Goal: Information Seeking & Learning: Learn about a topic

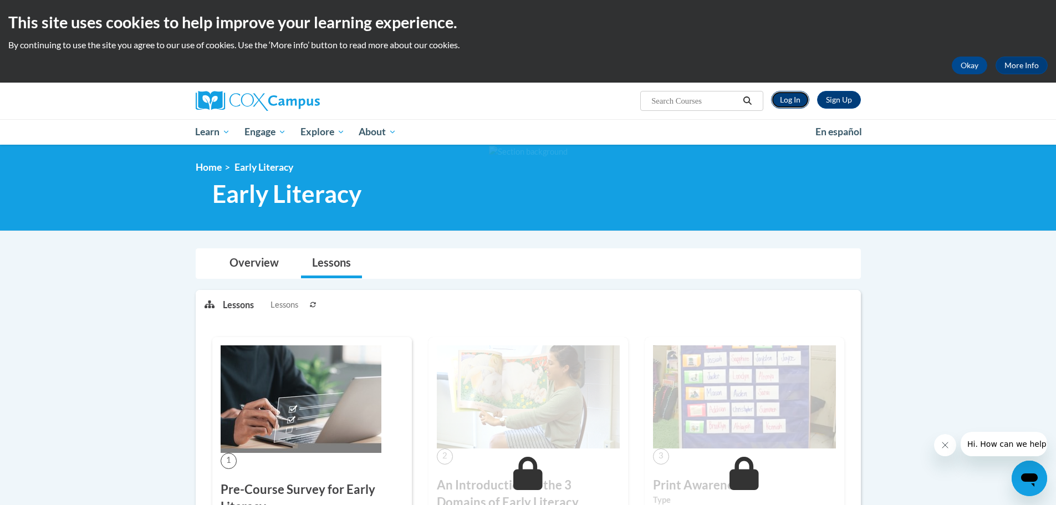
click at [798, 96] on link "Log In" at bounding box center [790, 100] width 38 height 18
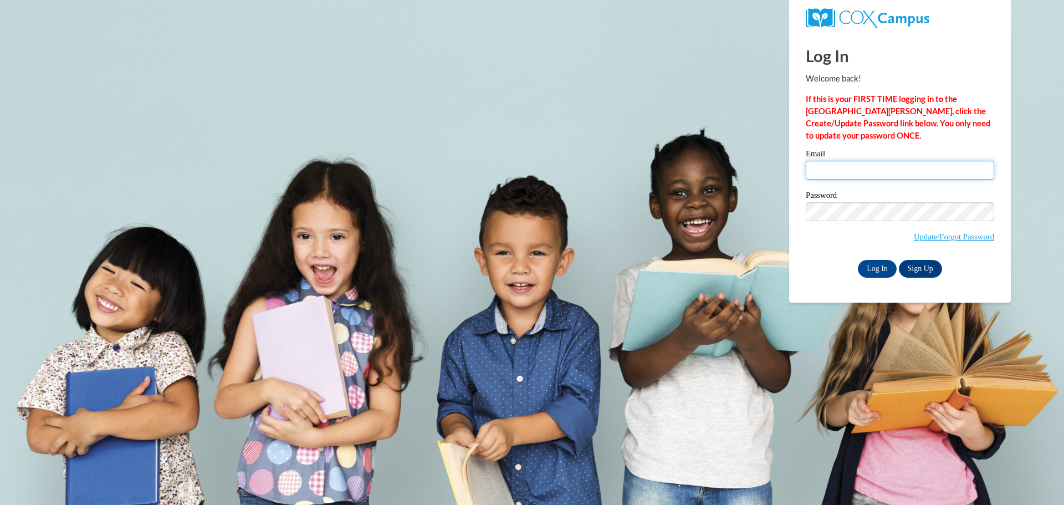
click at [871, 169] on input "Email" at bounding box center [900, 170] width 188 height 19
type input "[EMAIL_ADDRESS][DOMAIN_NAME]"
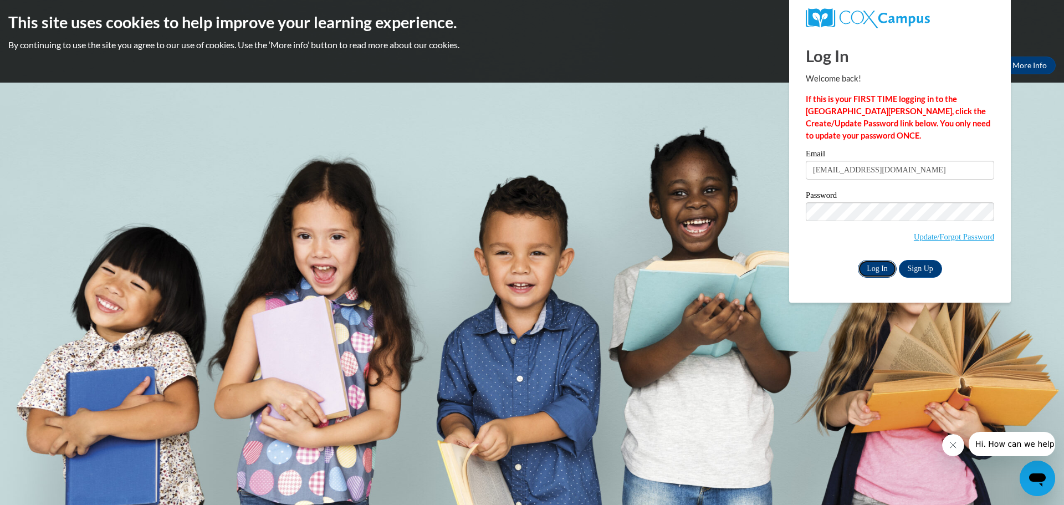
click at [888, 264] on input "Log In" at bounding box center [877, 269] width 39 height 18
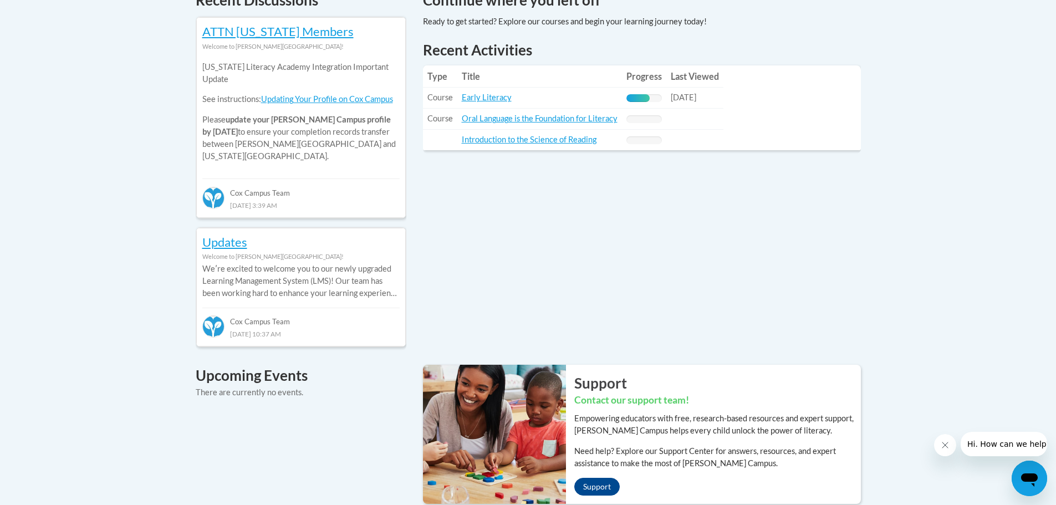
scroll to position [388, 0]
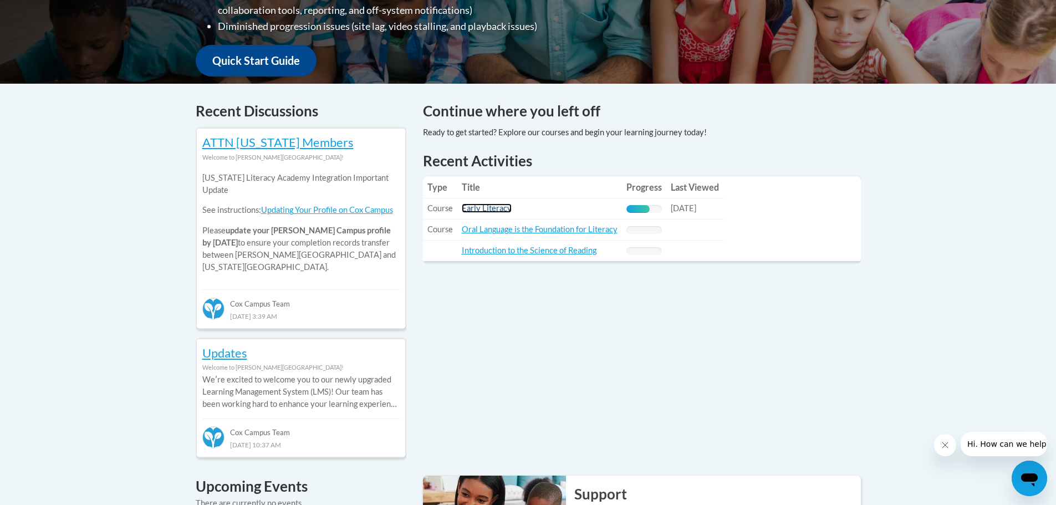
click at [489, 207] on link "Early Literacy" at bounding box center [487, 207] width 50 height 9
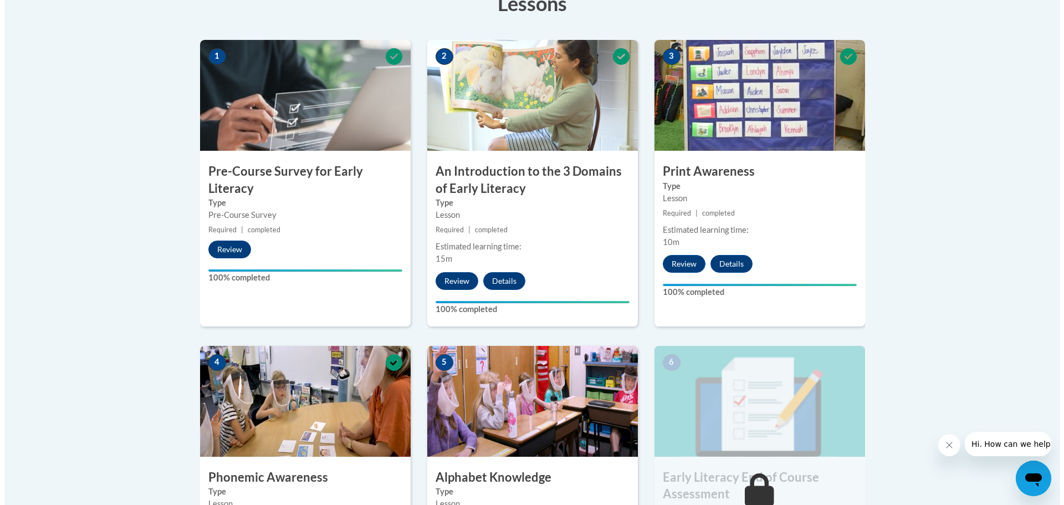
scroll to position [499, 0]
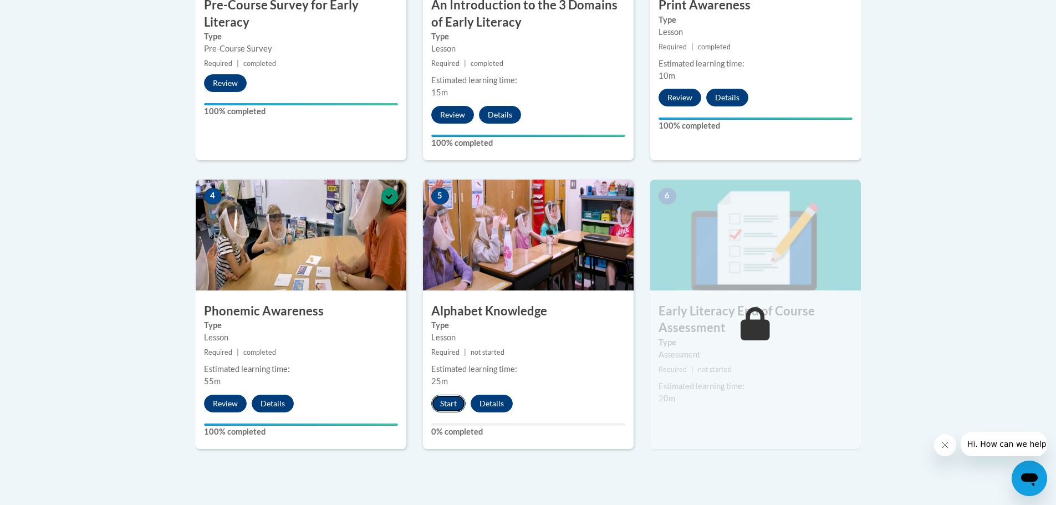
click at [453, 405] on button "Start" at bounding box center [448, 404] width 34 height 18
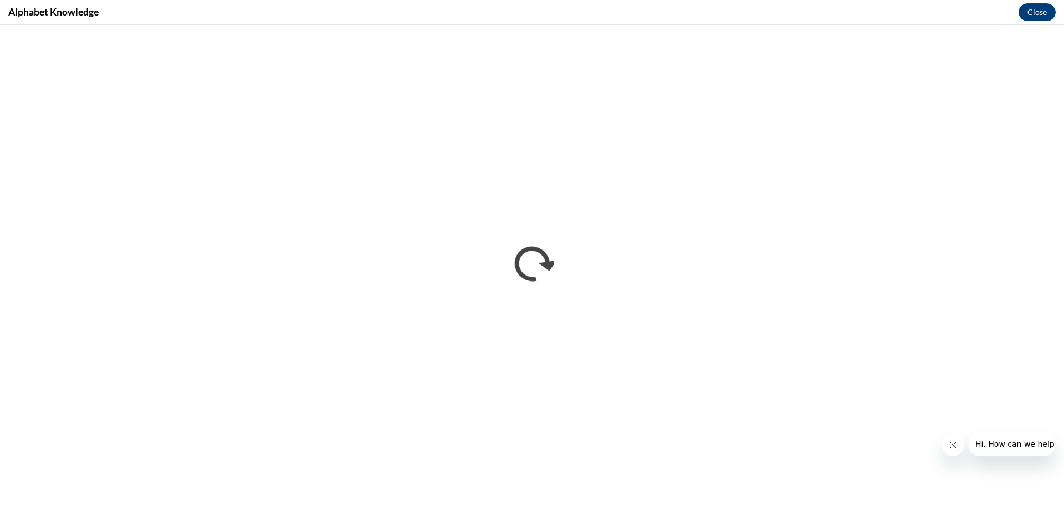
scroll to position [0, 0]
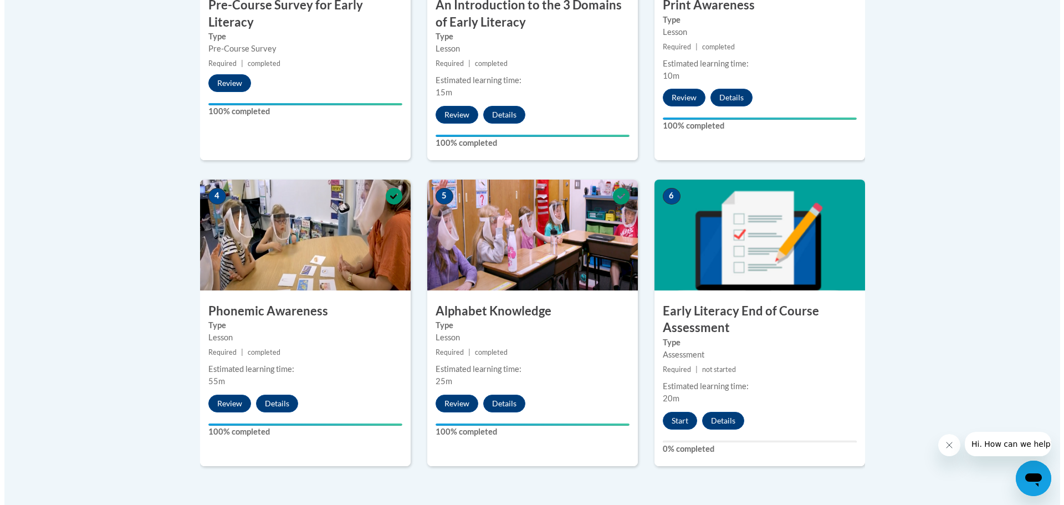
scroll to position [554, 0]
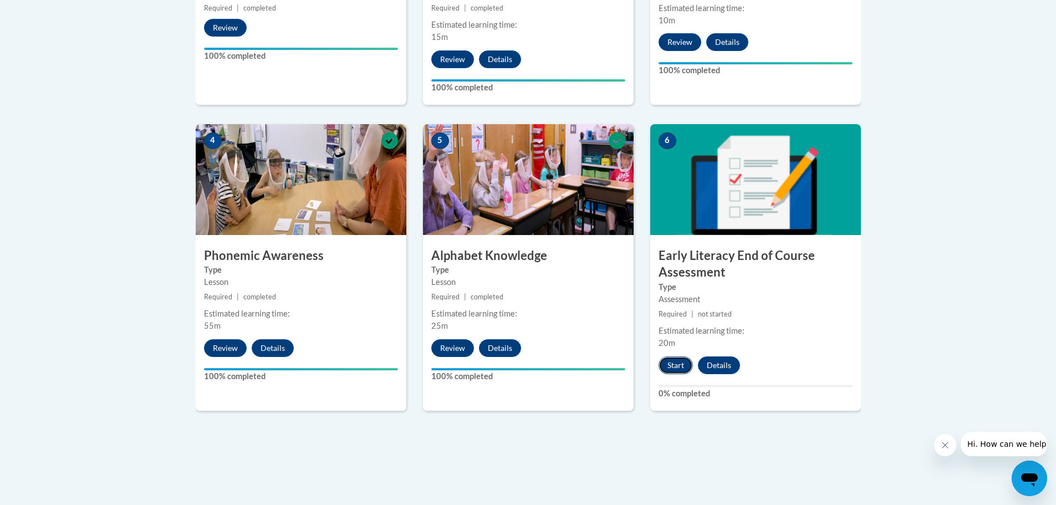
click at [680, 365] on button "Start" at bounding box center [675, 365] width 34 height 18
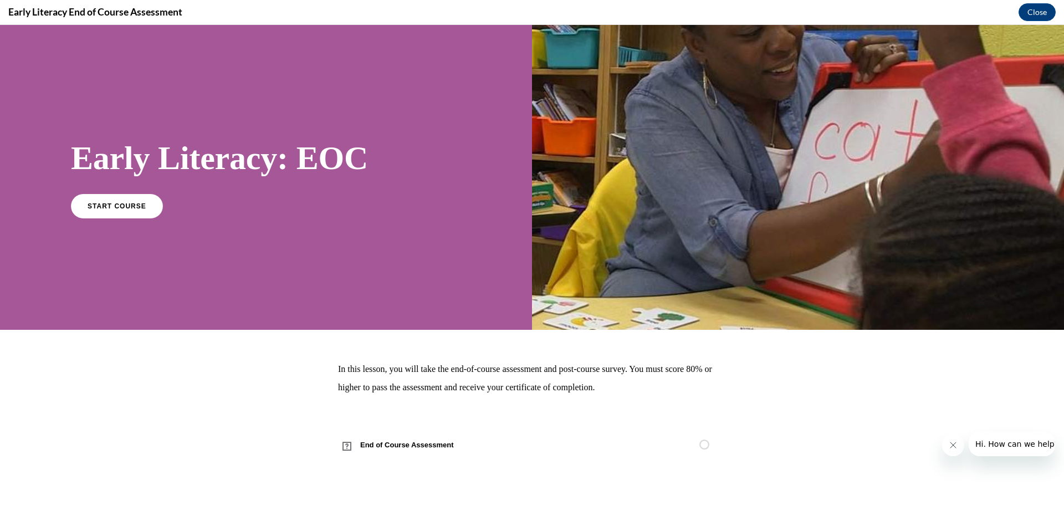
scroll to position [0, 0]
click at [124, 213] on link "START COURSE" at bounding box center [117, 205] width 96 height 25
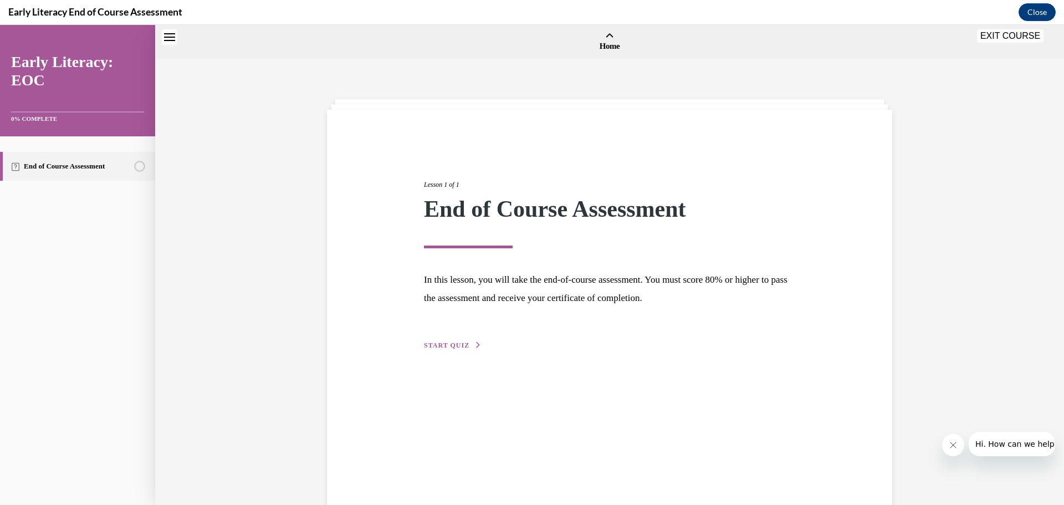
scroll to position [34, 0]
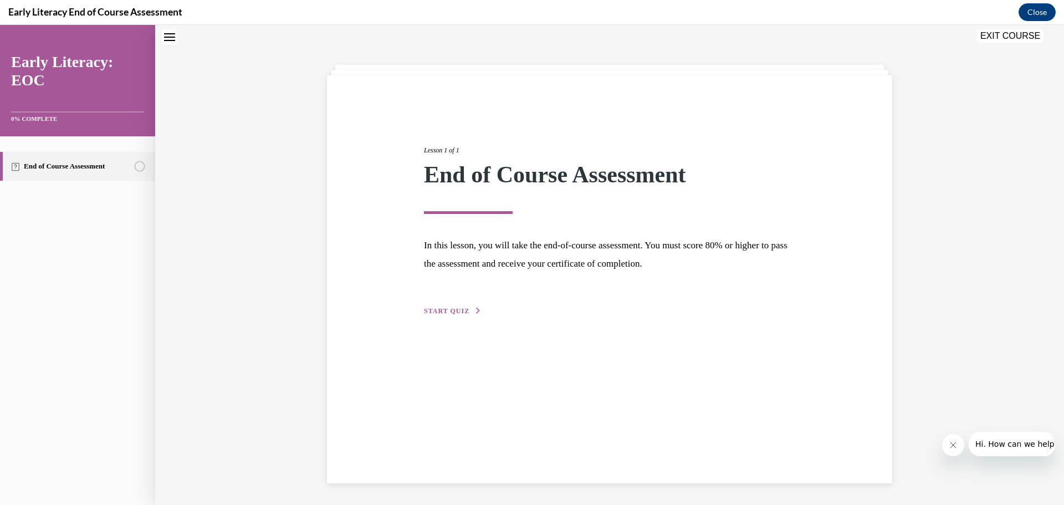
click at [437, 311] on span "START QUIZ" at bounding box center [446, 311] width 45 height 8
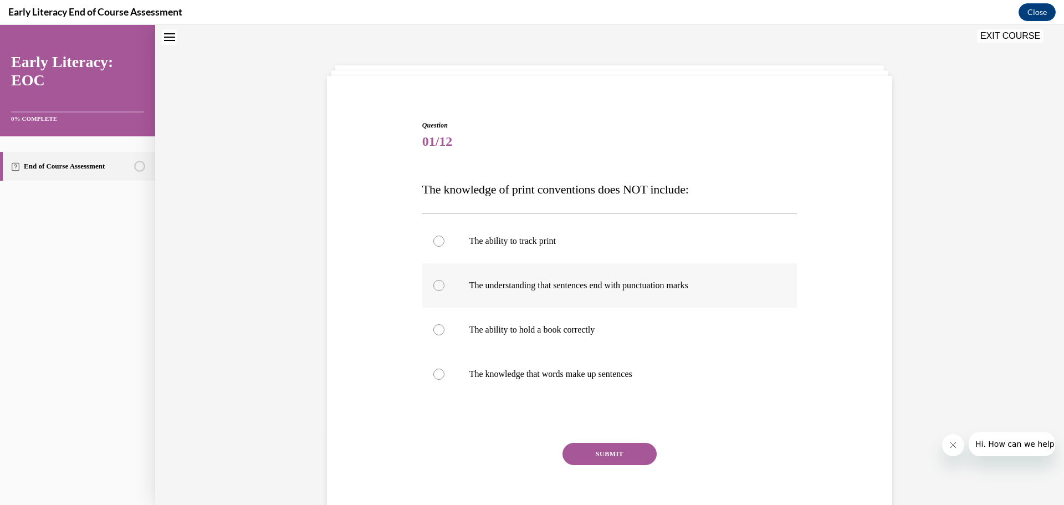
click at [433, 284] on div at bounding box center [438, 285] width 11 height 11
click at [607, 457] on button "SUBMIT" at bounding box center [610, 454] width 94 height 22
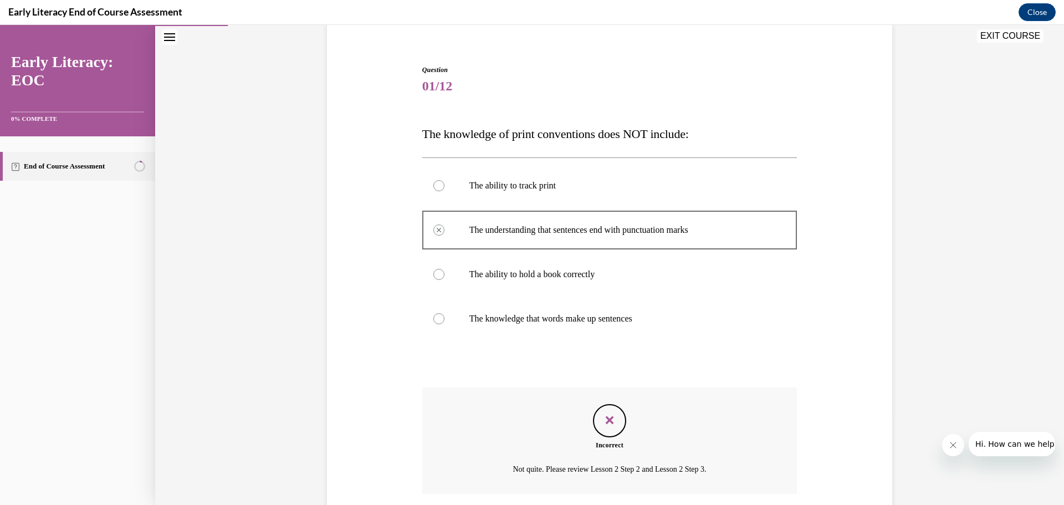
scroll to position [145, 0]
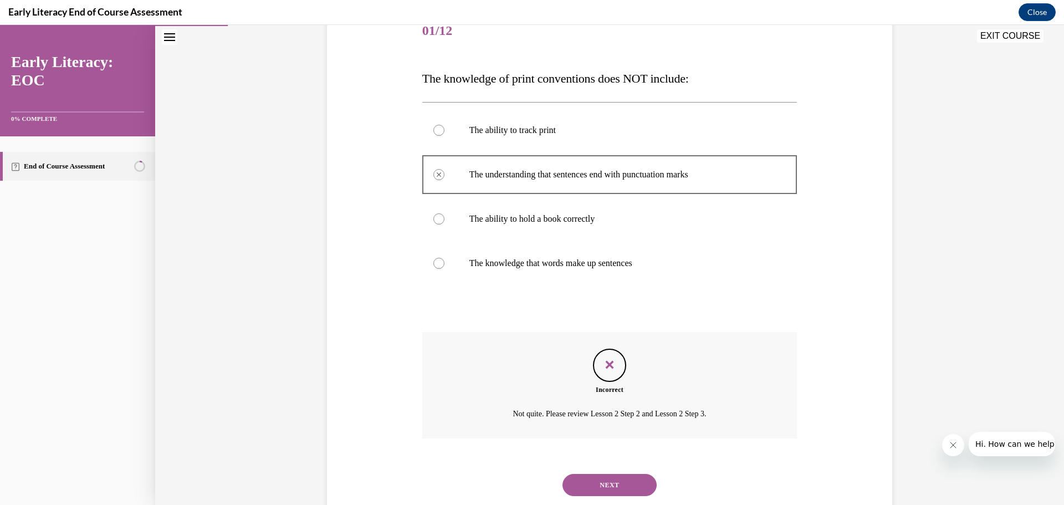
click at [604, 488] on button "NEXT" at bounding box center [610, 485] width 94 height 22
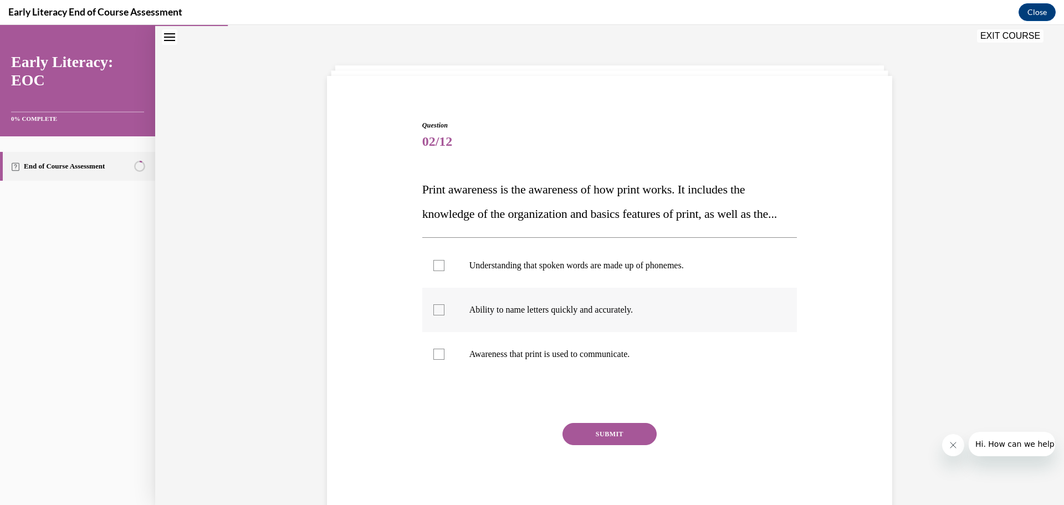
click at [435, 315] on div at bounding box center [438, 309] width 11 height 11
click at [601, 445] on button "SUBMIT" at bounding box center [610, 434] width 94 height 22
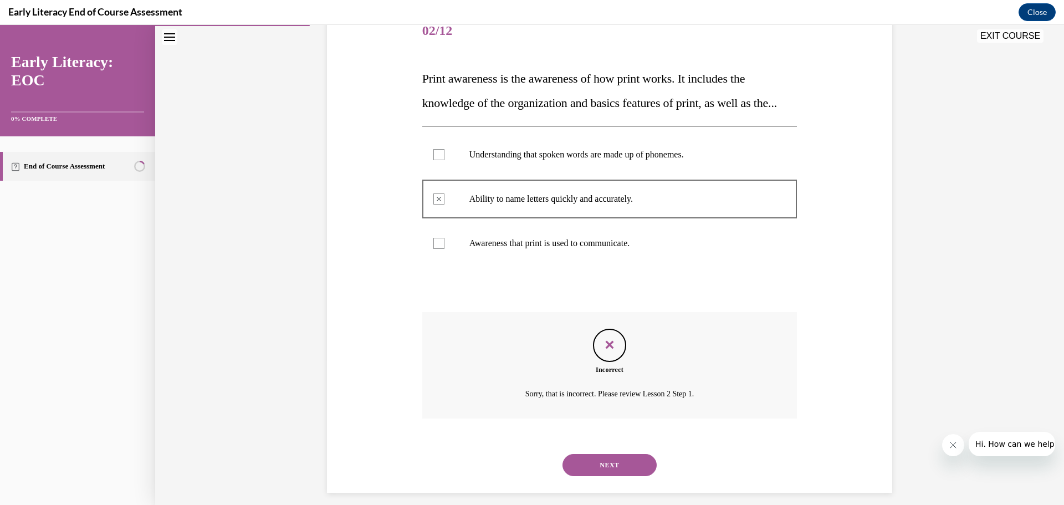
scroll to position [179, 0]
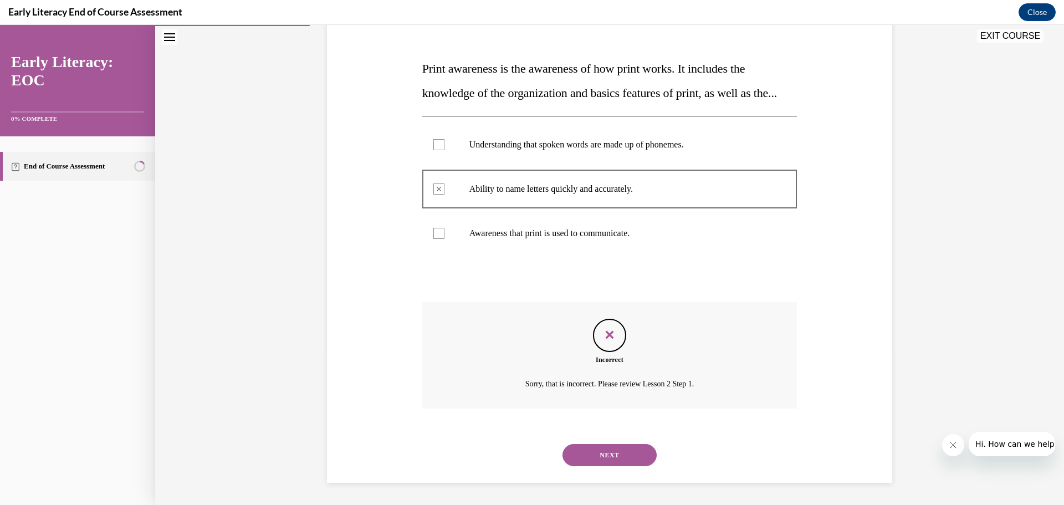
click at [608, 459] on button "NEXT" at bounding box center [610, 455] width 94 height 22
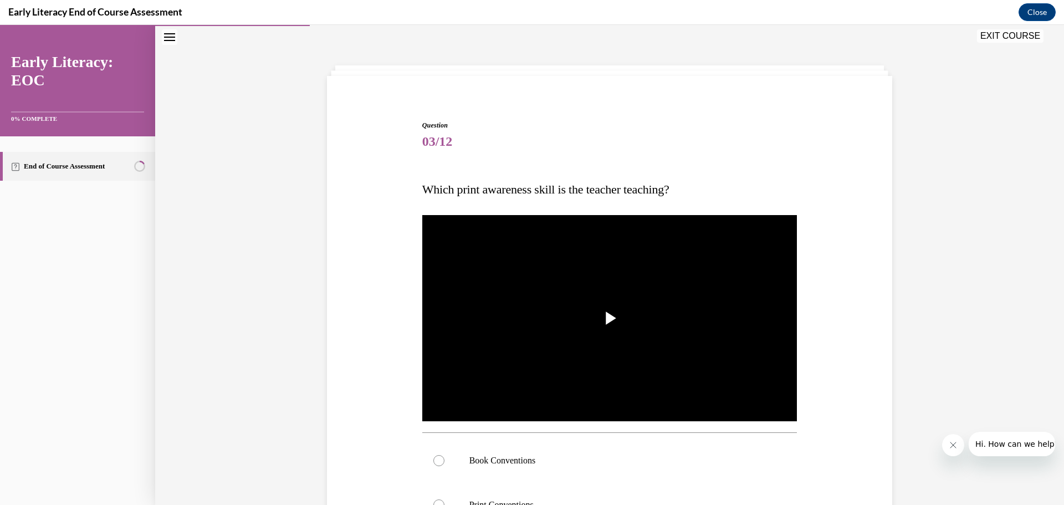
scroll to position [89, 0]
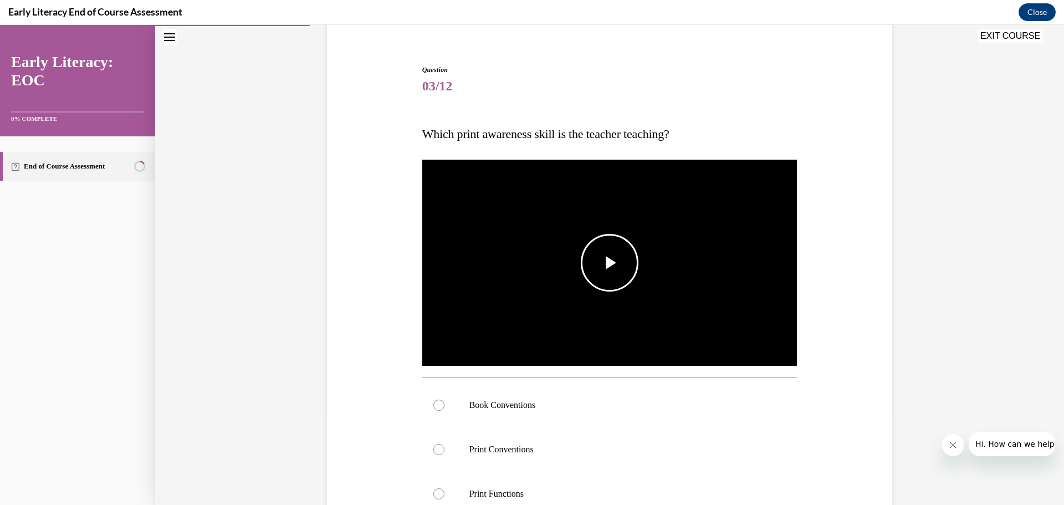
click at [610, 263] on span "Video player" at bounding box center [610, 263] width 0 height 0
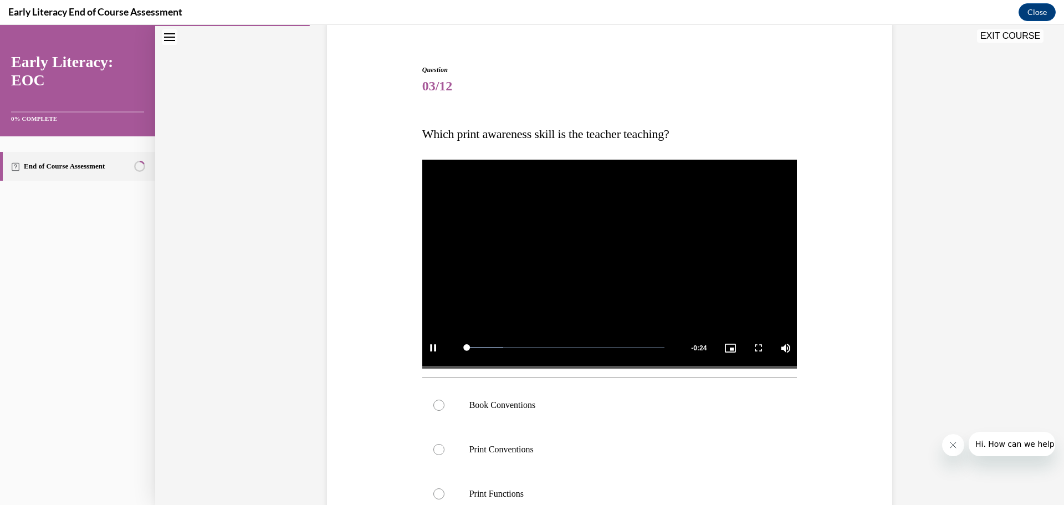
scroll to position [145, 0]
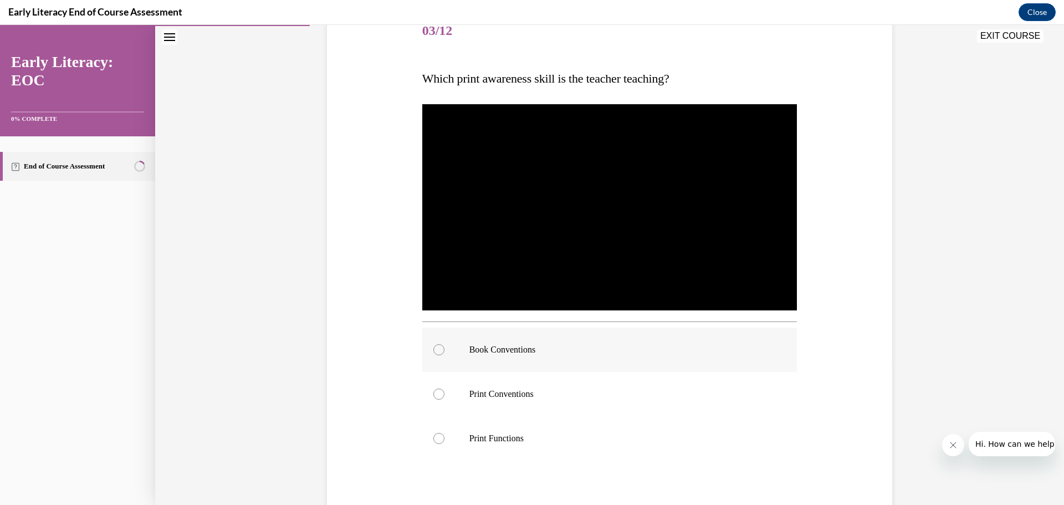
click at [433, 348] on div at bounding box center [438, 349] width 11 height 11
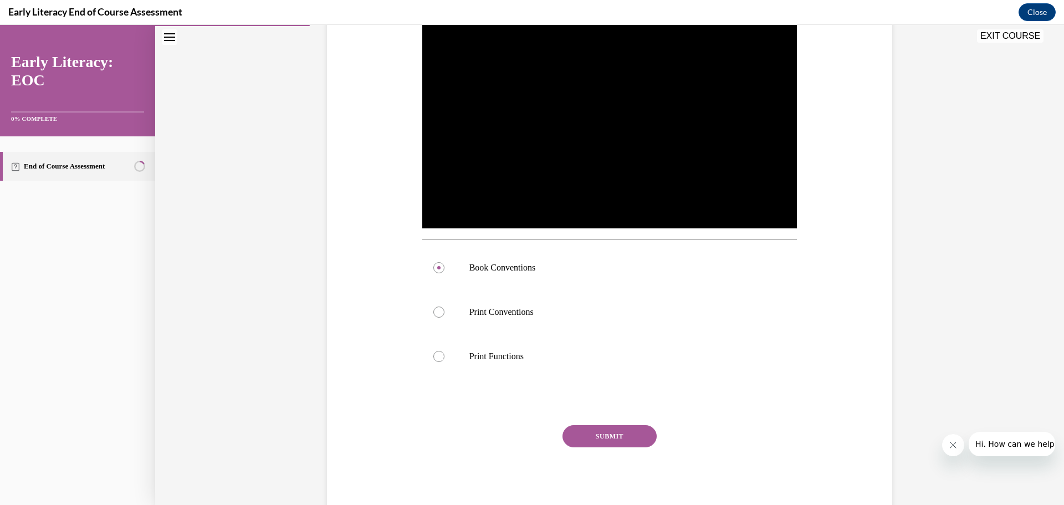
click at [602, 440] on button "SUBMIT" at bounding box center [610, 436] width 94 height 22
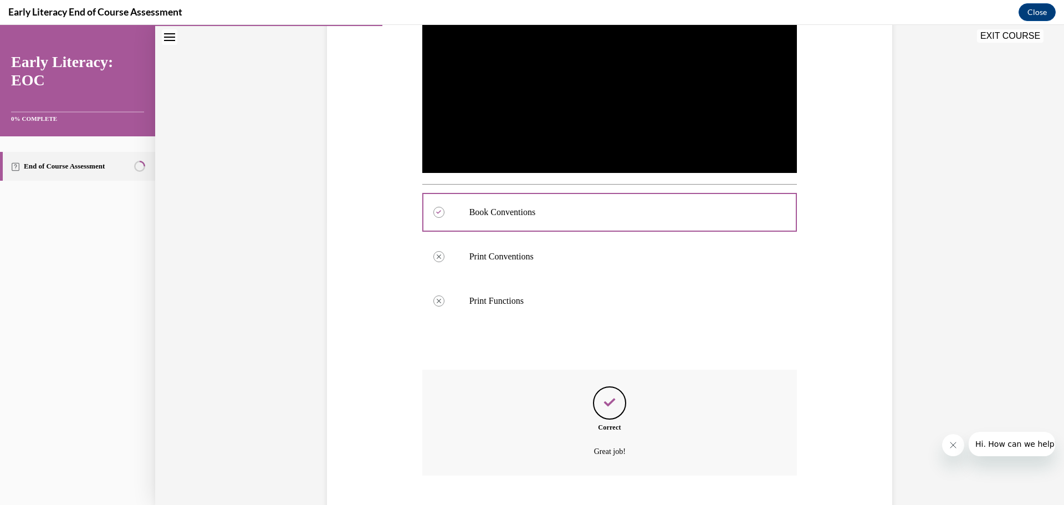
scroll to position [338, 0]
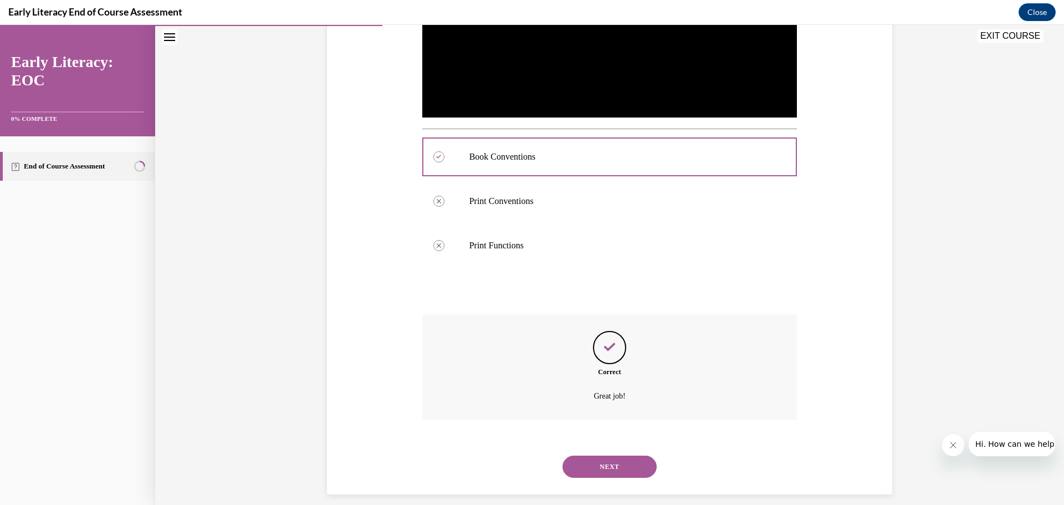
click at [622, 461] on button "NEXT" at bounding box center [610, 467] width 94 height 22
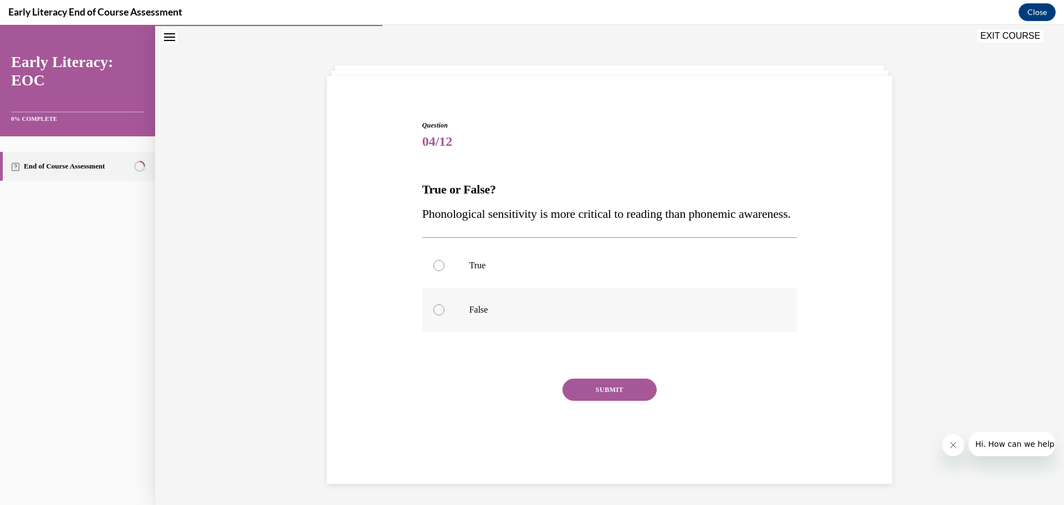
click at [433, 315] on div at bounding box center [438, 309] width 11 height 11
click at [593, 401] on button "SUBMIT" at bounding box center [610, 390] width 94 height 22
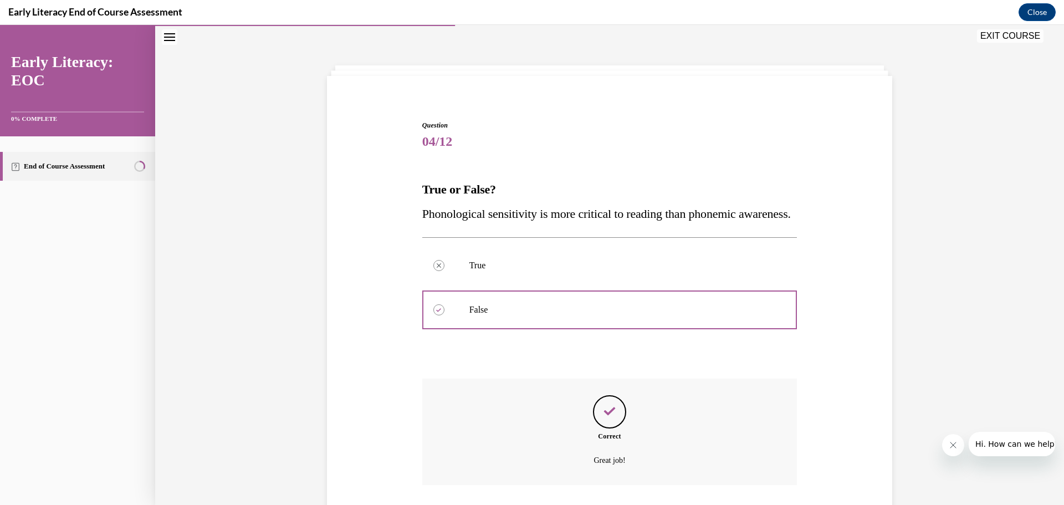
scroll to position [135, 0]
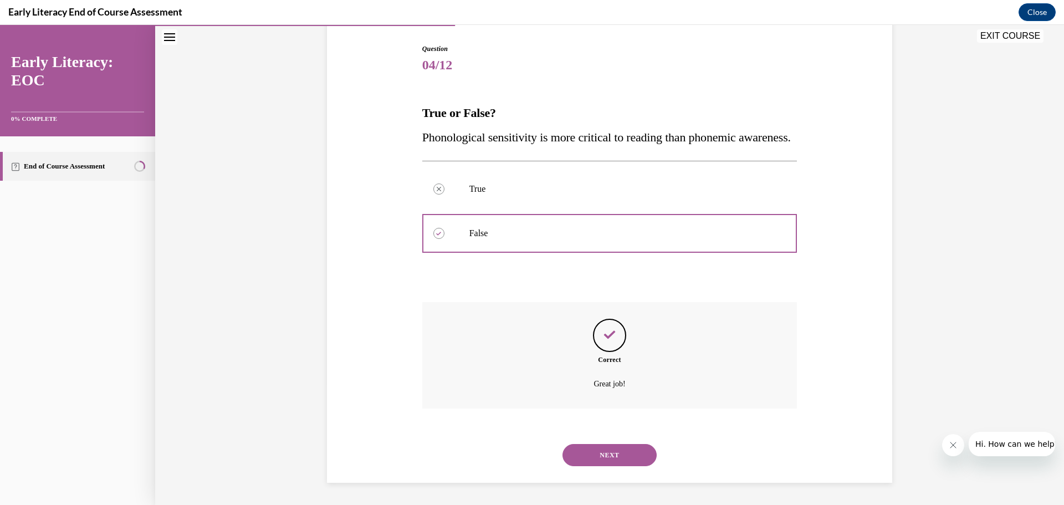
click at [616, 450] on button "NEXT" at bounding box center [610, 455] width 94 height 22
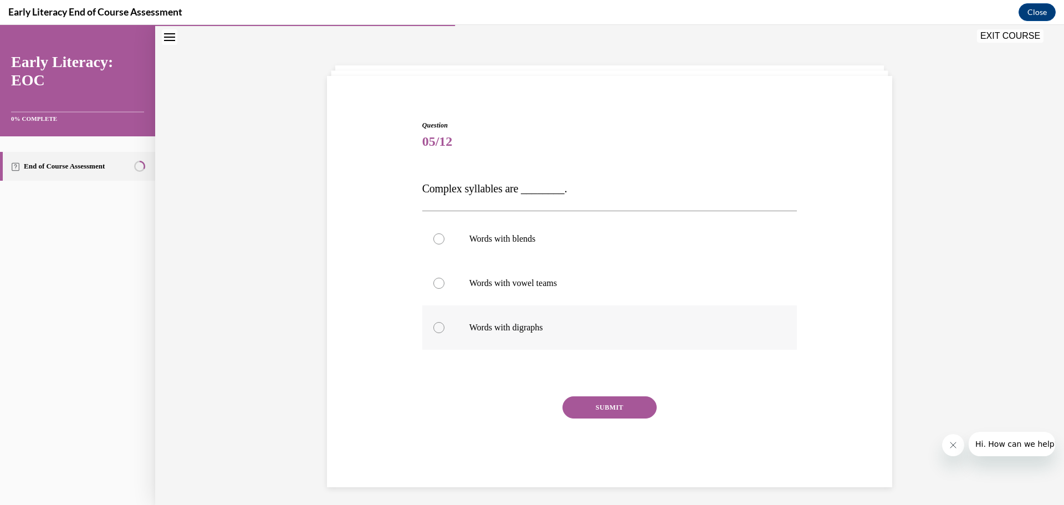
click at [483, 325] on p "Words with digraphs" at bounding box center [619, 327] width 300 height 11
click at [613, 411] on button "SUBMIT" at bounding box center [610, 407] width 94 height 22
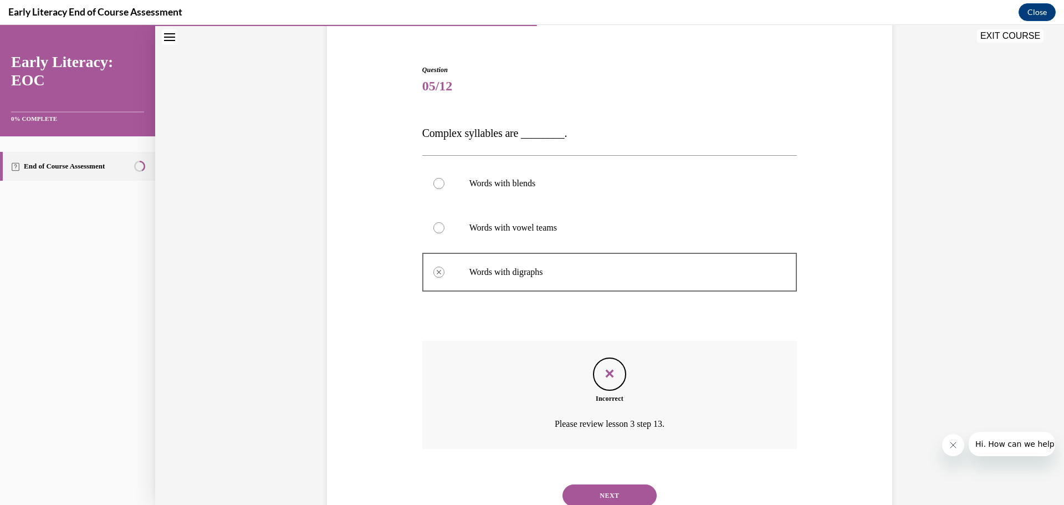
scroll to position [130, 0]
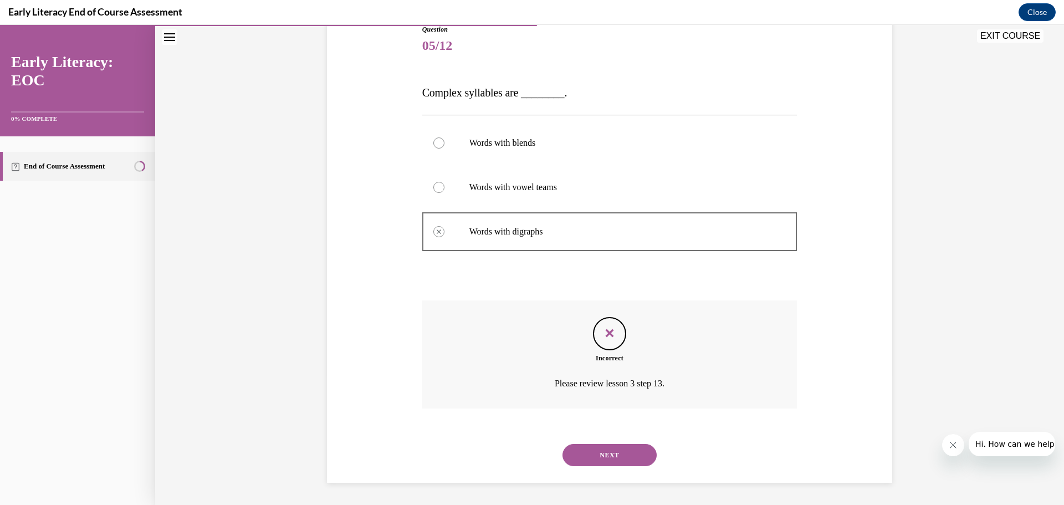
click at [608, 454] on button "NEXT" at bounding box center [610, 455] width 94 height 22
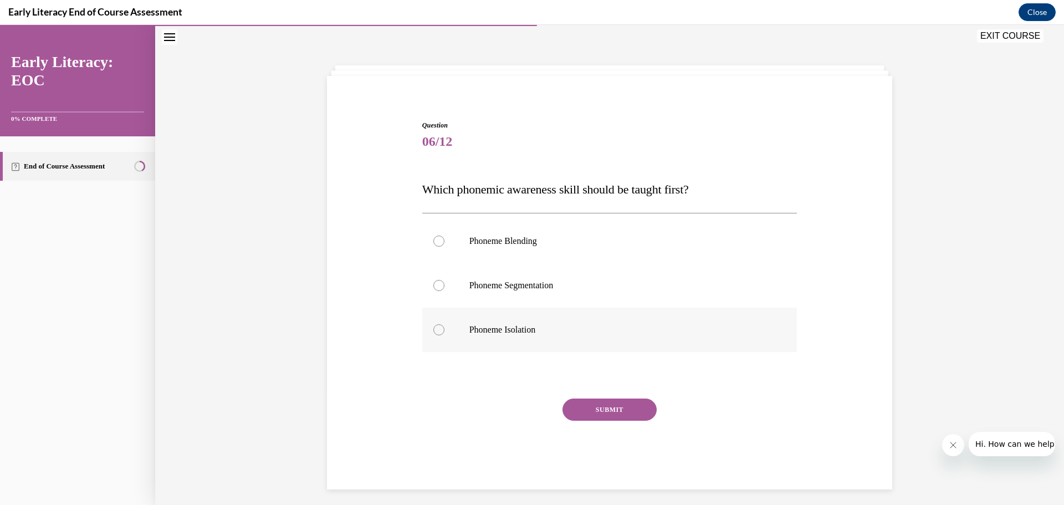
click at [437, 325] on div at bounding box center [438, 329] width 11 height 11
click at [610, 408] on button "SUBMIT" at bounding box center [610, 410] width 94 height 22
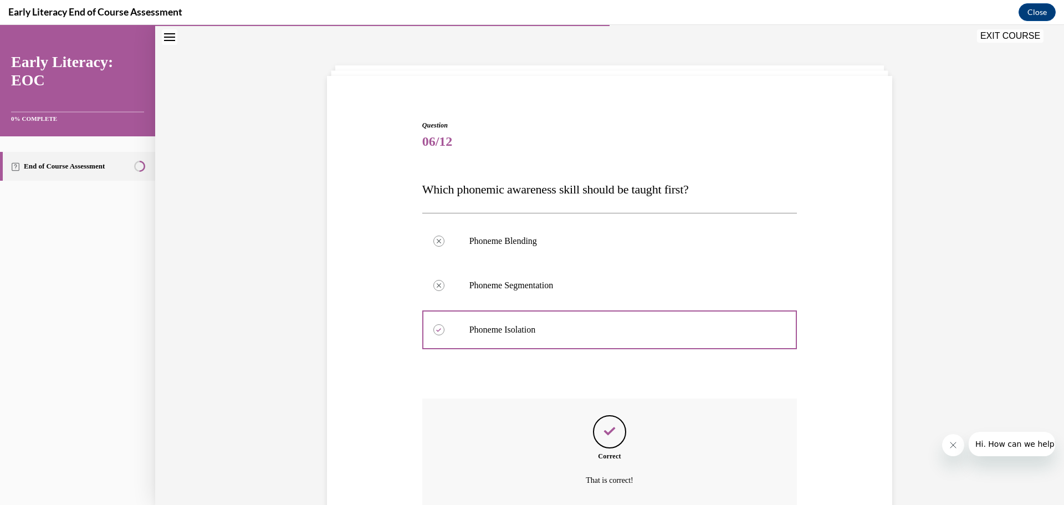
scroll to position [130, 0]
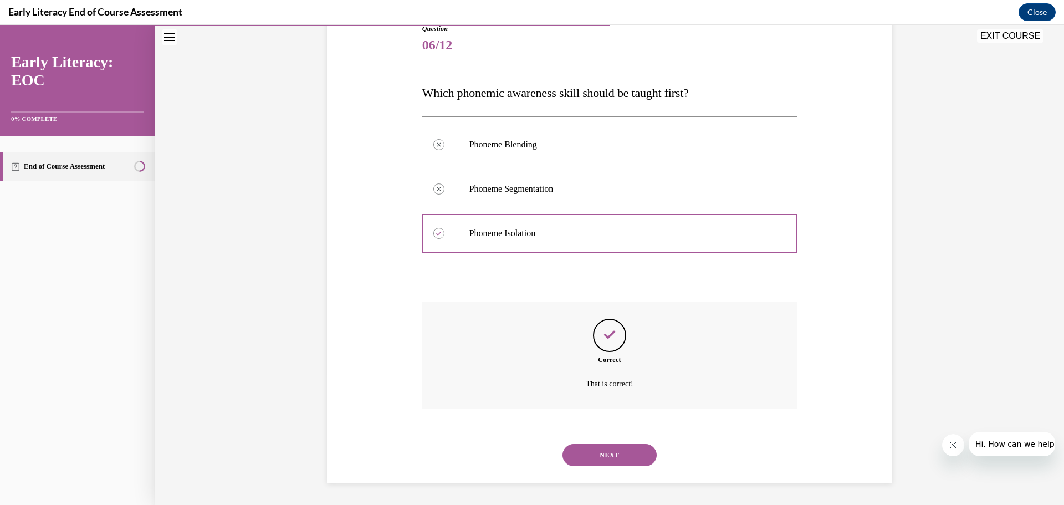
click at [606, 451] on button "NEXT" at bounding box center [610, 455] width 94 height 22
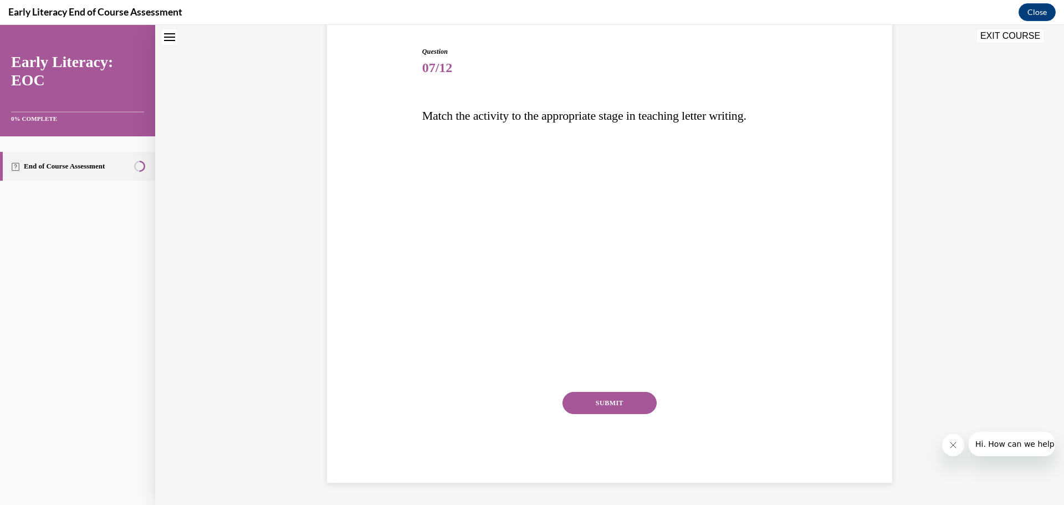
scroll to position [34, 0]
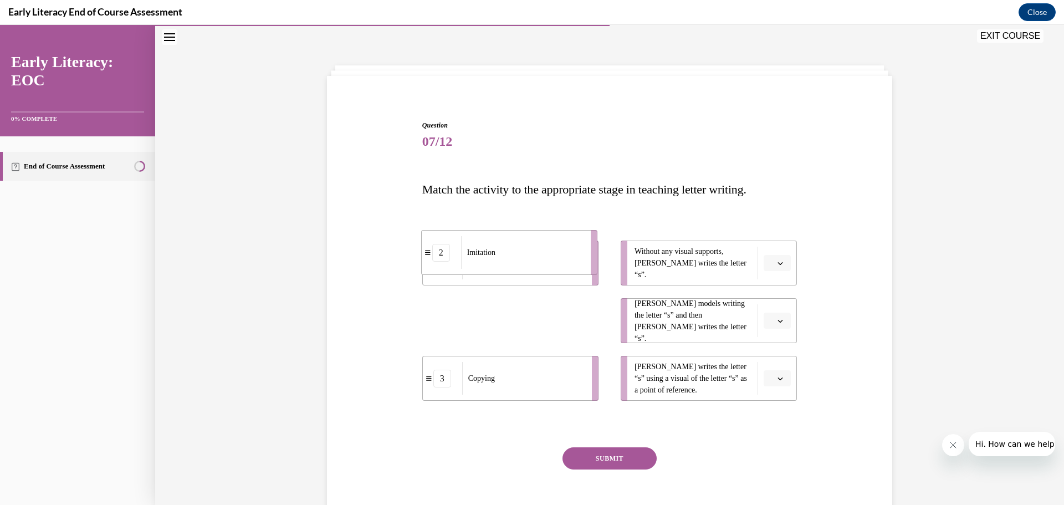
drag, startPoint x: 505, startPoint y: 331, endPoint x: 504, endPoint y: 263, distance: 68.2
click at [504, 263] on div "Imitation" at bounding box center [522, 252] width 122 height 33
drag, startPoint x: 507, startPoint y: 270, endPoint x: 512, endPoint y: 389, distance: 118.2
click at [512, 389] on div "Independent Writing" at bounding box center [528, 381] width 122 height 33
drag, startPoint x: 510, startPoint y: 382, endPoint x: 510, endPoint y: 337, distance: 45.5
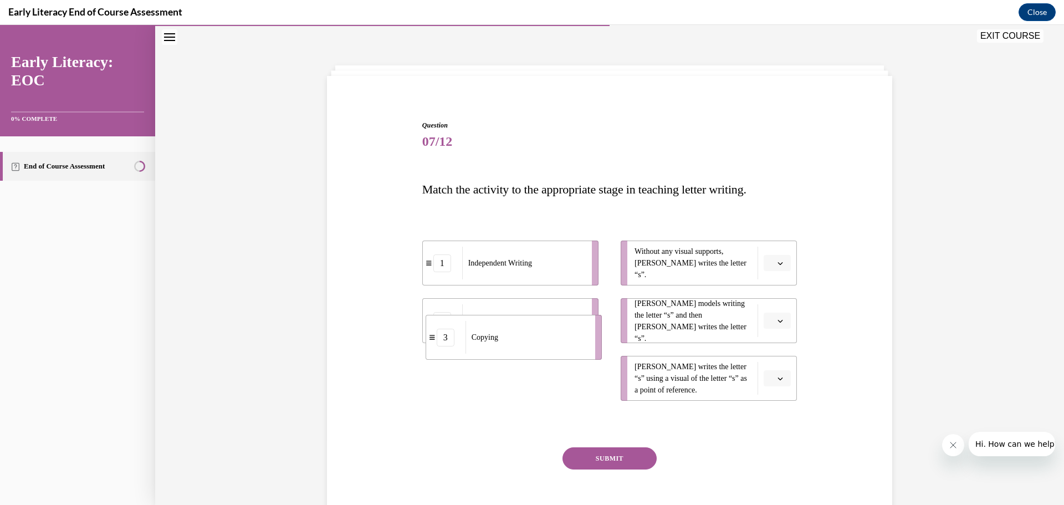
click at [510, 337] on div "Copying" at bounding box center [527, 337] width 122 height 33
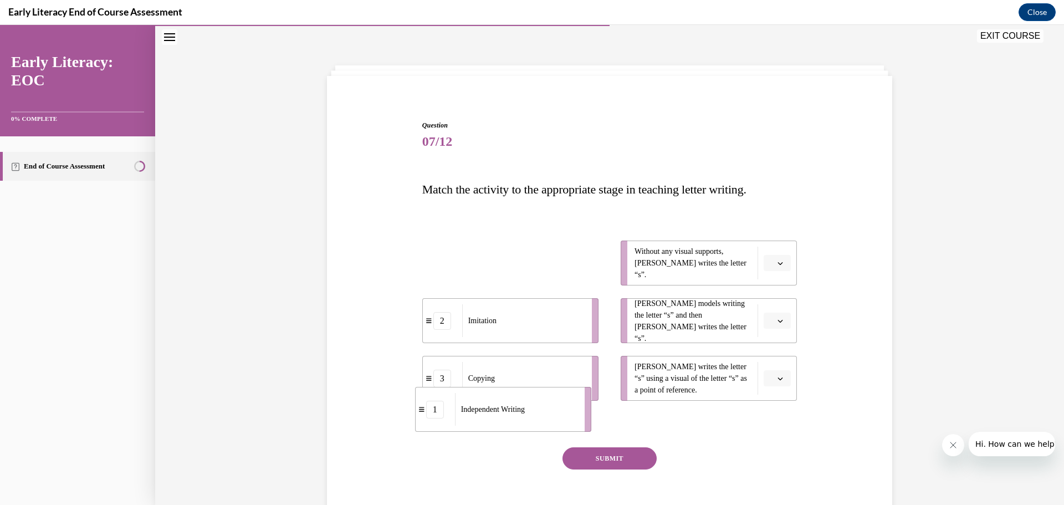
drag, startPoint x: 505, startPoint y: 266, endPoint x: 498, endPoint y: 411, distance: 144.8
click at [498, 411] on span "Independent Writing" at bounding box center [493, 409] width 64 height 12
drag, startPoint x: 481, startPoint y: 327, endPoint x: 486, endPoint y: 257, distance: 70.6
click at [487, 256] on div "Imitation" at bounding box center [529, 249] width 122 height 33
drag, startPoint x: 486, startPoint y: 326, endPoint x: 491, endPoint y: 262, distance: 63.9
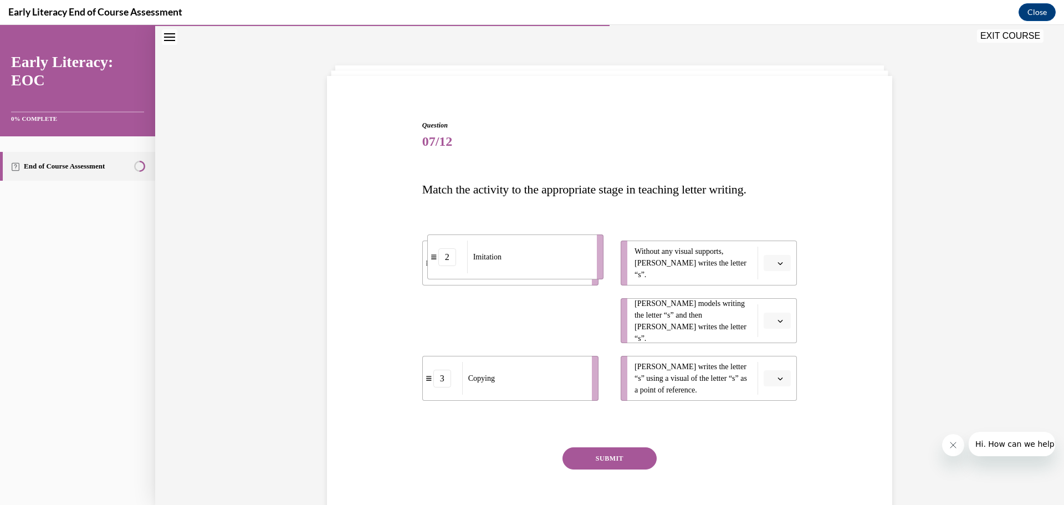
click at [491, 262] on span "Imitation" at bounding box center [487, 257] width 28 height 12
drag, startPoint x: 503, startPoint y: 336, endPoint x: 498, endPoint y: 421, distance: 85.5
click at [498, 421] on div "Imitation" at bounding box center [518, 406] width 122 height 33
click at [440, 326] on div "2" at bounding box center [442, 321] width 18 height 18
click at [426, 324] on div "2" at bounding box center [442, 321] width 39 height 18
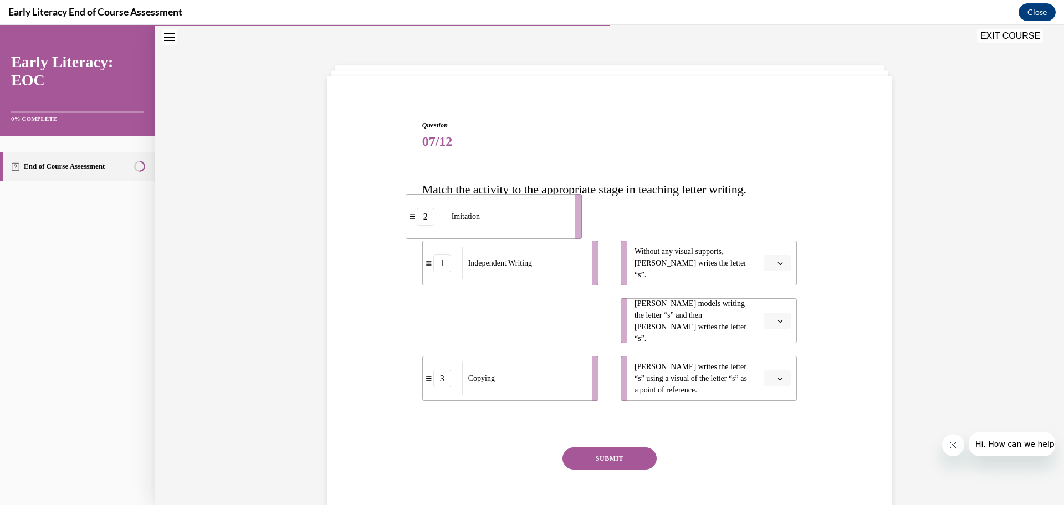
drag, startPoint x: 426, startPoint y: 325, endPoint x: 409, endPoint y: 221, distance: 105.5
click at [409, 221] on div "2" at bounding box center [425, 217] width 39 height 18
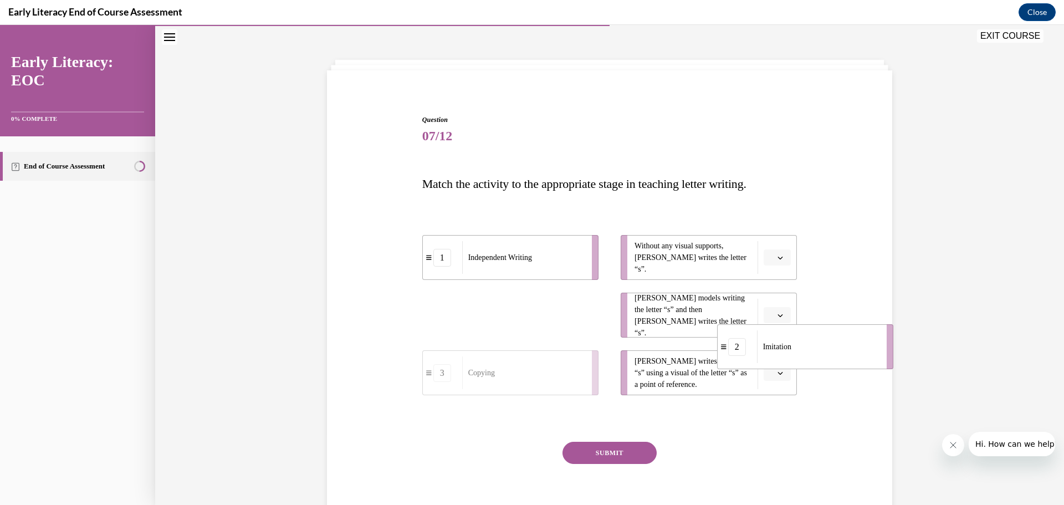
drag, startPoint x: 428, startPoint y: 329, endPoint x: 707, endPoint y: 340, distance: 279.6
drag, startPoint x: 485, startPoint y: 368, endPoint x: 449, endPoint y: 230, distance: 142.5
click at [449, 230] on div "2" at bounding box center [435, 235] width 39 height 18
drag, startPoint x: 423, startPoint y: 373, endPoint x: 426, endPoint y: 246, distance: 126.9
click at [428, 246] on icon at bounding box center [431, 245] width 6 height 5
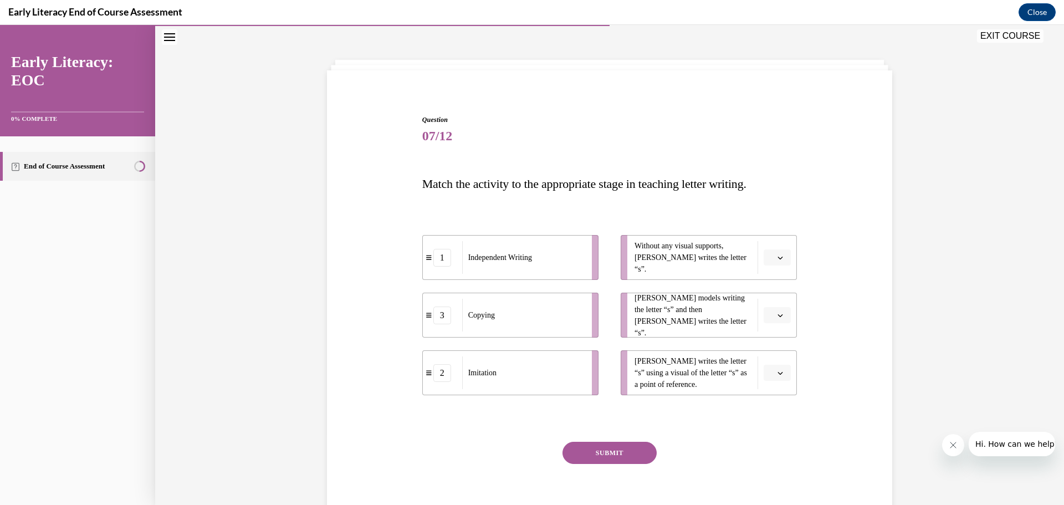
click at [438, 261] on div "1" at bounding box center [442, 258] width 18 height 18
drag, startPoint x: 441, startPoint y: 383, endPoint x: 440, endPoint y: 253, distance: 130.3
click at [440, 253] on li "2 Imitation" at bounding box center [509, 242] width 176 height 45
click at [439, 260] on div "1" at bounding box center [442, 258] width 18 height 18
drag, startPoint x: 444, startPoint y: 326, endPoint x: 461, endPoint y: 264, distance: 64.4
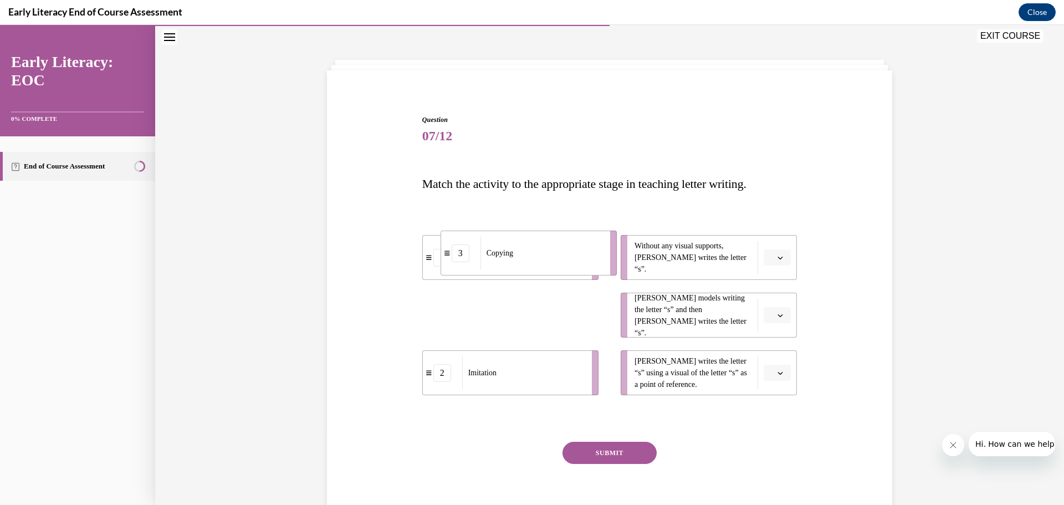
click at [461, 264] on li "3 Copying" at bounding box center [529, 253] width 176 height 45
drag, startPoint x: 445, startPoint y: 326, endPoint x: 483, endPoint y: 270, distance: 67.0
click at [483, 270] on li "3 Copying" at bounding box center [548, 259] width 176 height 45
drag, startPoint x: 483, startPoint y: 270, endPoint x: 437, endPoint y: 263, distance: 46.0
click at [437, 263] on li "3 Copying" at bounding box center [494, 250] width 176 height 45
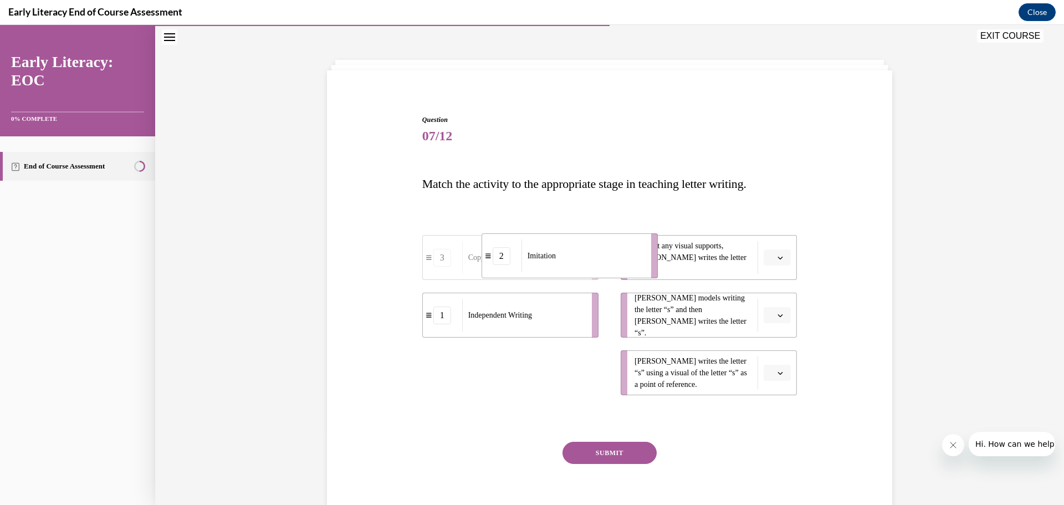
drag, startPoint x: 442, startPoint y: 379, endPoint x: 500, endPoint y: 262, distance: 130.6
click at [500, 262] on div "2" at bounding box center [502, 256] width 18 height 18
drag, startPoint x: 472, startPoint y: 255, endPoint x: 438, endPoint y: 250, distance: 34.2
click at [438, 250] on div "2" at bounding box center [437, 253] width 18 height 18
click at [778, 257] on icon "button" at bounding box center [781, 258] width 6 height 6
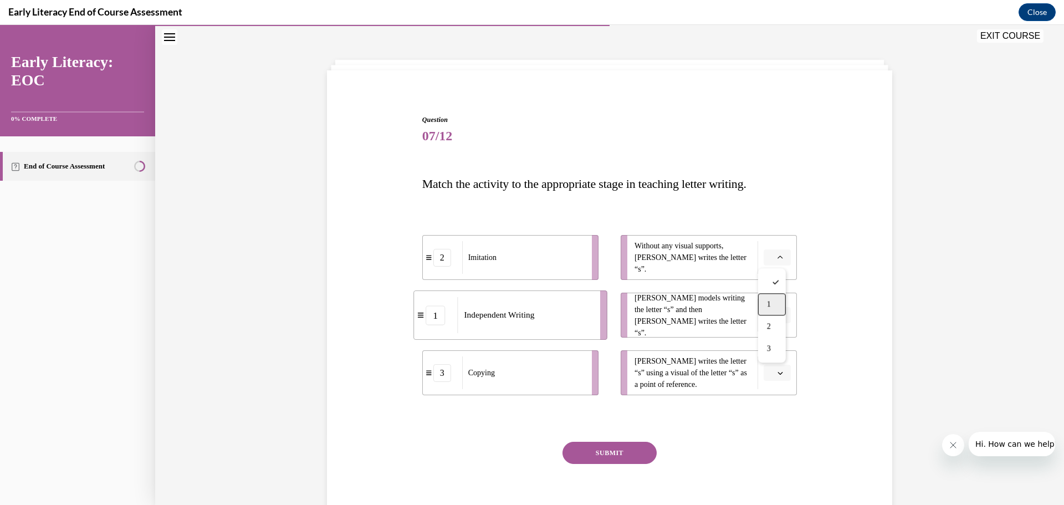
click at [773, 299] on div "1" at bounding box center [772, 304] width 28 height 22
drag, startPoint x: 508, startPoint y: 318, endPoint x: 530, endPoint y: 322, distance: 22.1
click at [530, 322] on div "Imitation" at bounding box center [545, 319] width 122 height 33
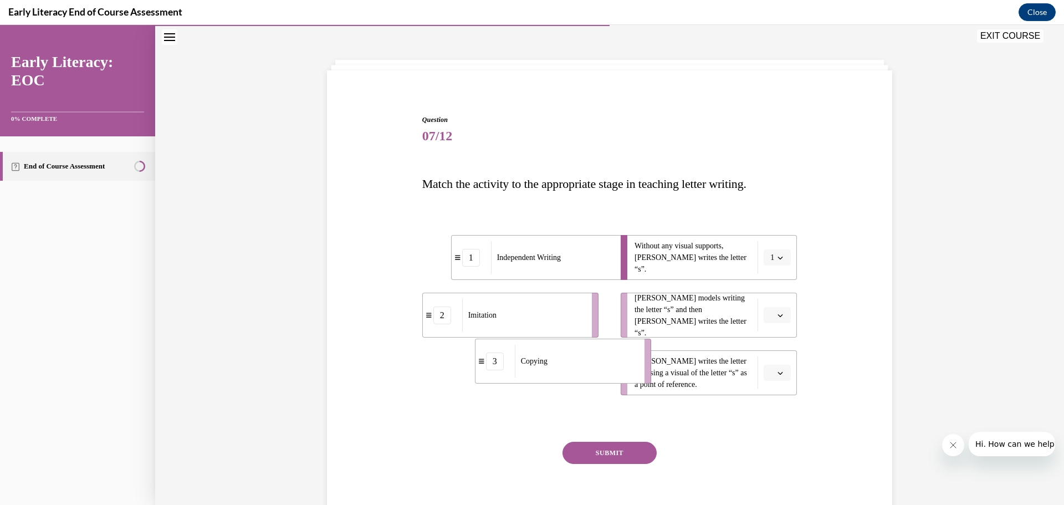
drag, startPoint x: 538, startPoint y: 354, endPoint x: 590, endPoint y: 343, distance: 53.4
click at [590, 343] on li "3 Copying" at bounding box center [563, 361] width 176 height 45
drag, startPoint x: 551, startPoint y: 322, endPoint x: 595, endPoint y: 328, distance: 43.7
click at [595, 326] on div "Imitation" at bounding box center [566, 310] width 122 height 33
drag, startPoint x: 508, startPoint y: 380, endPoint x: 416, endPoint y: 310, distance: 115.2
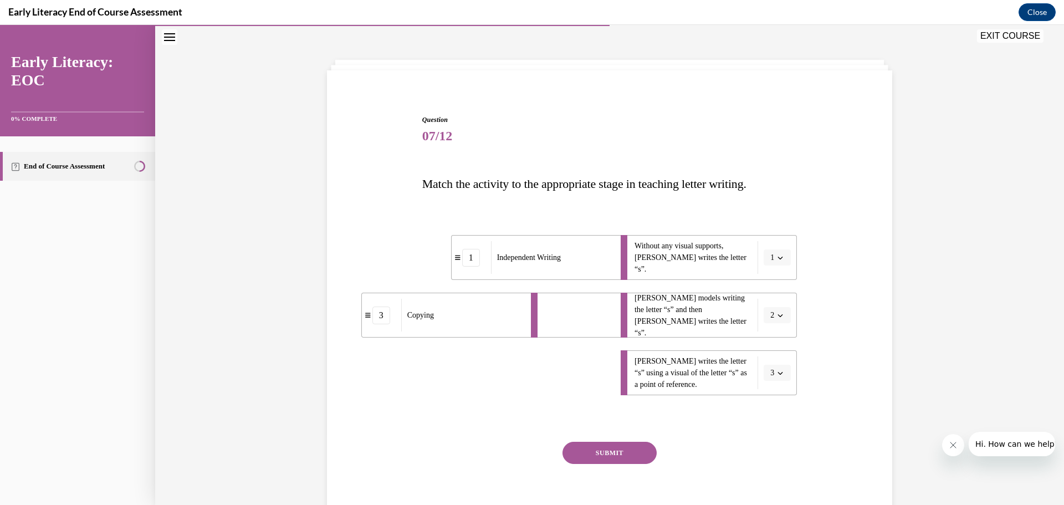
click at [418, 318] on div "Copying" at bounding box center [462, 315] width 122 height 33
click at [525, 323] on ul "1 Independent Writing 2 Imitation 3 Copying" at bounding box center [515, 315] width 187 height 160
drag, startPoint x: 522, startPoint y: 316, endPoint x: 523, endPoint y: 375, distance: 58.2
drag, startPoint x: 481, startPoint y: 324, endPoint x: 505, endPoint y: 321, distance: 24.0
click at [505, 321] on div "Copying" at bounding box center [547, 312] width 122 height 33
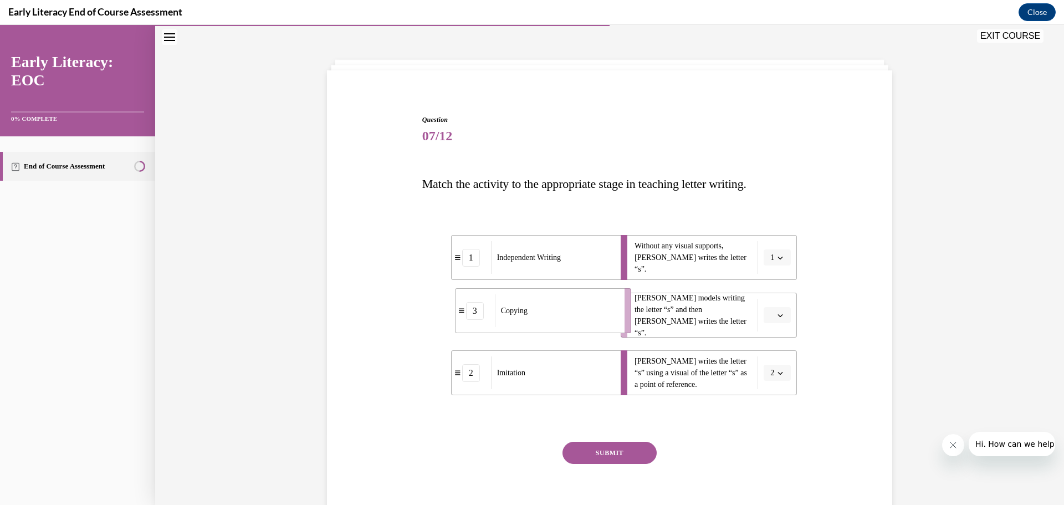
drag, startPoint x: 505, startPoint y: 321, endPoint x: 538, endPoint y: 317, distance: 33.0
click at [538, 317] on div "Copying" at bounding box center [556, 310] width 122 height 33
click at [616, 452] on button "SUBMIT" at bounding box center [610, 453] width 94 height 22
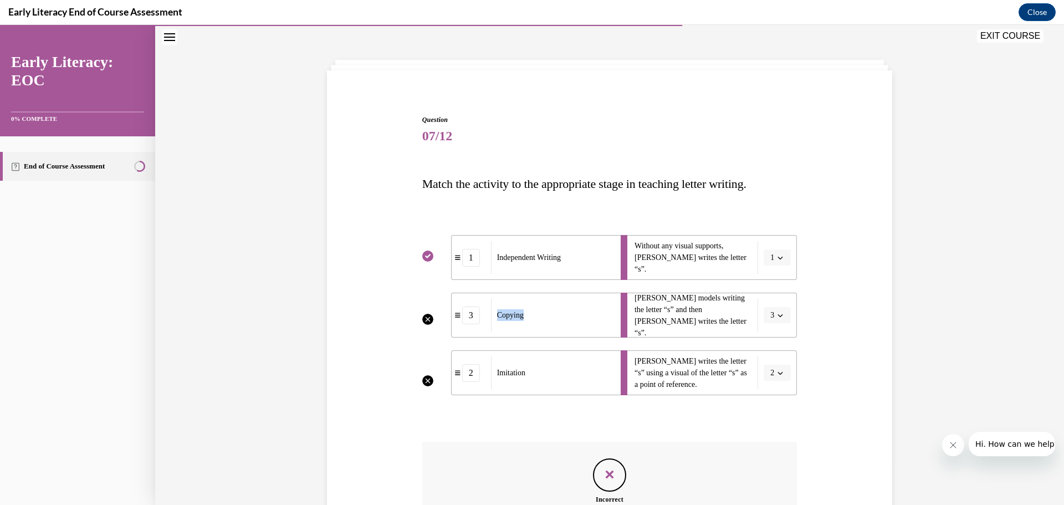
drag, startPoint x: 544, startPoint y: 320, endPoint x: 480, endPoint y: 325, distance: 63.9
click at [480, 325] on li "3 Copying" at bounding box center [539, 315] width 176 height 45
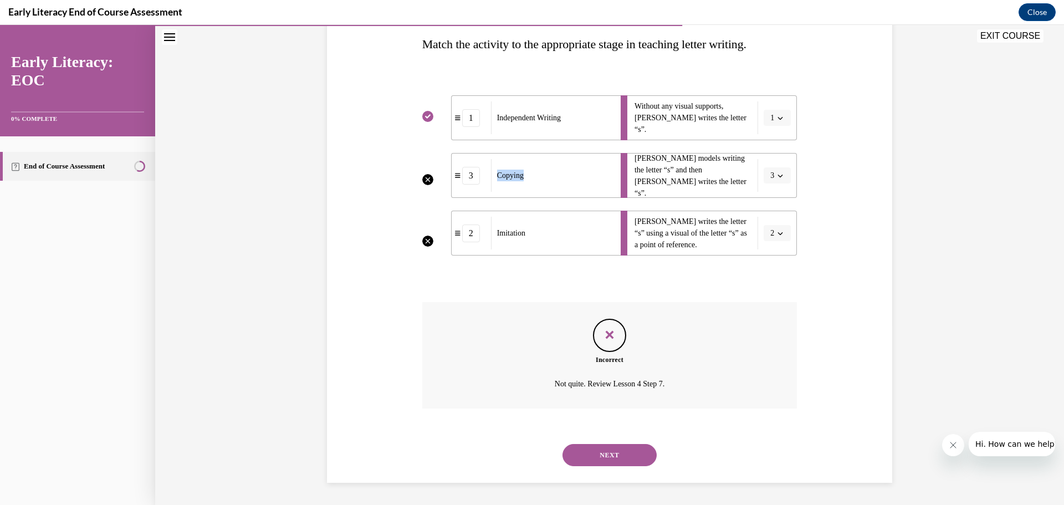
click at [605, 452] on button "NEXT" at bounding box center [610, 455] width 94 height 22
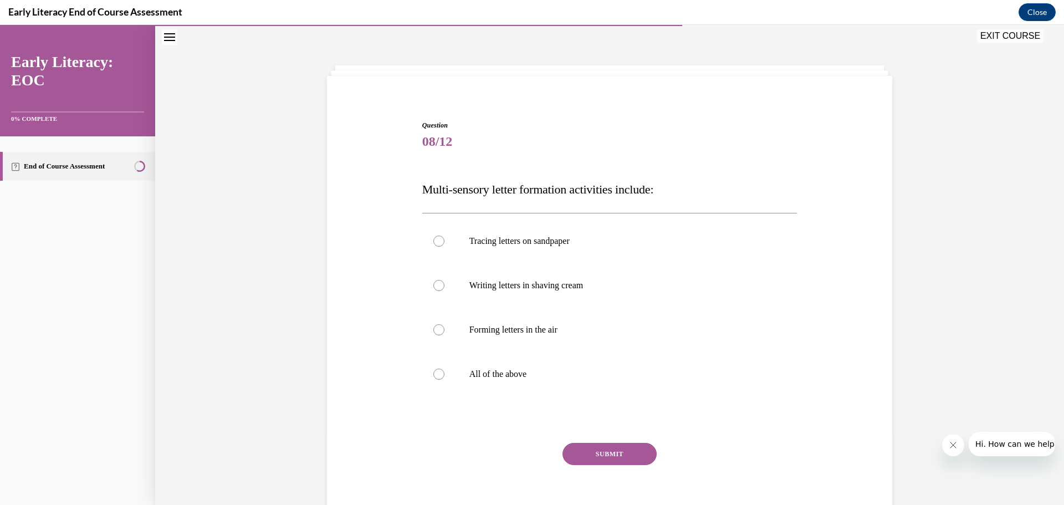
click at [1006, 37] on button "EXIT COURSE" at bounding box center [1010, 35] width 67 height 13
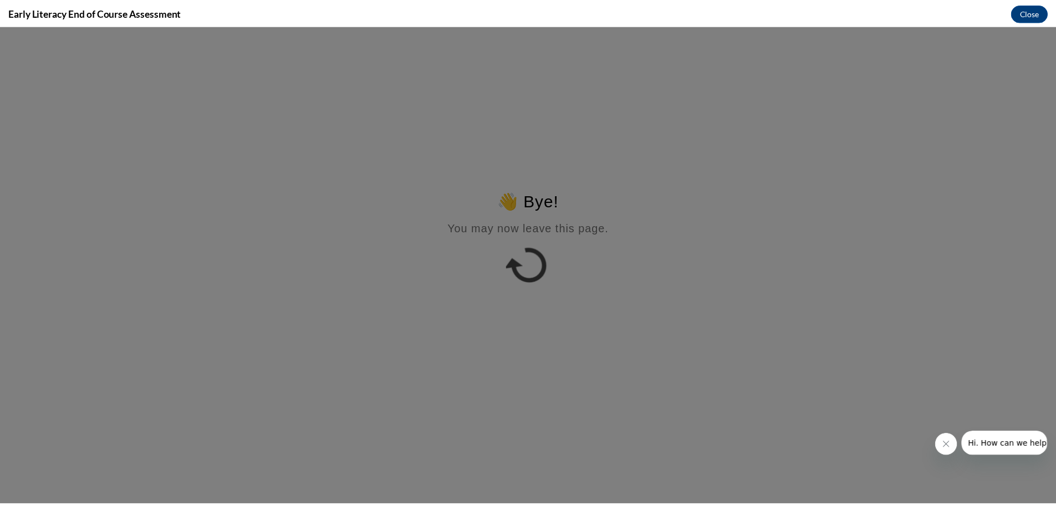
scroll to position [0, 0]
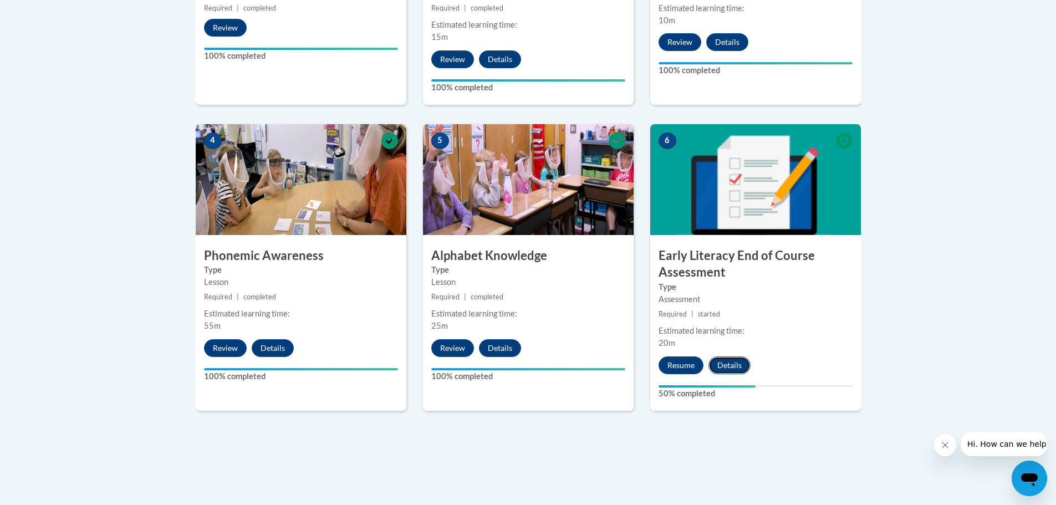
click at [733, 362] on button "Details" at bounding box center [729, 365] width 42 height 18
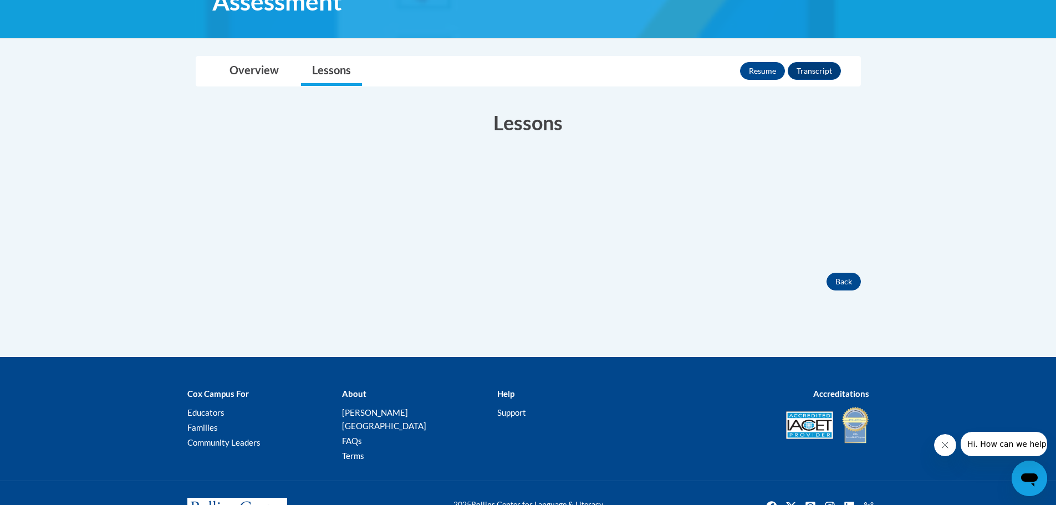
scroll to position [55, 0]
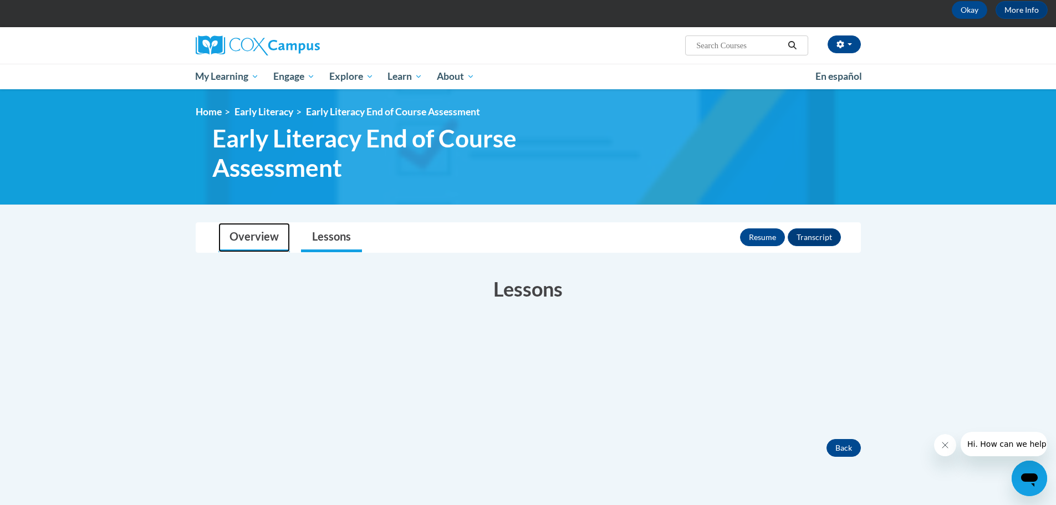
click at [248, 235] on link "Overview" at bounding box center [253, 237] width 71 height 29
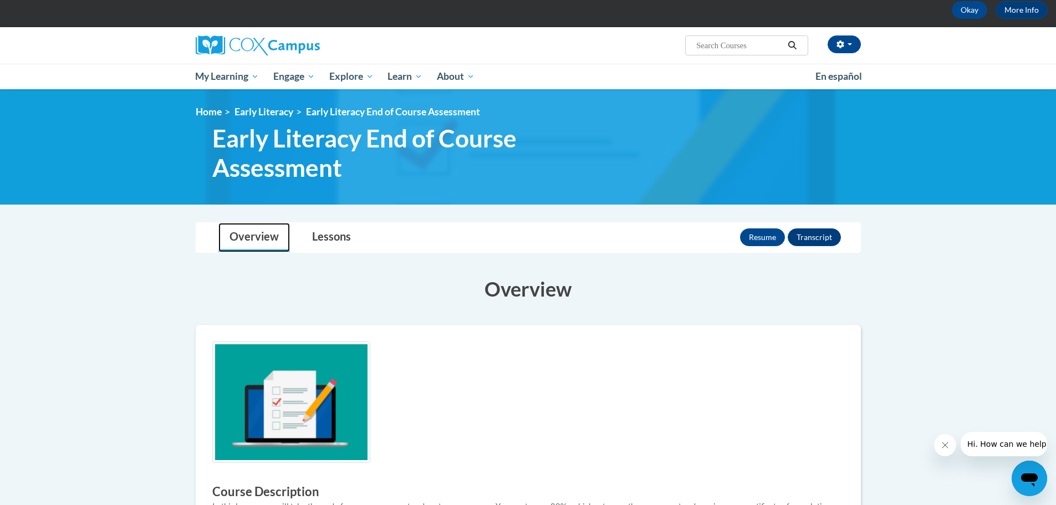
scroll to position [222, 0]
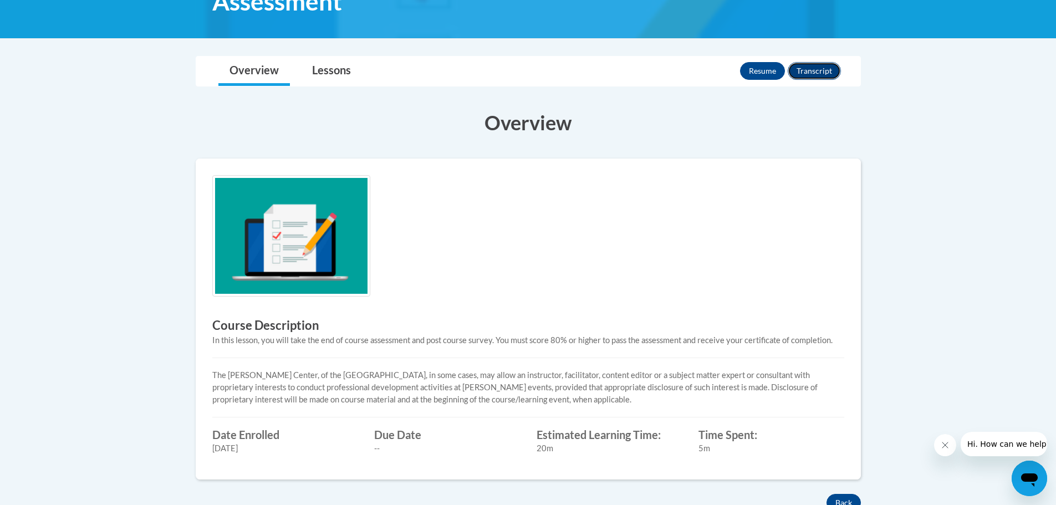
click at [821, 71] on button "Transcript" at bounding box center [814, 71] width 53 height 18
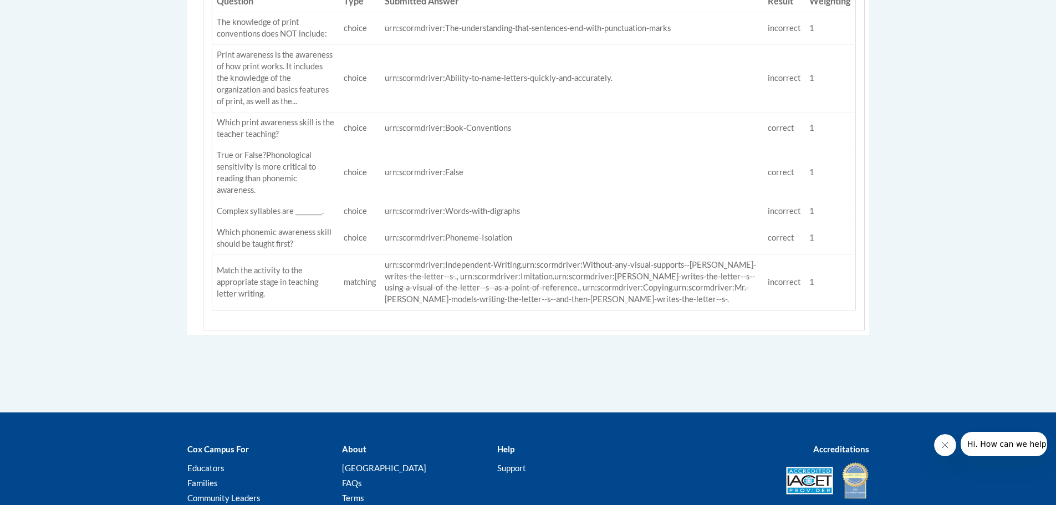
scroll to position [111, 0]
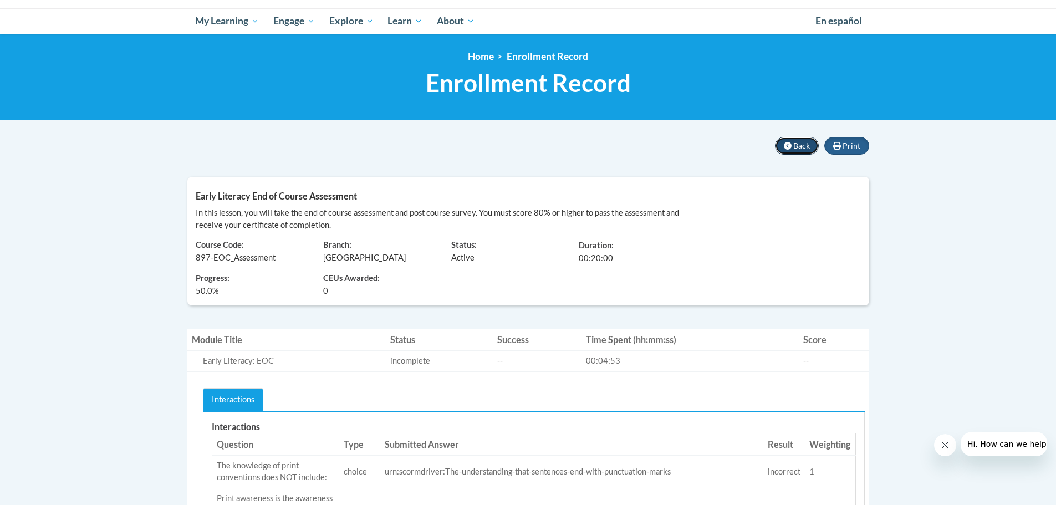
click at [795, 143] on span "Back" at bounding box center [801, 145] width 17 height 9
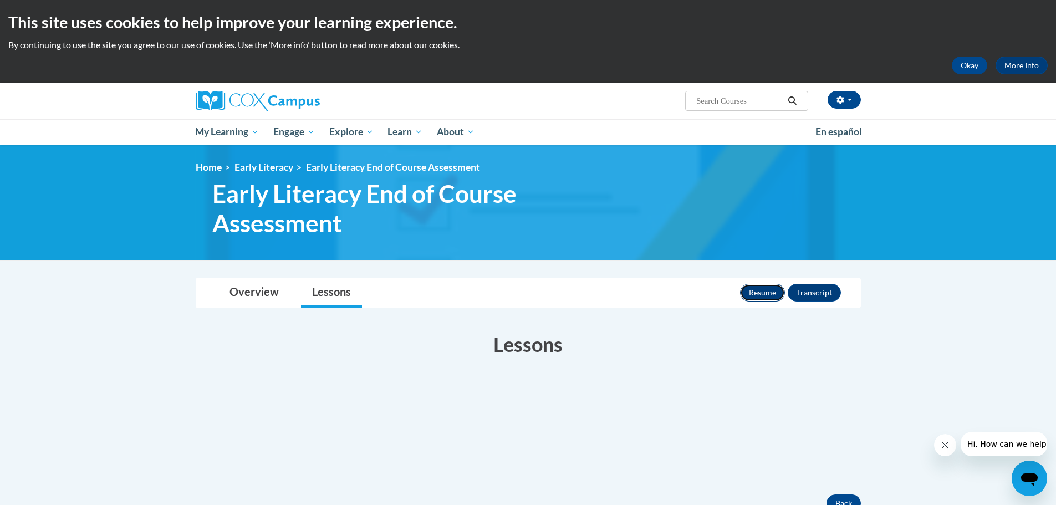
click at [769, 293] on button "Resume" at bounding box center [762, 293] width 45 height 18
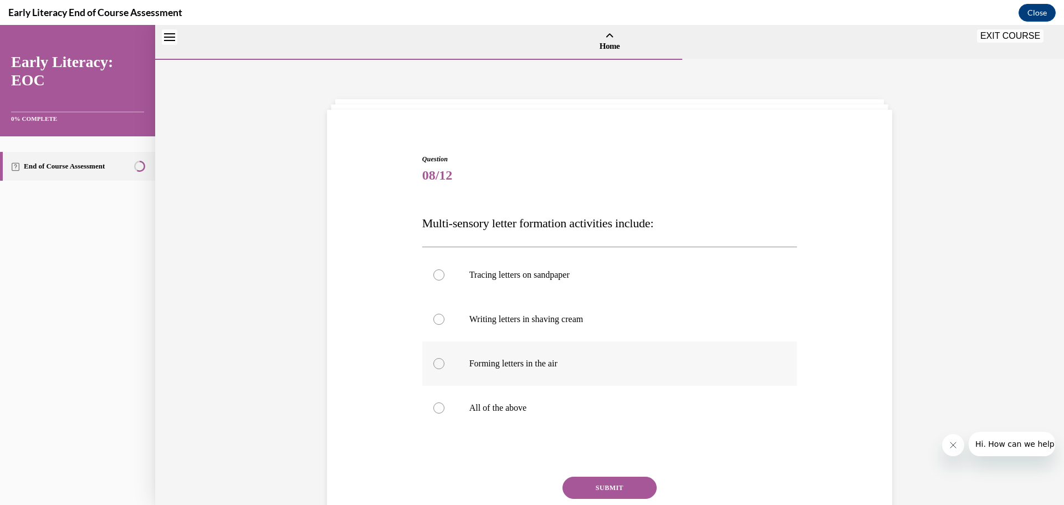
scroll to position [34, 0]
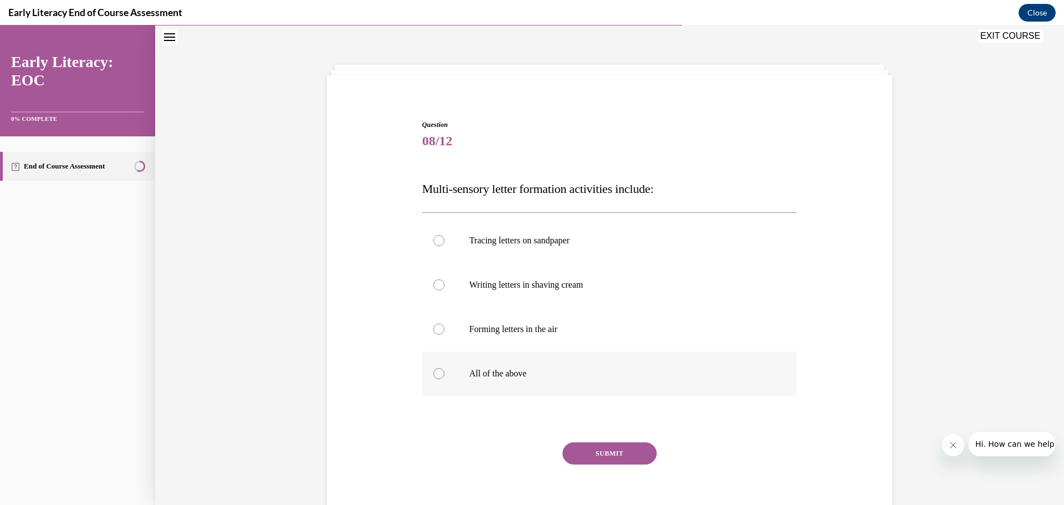
click at [433, 371] on div at bounding box center [438, 373] width 11 height 11
click at [619, 445] on button "SUBMIT" at bounding box center [610, 453] width 94 height 22
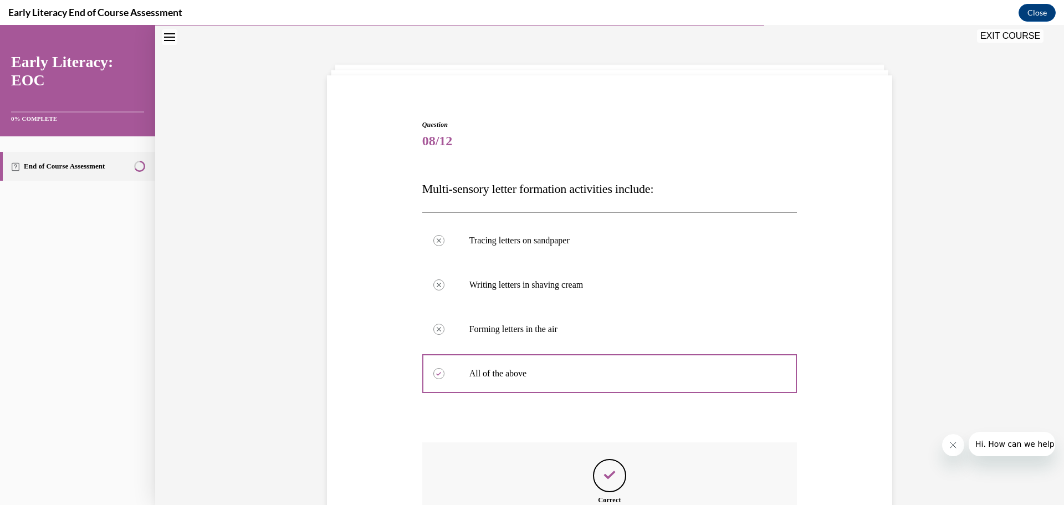
scroll to position [145, 0]
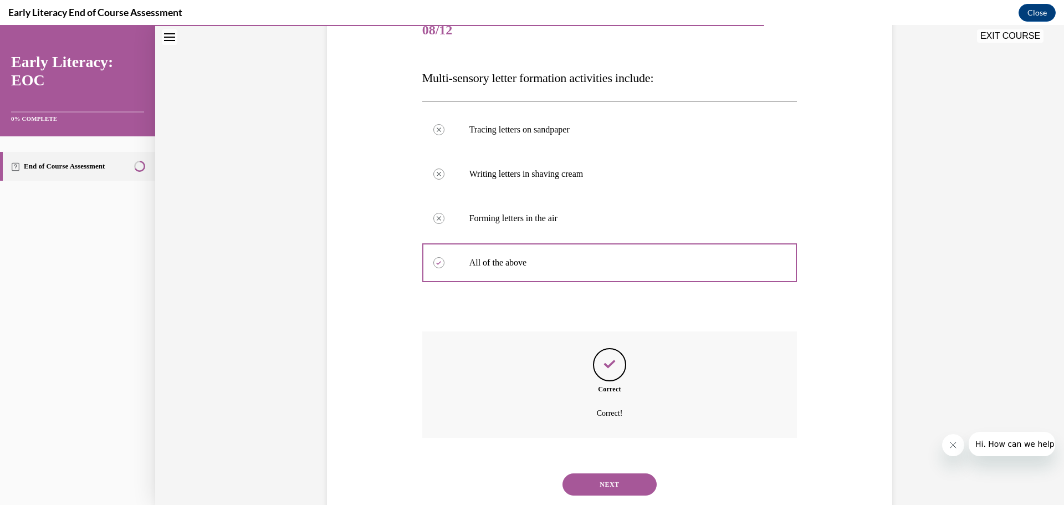
click at [596, 477] on button "NEXT" at bounding box center [610, 484] width 94 height 22
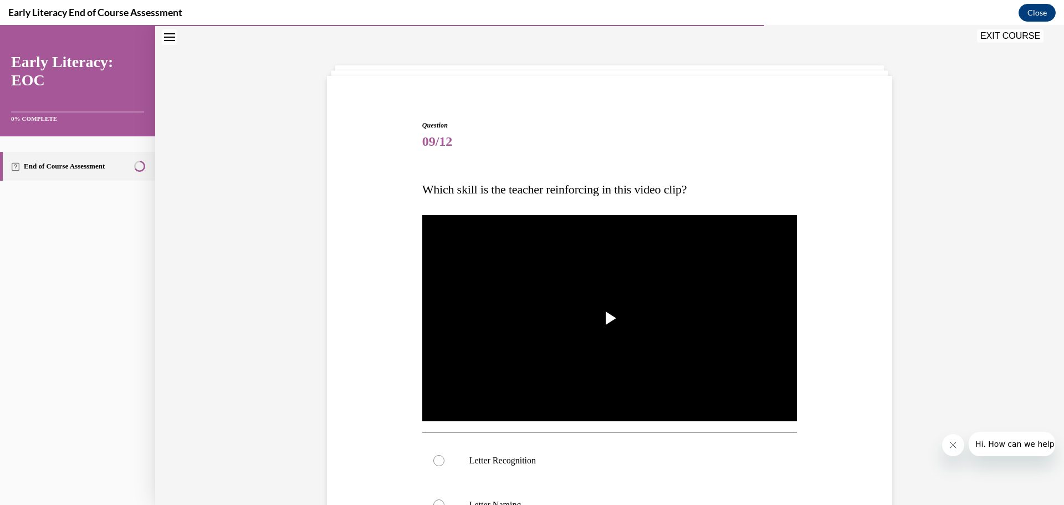
scroll to position [145, 0]
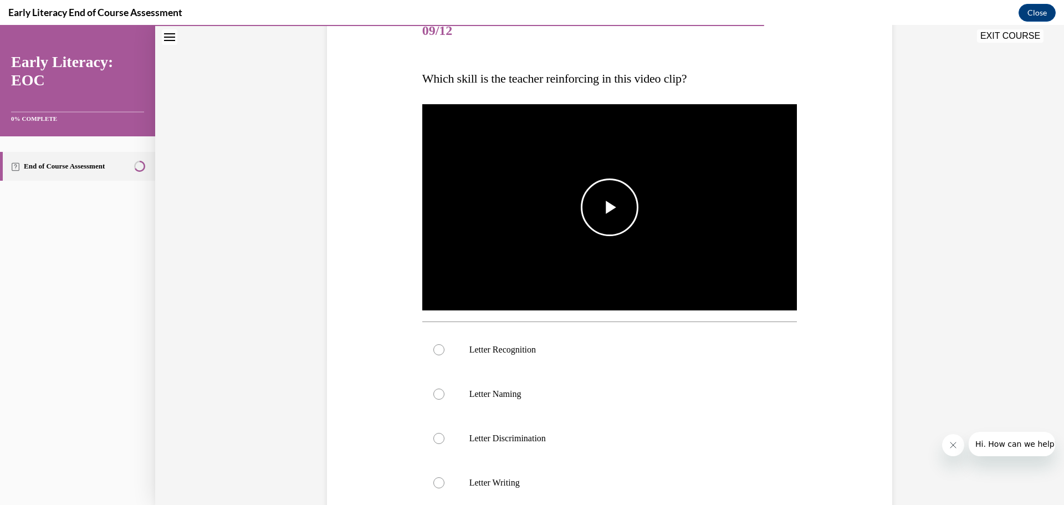
click at [610, 207] on span "Video player" at bounding box center [610, 207] width 0 height 0
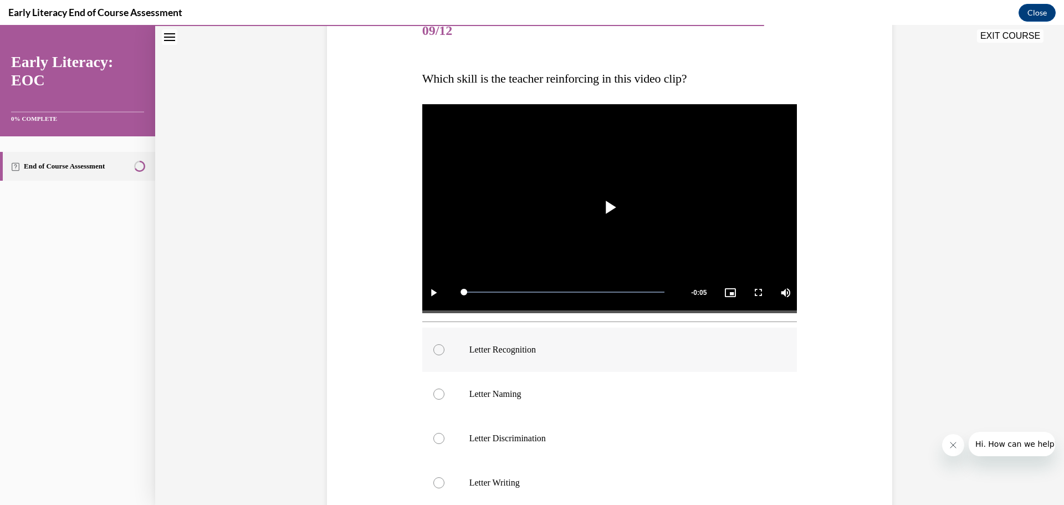
click at [433, 346] on div at bounding box center [438, 349] width 11 height 11
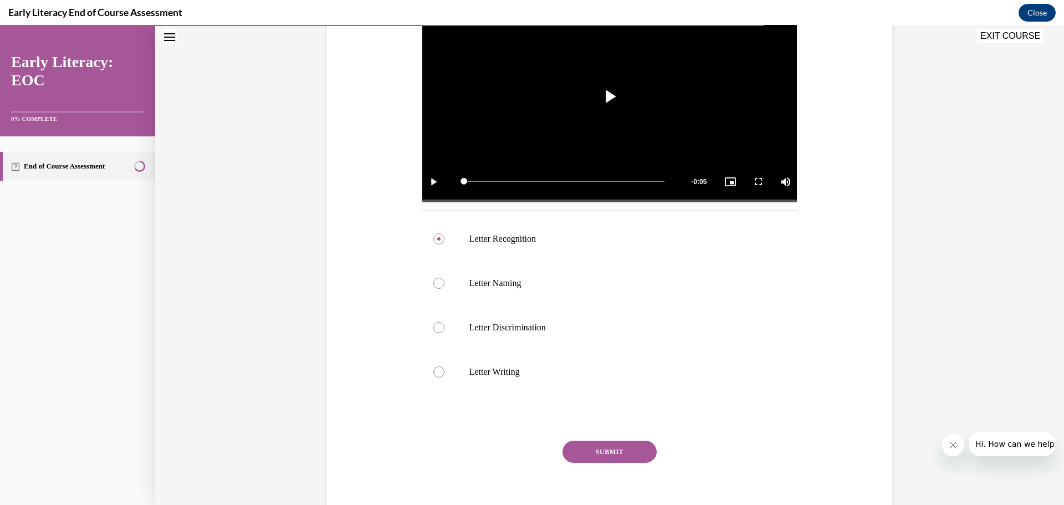
click at [599, 449] on button "SUBMIT" at bounding box center [610, 452] width 94 height 22
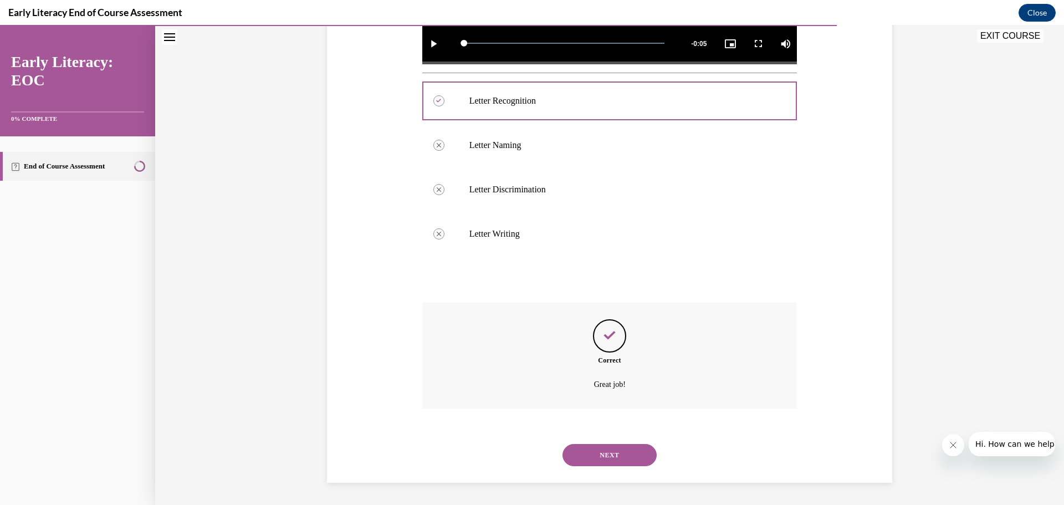
click at [604, 451] on button "NEXT" at bounding box center [610, 455] width 94 height 22
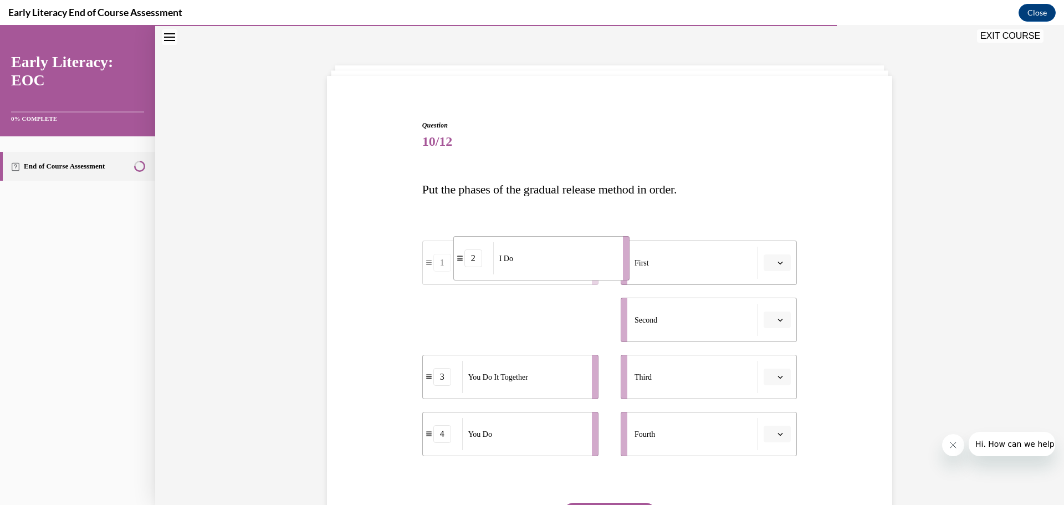
drag, startPoint x: 501, startPoint y: 317, endPoint x: 532, endPoint y: 256, distance: 68.9
click at [532, 256] on div "I Do" at bounding box center [554, 258] width 122 height 32
drag, startPoint x: 503, startPoint y: 340, endPoint x: 533, endPoint y: 340, distance: 29.9
click at [533, 340] on li "1 We Do" at bounding box center [540, 320] width 176 height 44
drag, startPoint x: 527, startPoint y: 392, endPoint x: 560, endPoint y: 389, distance: 33.4
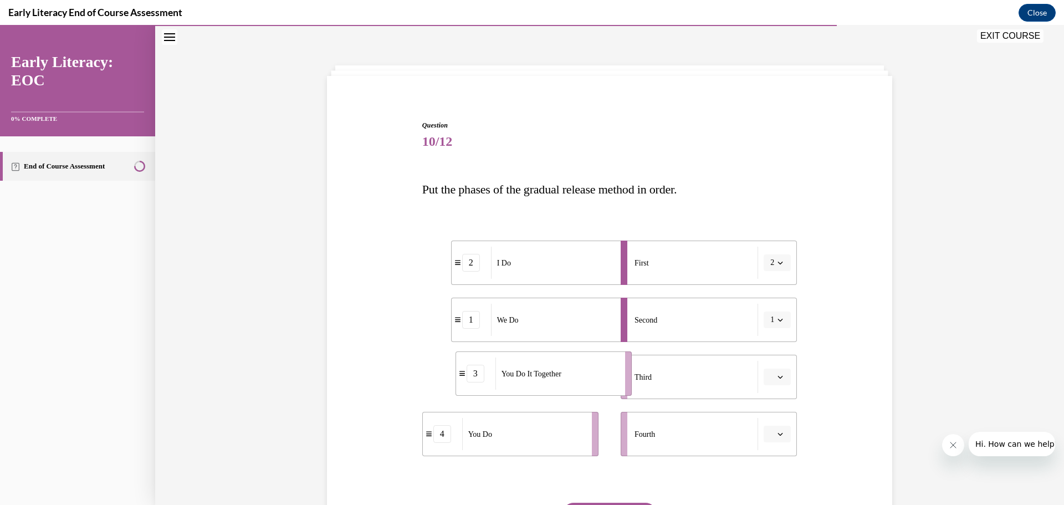
click at [560, 389] on div "You Do It Together" at bounding box center [556, 373] width 122 height 32
drag, startPoint x: 533, startPoint y: 440, endPoint x: 560, endPoint y: 441, distance: 27.7
click at [560, 441] on div "You Do" at bounding box center [552, 435] width 122 height 32
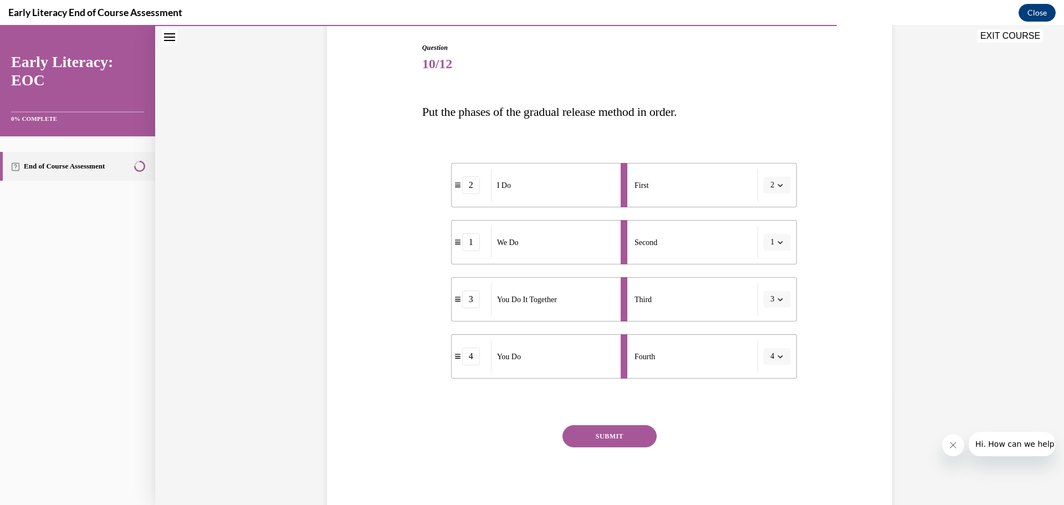
click at [608, 433] on button "SUBMIT" at bounding box center [610, 436] width 94 height 22
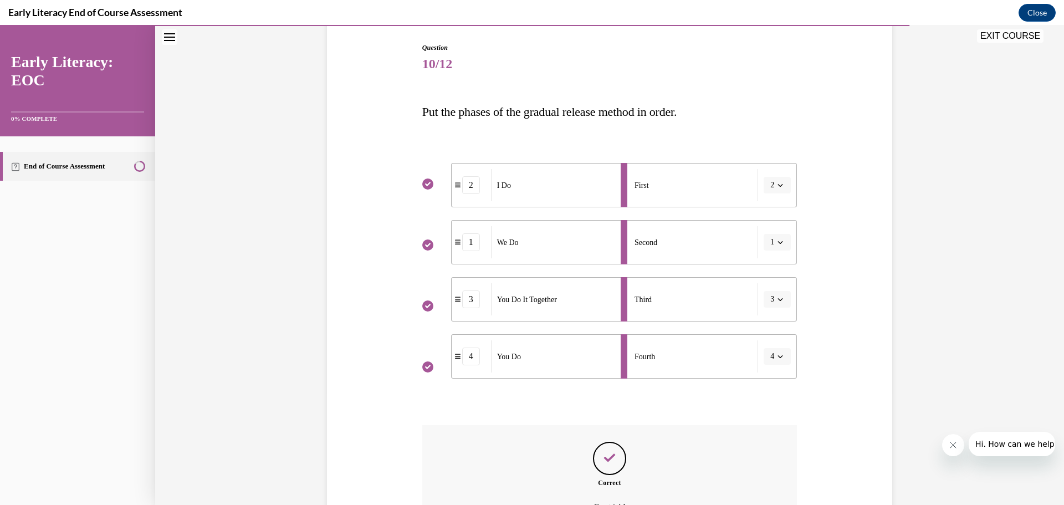
scroll to position [234, 0]
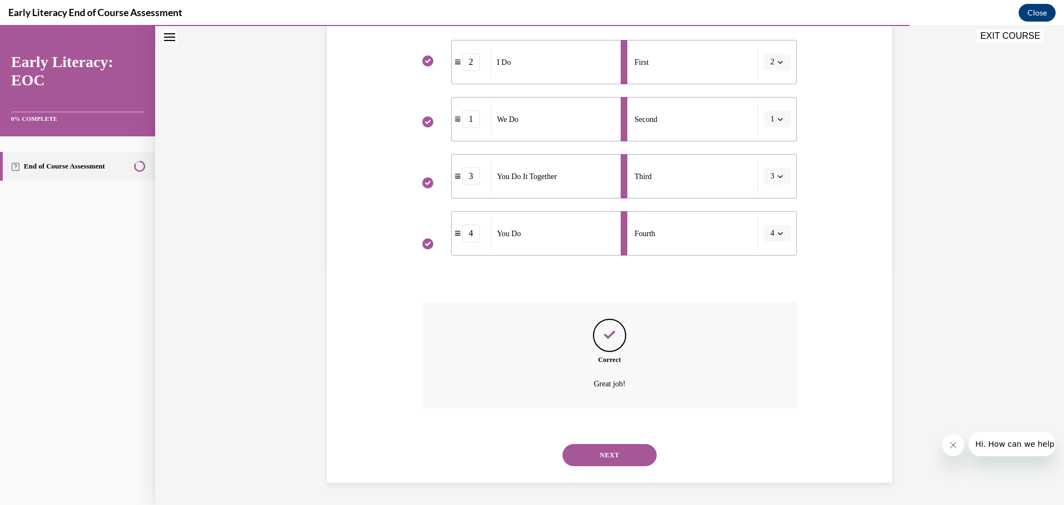
click at [611, 451] on button "NEXT" at bounding box center [610, 455] width 94 height 22
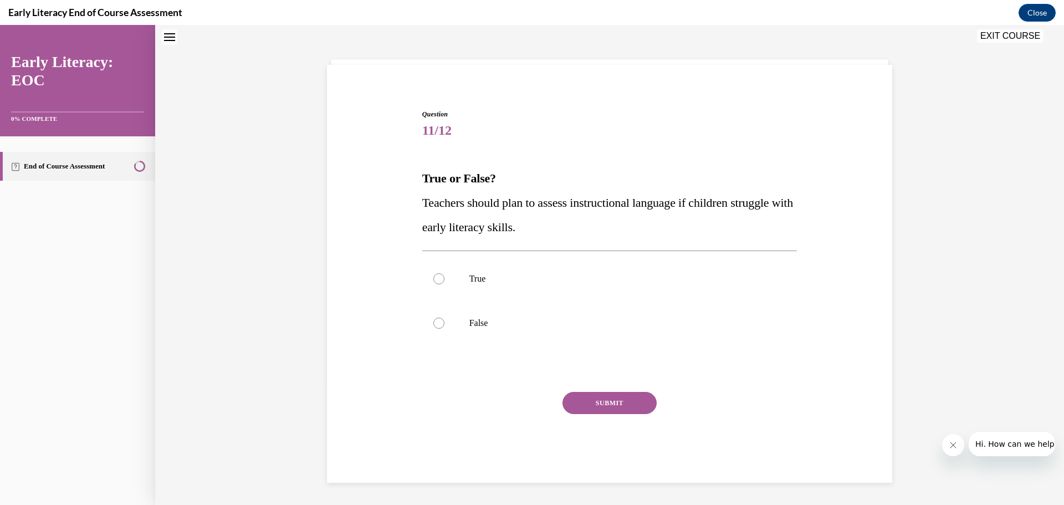
scroll to position [34, 0]
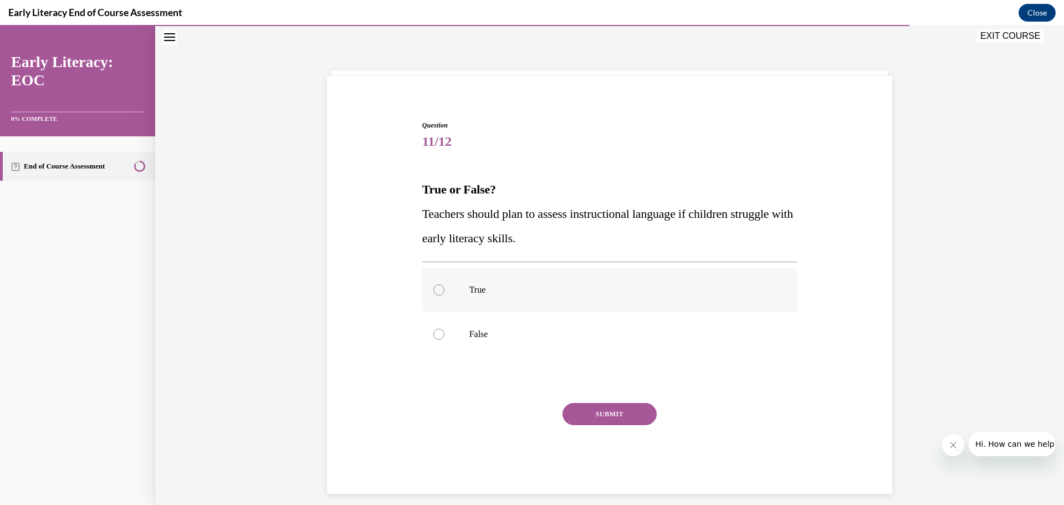
click at [436, 288] on div at bounding box center [438, 289] width 11 height 11
click at [602, 412] on button "SUBMIT" at bounding box center [610, 414] width 94 height 22
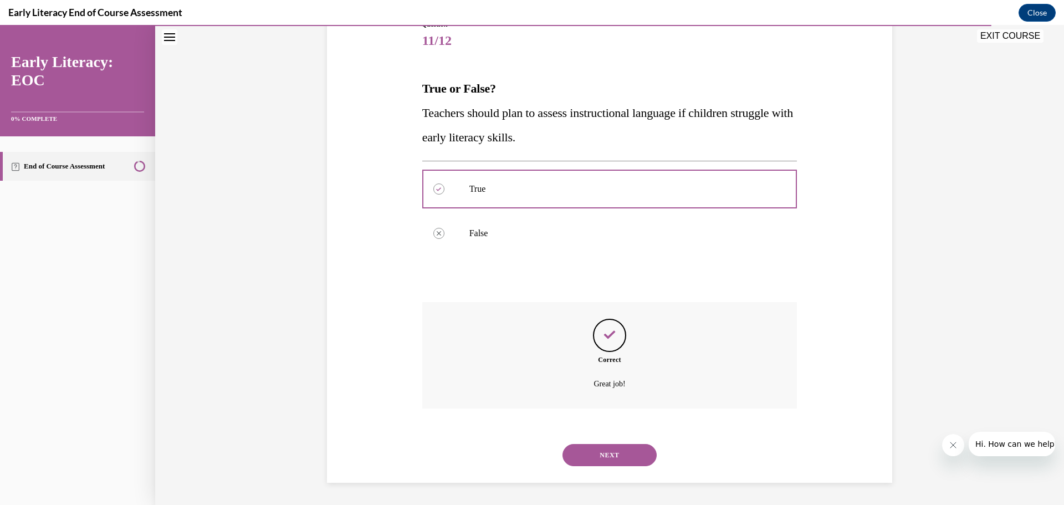
click at [620, 452] on button "NEXT" at bounding box center [610, 455] width 94 height 22
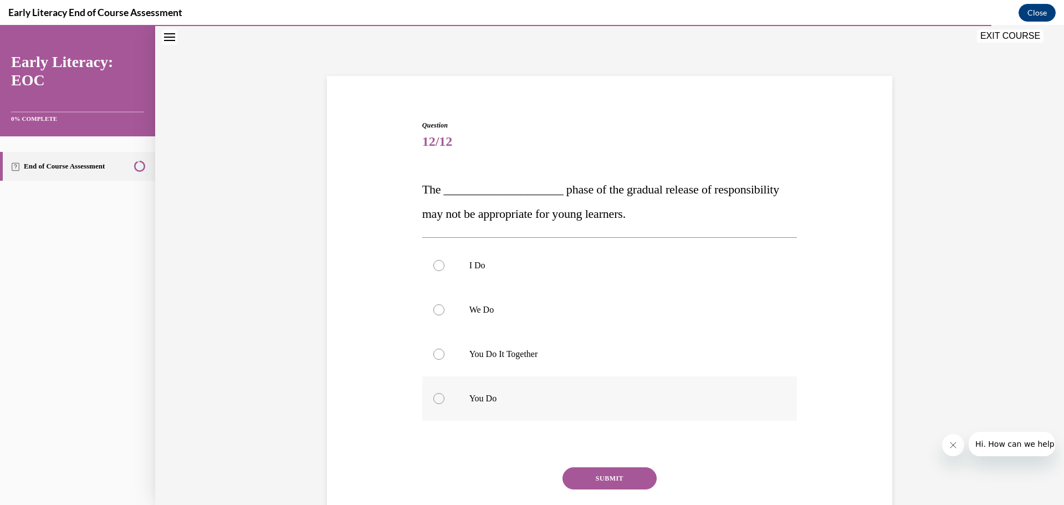
click at [435, 397] on div at bounding box center [438, 398] width 11 height 11
click at [606, 479] on button "SUBMIT" at bounding box center [610, 478] width 94 height 22
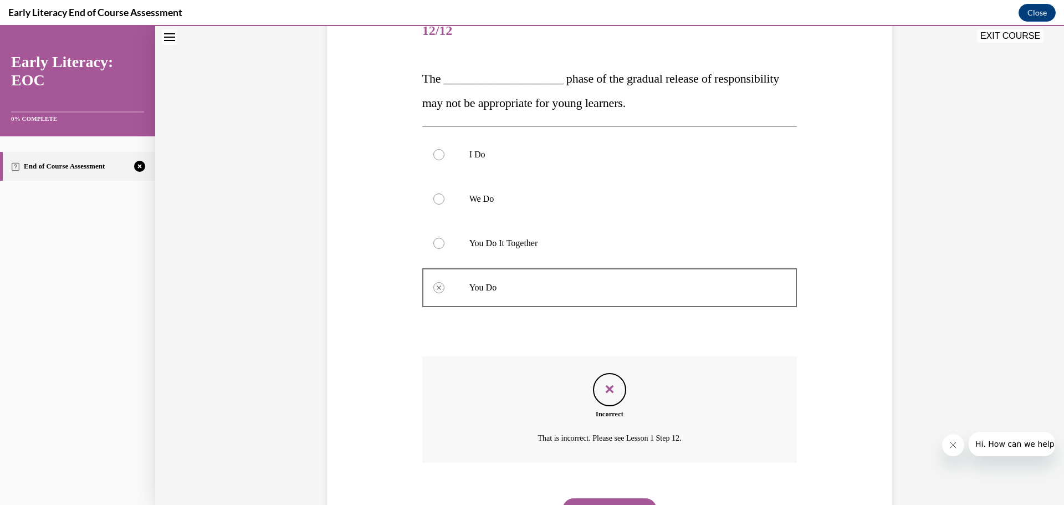
scroll to position [199, 0]
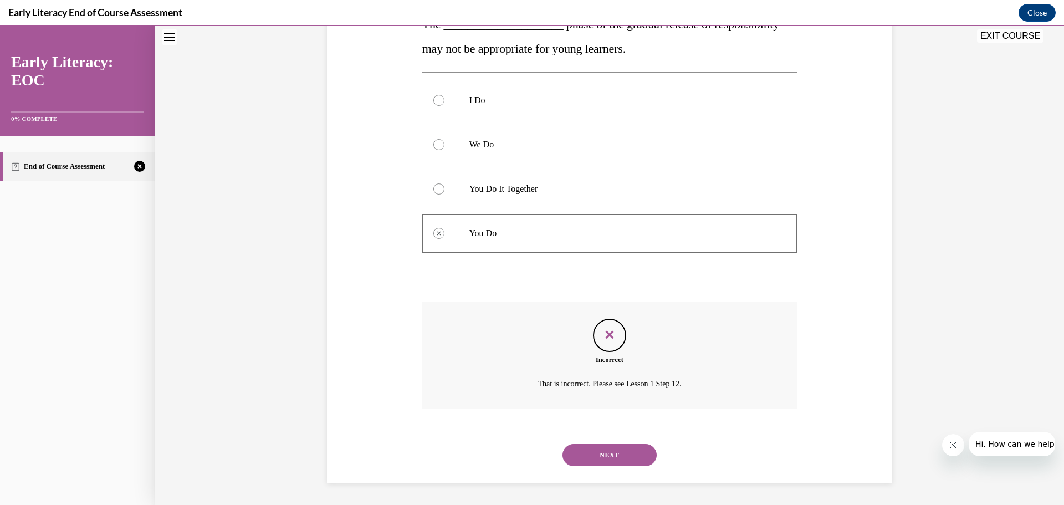
click at [589, 454] on button "NEXT" at bounding box center [610, 455] width 94 height 22
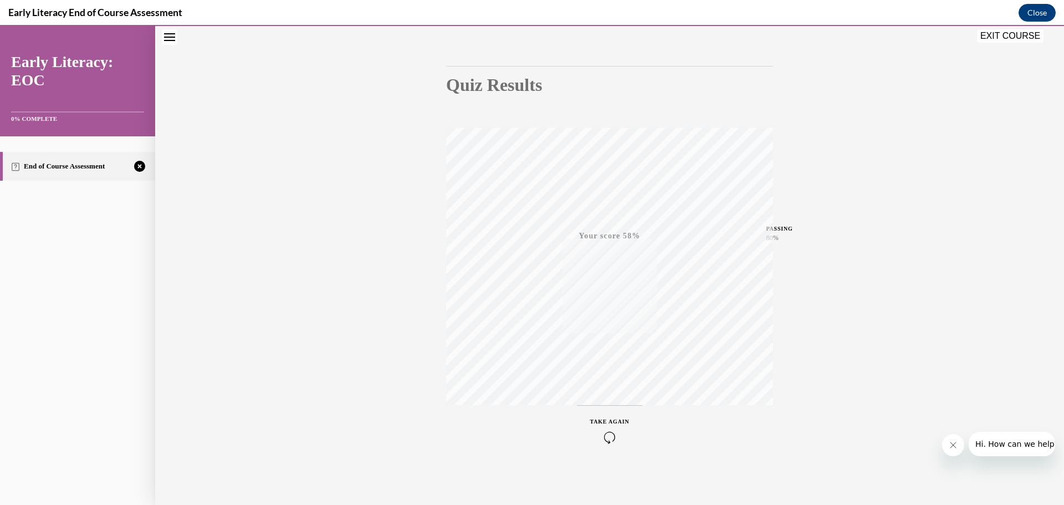
click at [609, 432] on icon "button" at bounding box center [609, 437] width 39 height 12
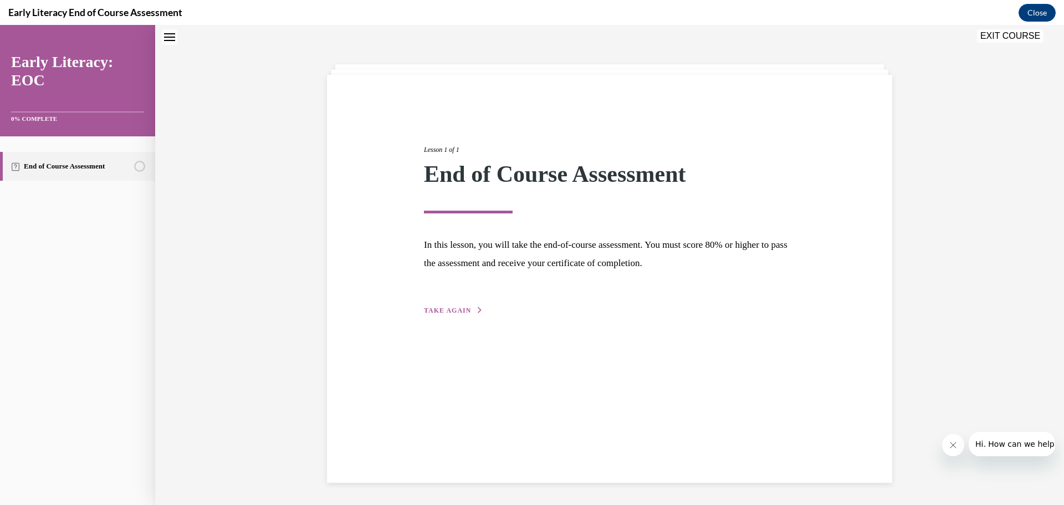
scroll to position [35, 0]
click at [441, 308] on span "TAKE AGAIN" at bounding box center [447, 310] width 47 height 8
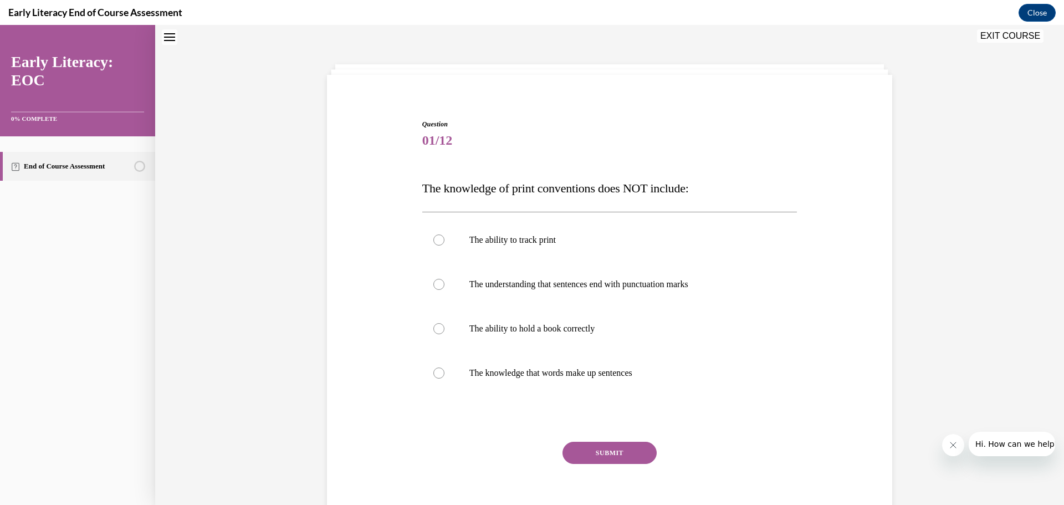
scroll to position [34, 0]
click at [433, 334] on div at bounding box center [438, 329] width 11 height 11
click at [608, 449] on button "SUBMIT" at bounding box center [610, 454] width 94 height 22
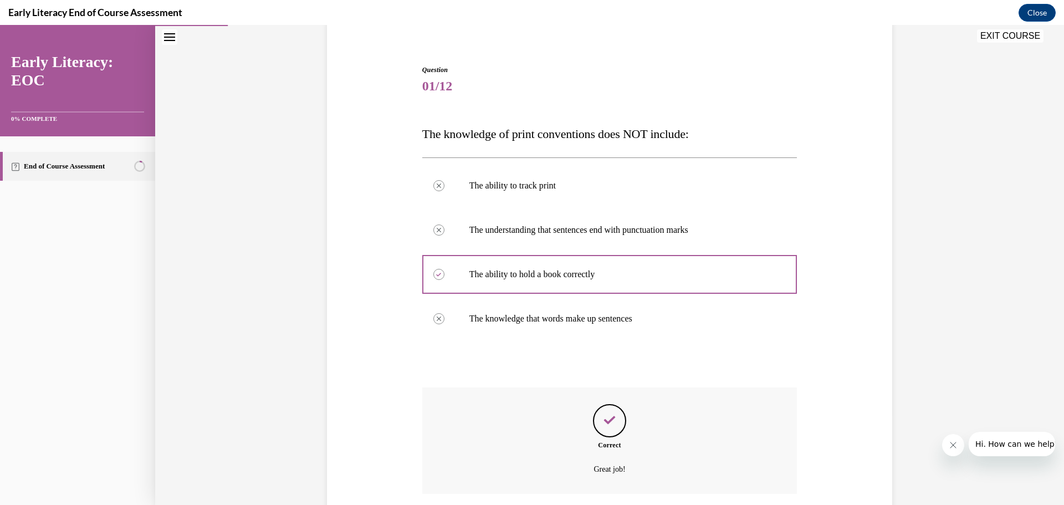
scroll to position [175, 0]
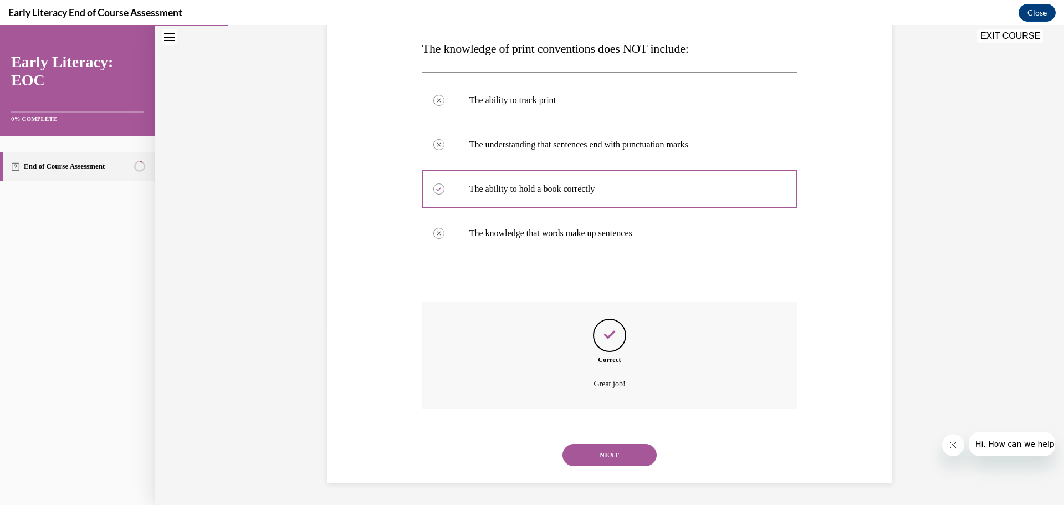
click at [615, 448] on button "NEXT" at bounding box center [610, 455] width 94 height 22
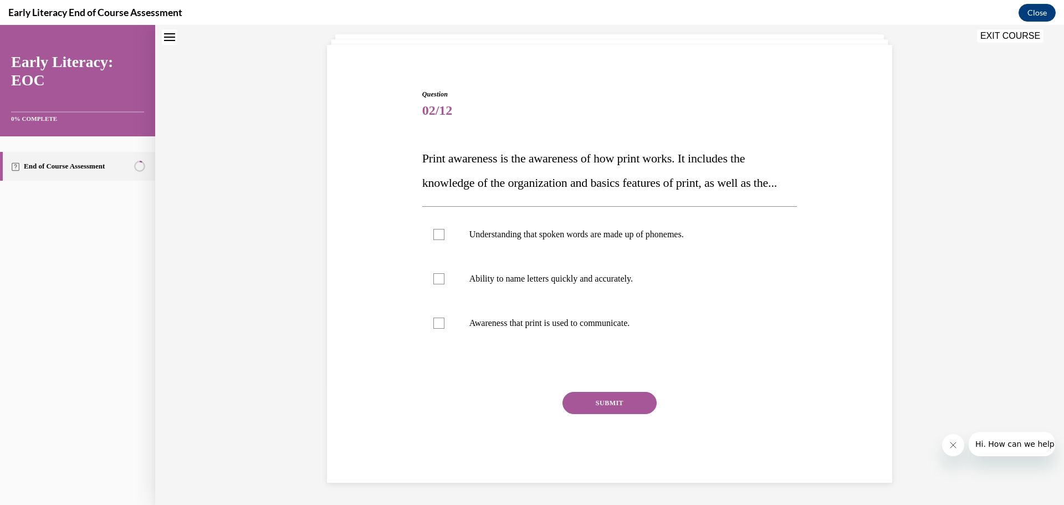
scroll to position [34, 0]
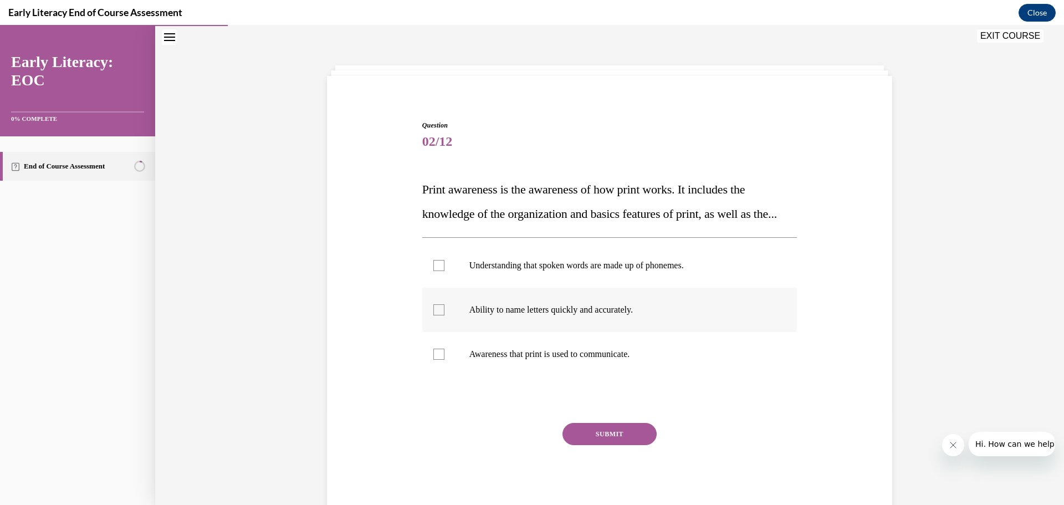
click at [433, 315] on div at bounding box center [438, 309] width 11 height 11
click at [584, 445] on button "SUBMIT" at bounding box center [610, 434] width 94 height 22
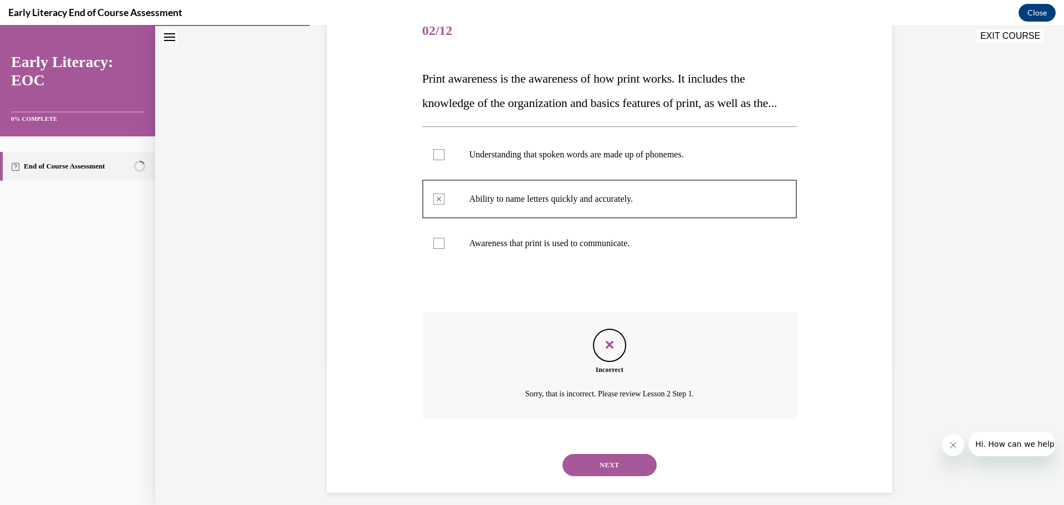
scroll to position [179, 0]
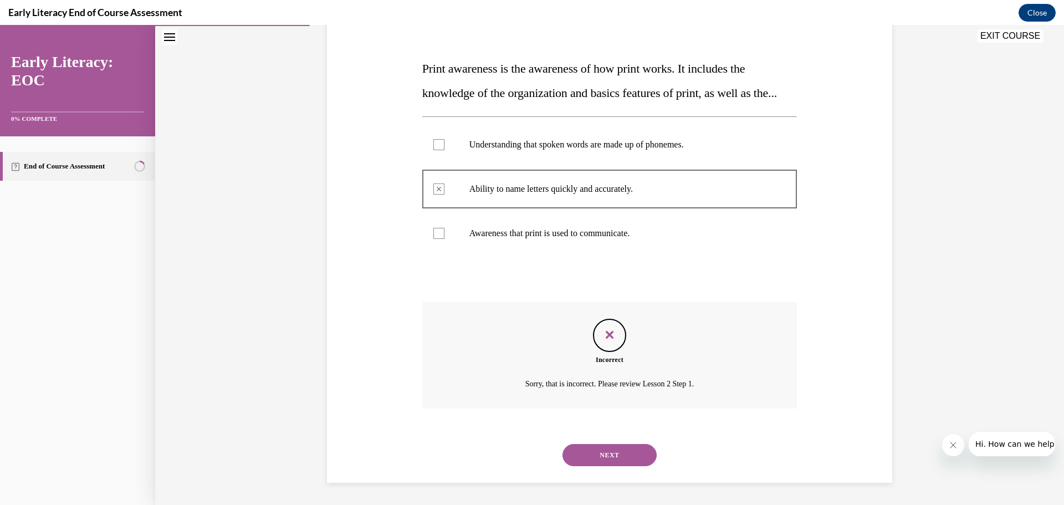
click at [596, 459] on button "NEXT" at bounding box center [610, 455] width 94 height 22
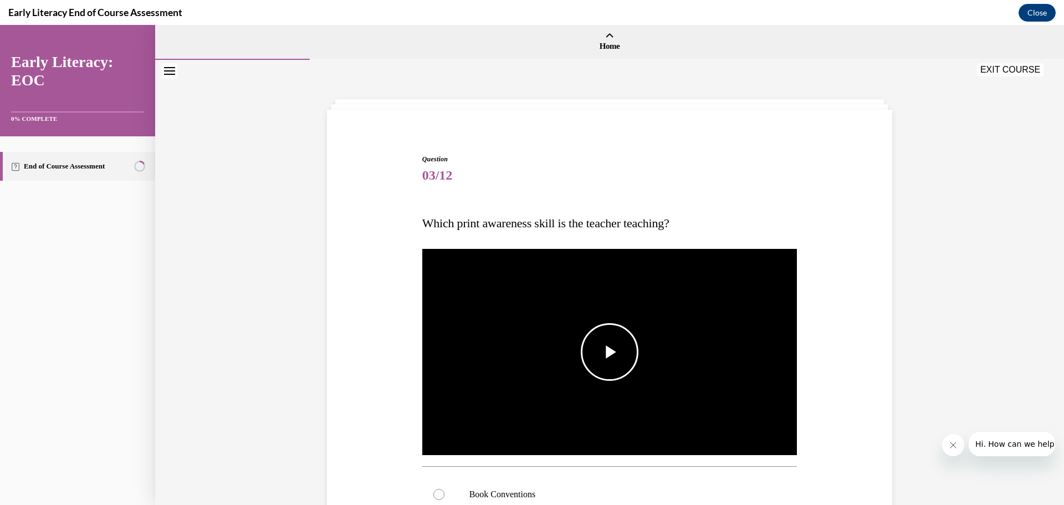
scroll to position [111, 0]
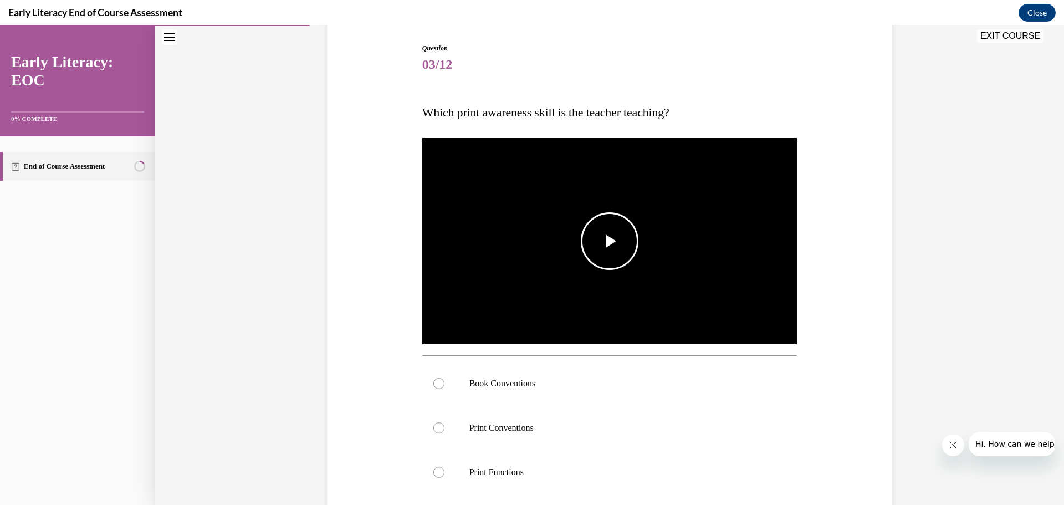
click at [610, 241] on span "Video player" at bounding box center [610, 241] width 0 height 0
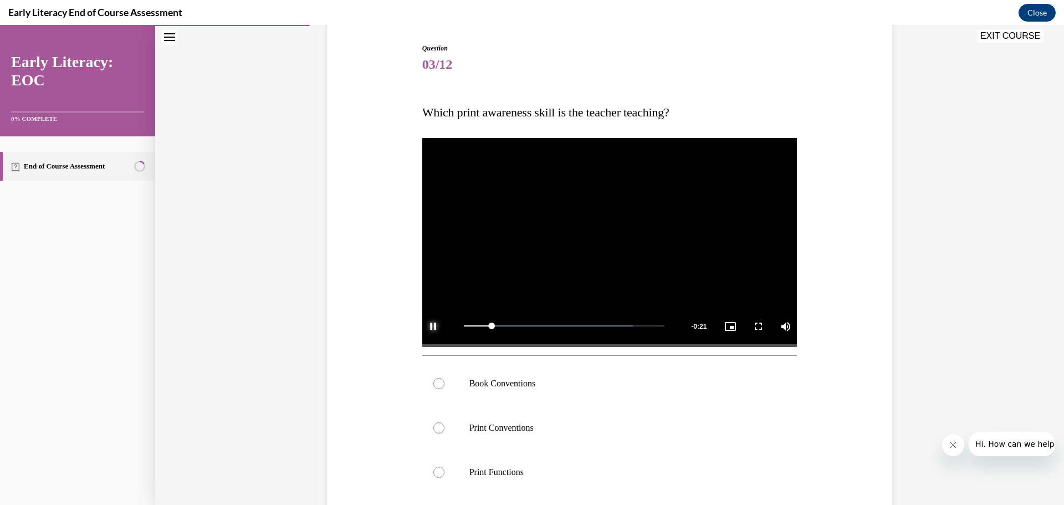
click at [432, 326] on span "Video player" at bounding box center [433, 326] width 22 height 0
click at [433, 384] on div at bounding box center [438, 383] width 11 height 11
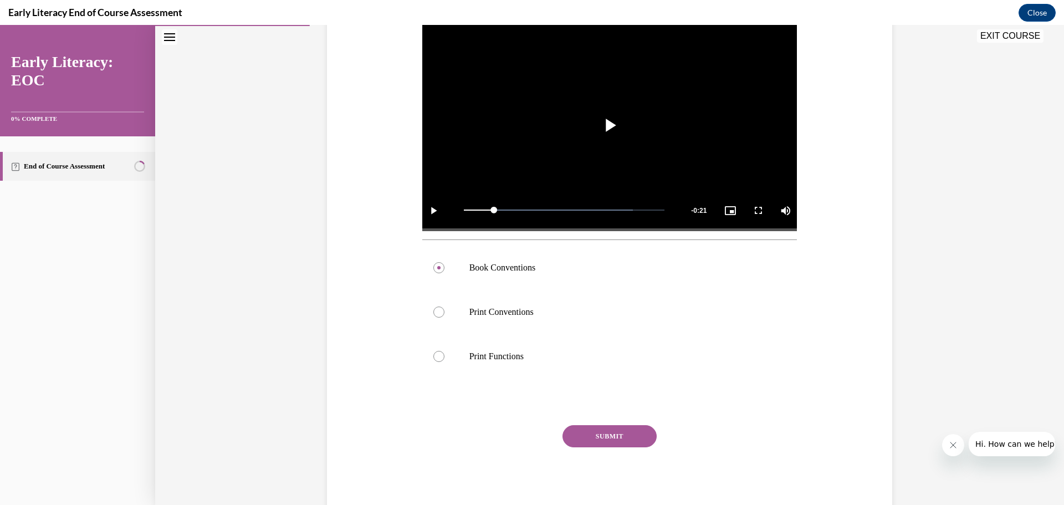
click at [612, 433] on button "SUBMIT" at bounding box center [610, 436] width 94 height 22
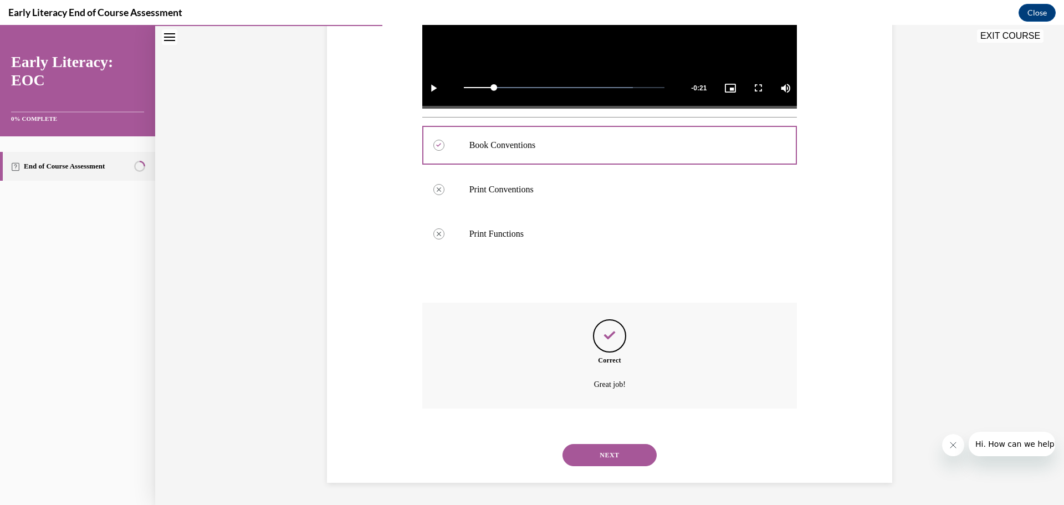
click at [622, 458] on button "NEXT" at bounding box center [610, 455] width 94 height 22
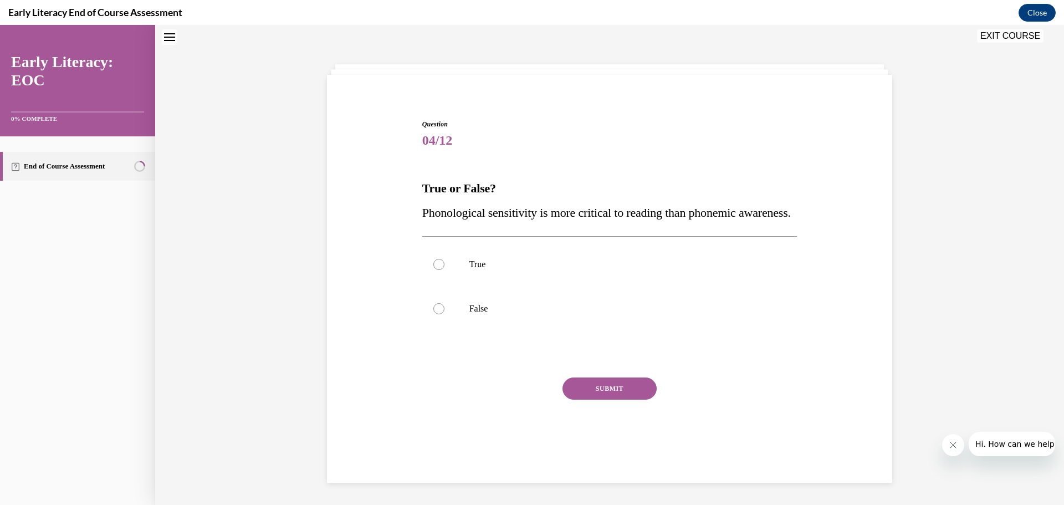
scroll to position [34, 0]
click at [433, 315] on div at bounding box center [438, 309] width 11 height 11
click at [590, 401] on button "SUBMIT" at bounding box center [610, 390] width 94 height 22
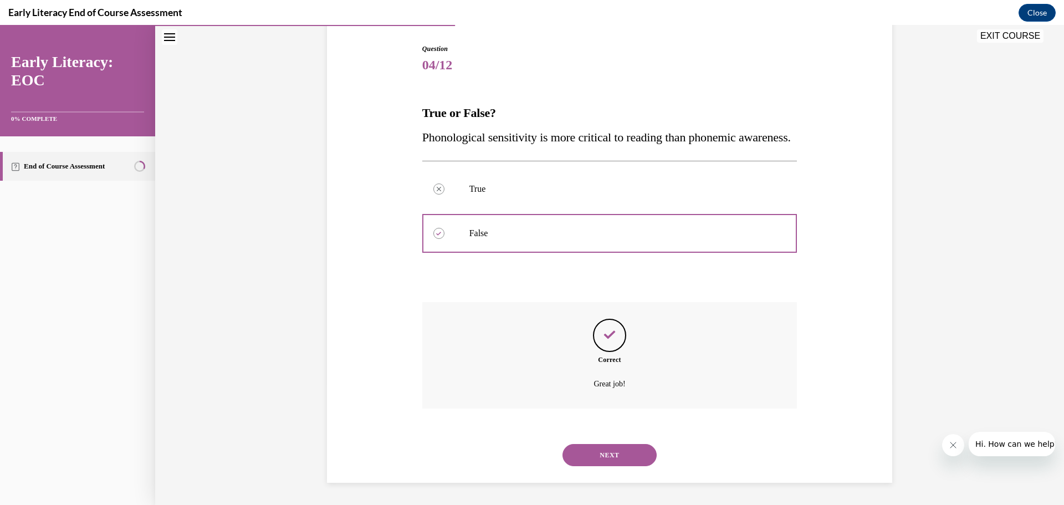
click at [601, 456] on button "NEXT" at bounding box center [610, 455] width 94 height 22
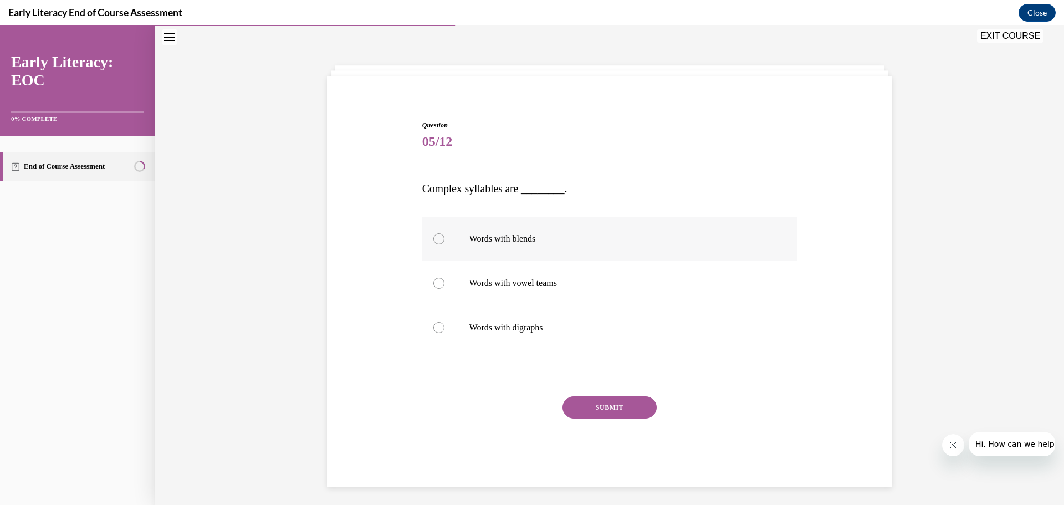
click at [433, 234] on div at bounding box center [438, 238] width 11 height 11
click at [609, 405] on button "SUBMIT" at bounding box center [610, 407] width 94 height 22
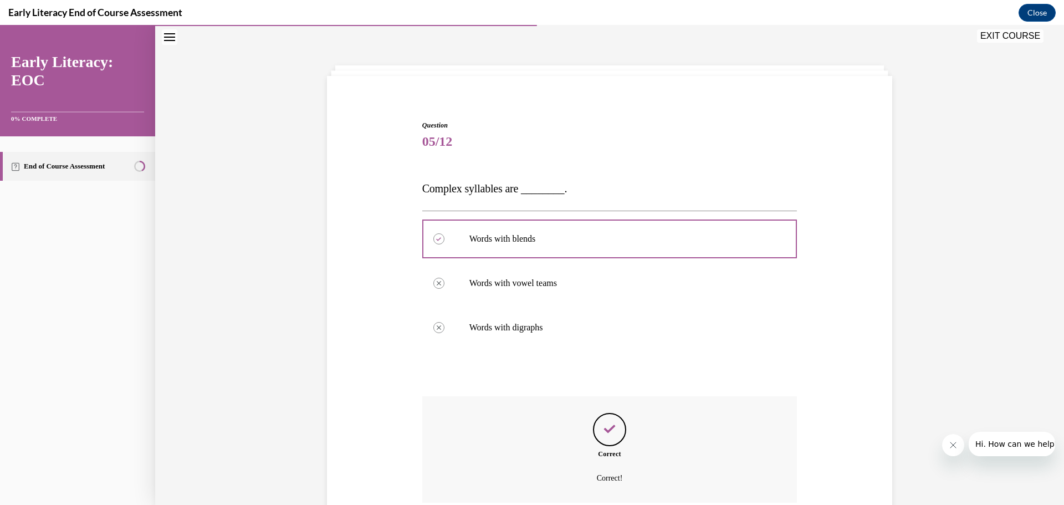
scroll to position [89, 0]
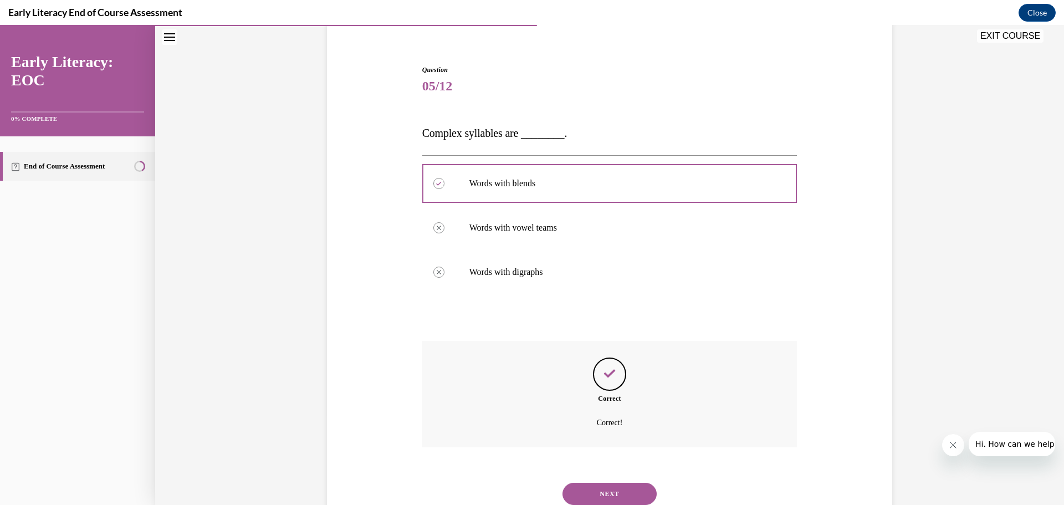
click at [596, 491] on button "NEXT" at bounding box center [610, 494] width 94 height 22
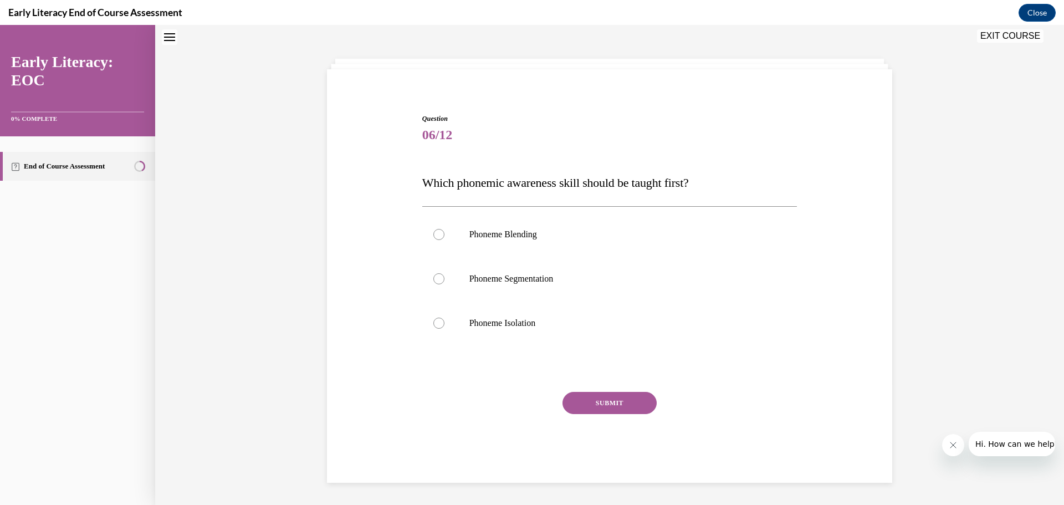
scroll to position [34, 0]
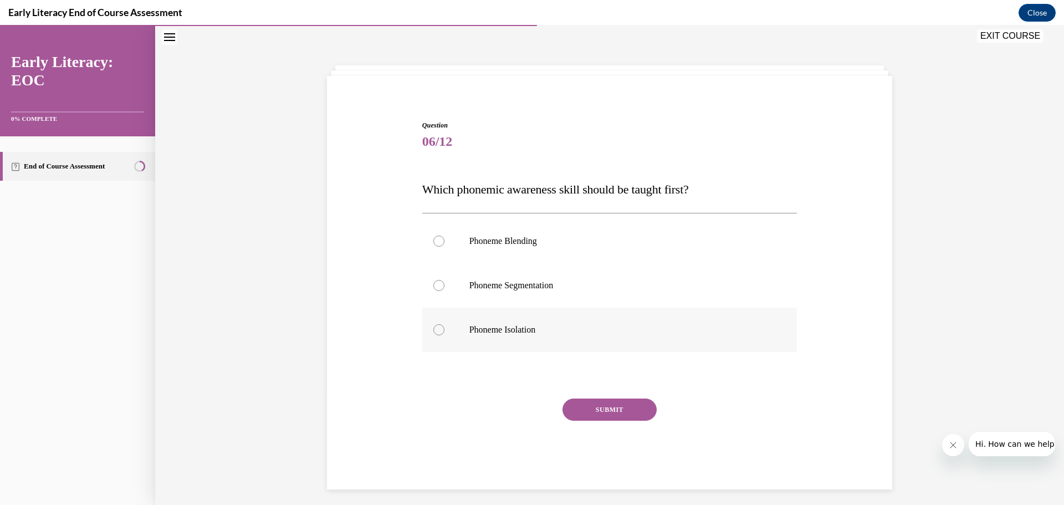
click at [436, 328] on div at bounding box center [438, 329] width 11 height 11
click at [616, 406] on button "SUBMIT" at bounding box center [610, 410] width 94 height 22
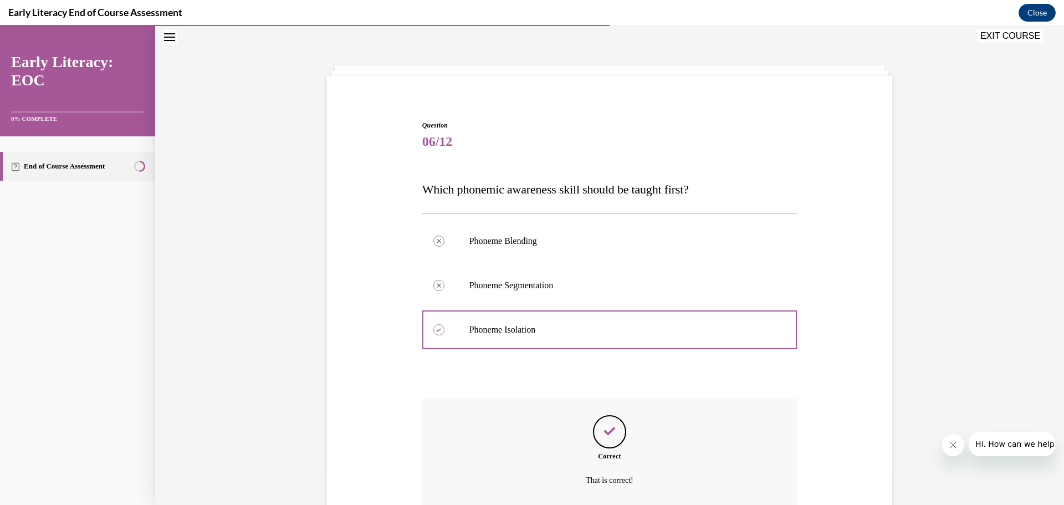
scroll to position [130, 0]
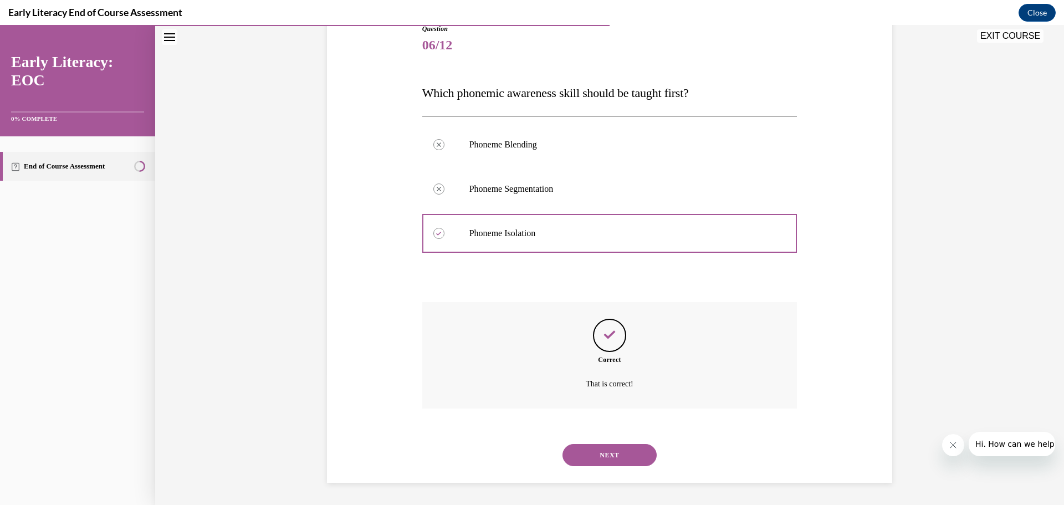
click at [619, 450] on button "NEXT" at bounding box center [610, 455] width 94 height 22
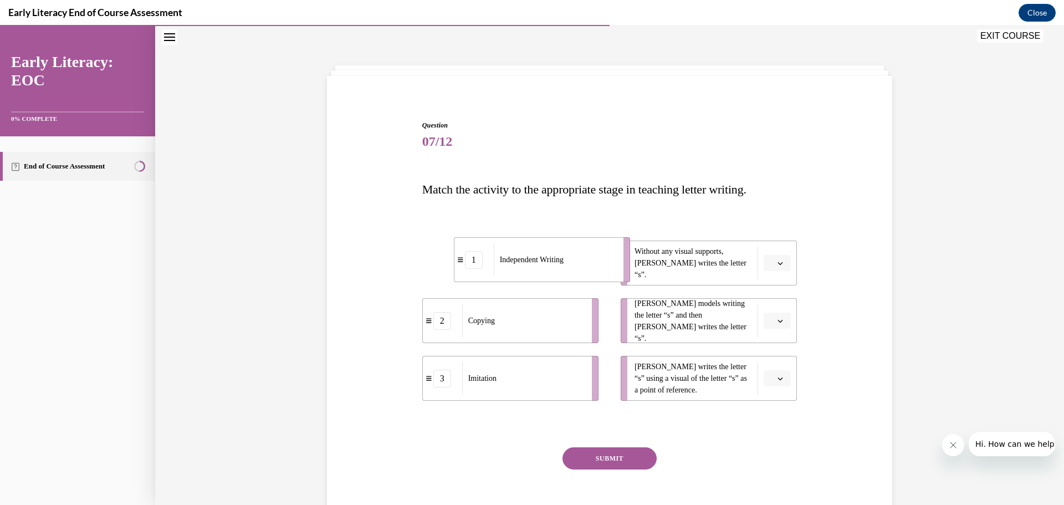
drag, startPoint x: 521, startPoint y: 256, endPoint x: 552, endPoint y: 253, distance: 31.2
click at [552, 253] on div "Independent Writing" at bounding box center [555, 259] width 122 height 33
drag, startPoint x: 550, startPoint y: 317, endPoint x: 580, endPoint y: 315, distance: 29.5
click at [580, 315] on div "Copying" at bounding box center [553, 318] width 122 height 33
drag, startPoint x: 529, startPoint y: 315, endPoint x: 534, endPoint y: 366, distance: 51.2
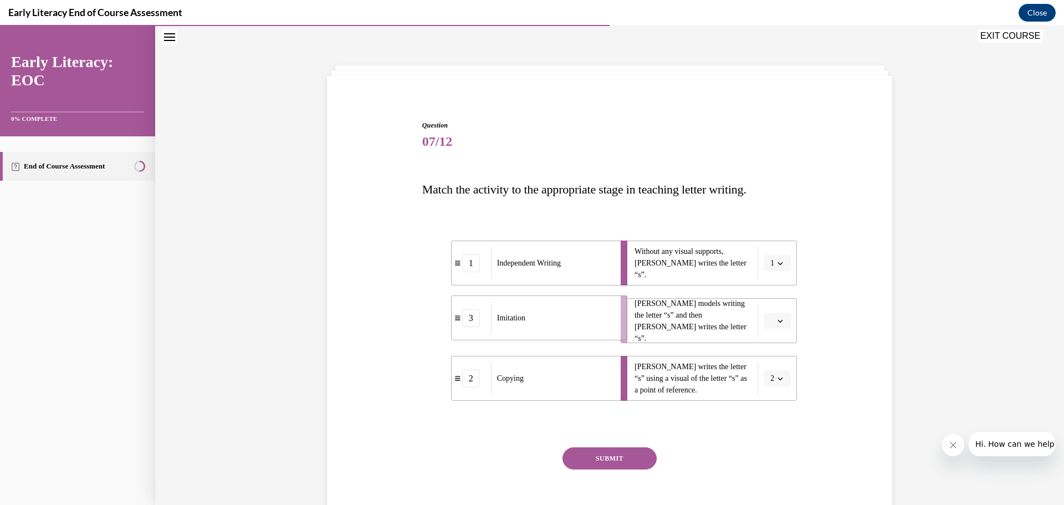
drag, startPoint x: 509, startPoint y: 332, endPoint x: 538, endPoint y: 329, distance: 29.0
click at [538, 329] on div "Imitation" at bounding box center [552, 318] width 122 height 33
click at [606, 454] on button "SUBMIT" at bounding box center [610, 458] width 94 height 22
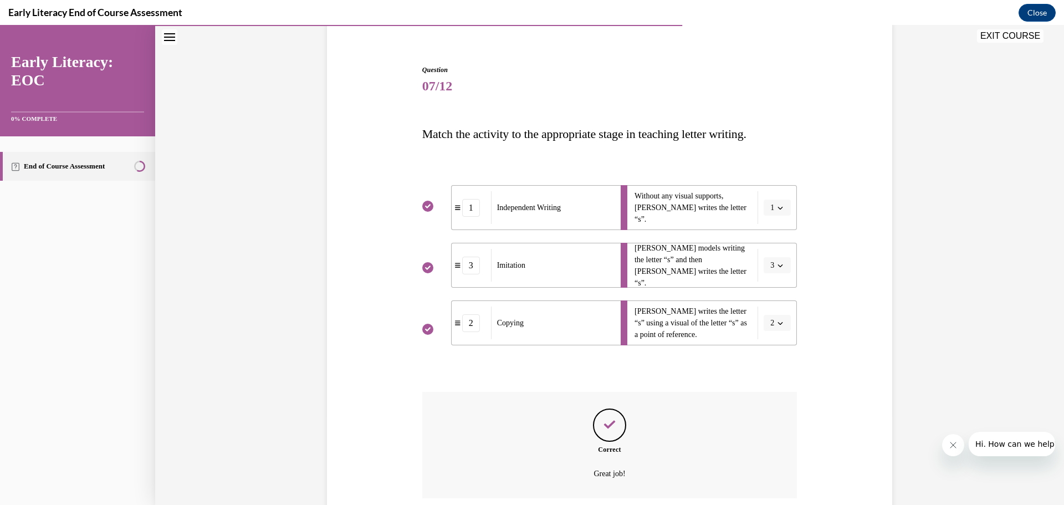
scroll to position [179, 0]
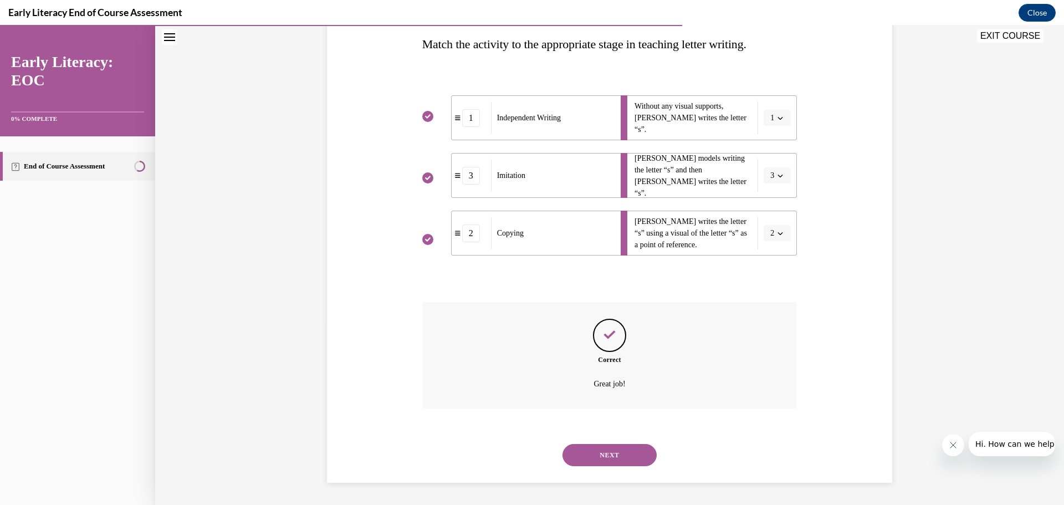
click at [610, 453] on button "NEXT" at bounding box center [610, 455] width 94 height 22
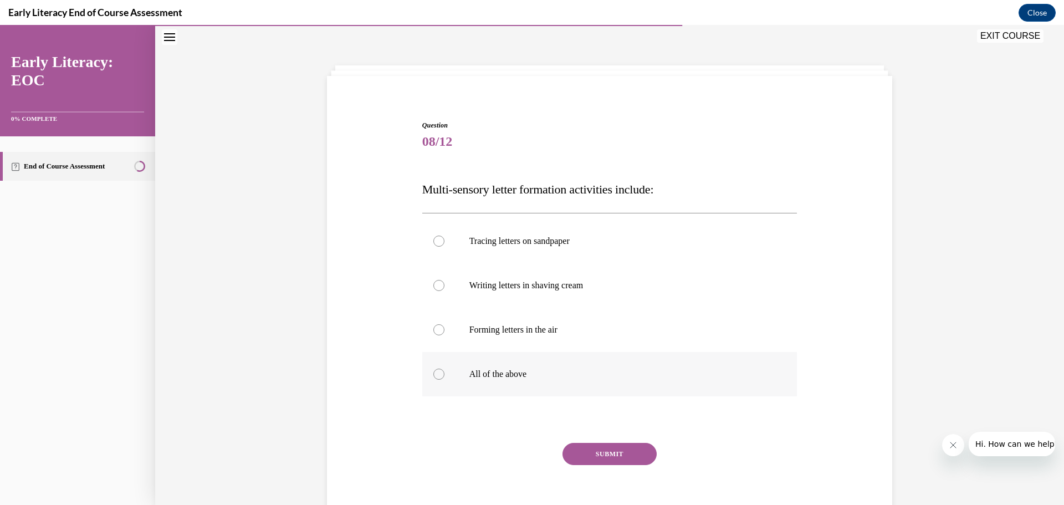
click at [435, 374] on div at bounding box center [438, 374] width 11 height 11
click at [620, 456] on button "SUBMIT" at bounding box center [610, 454] width 94 height 22
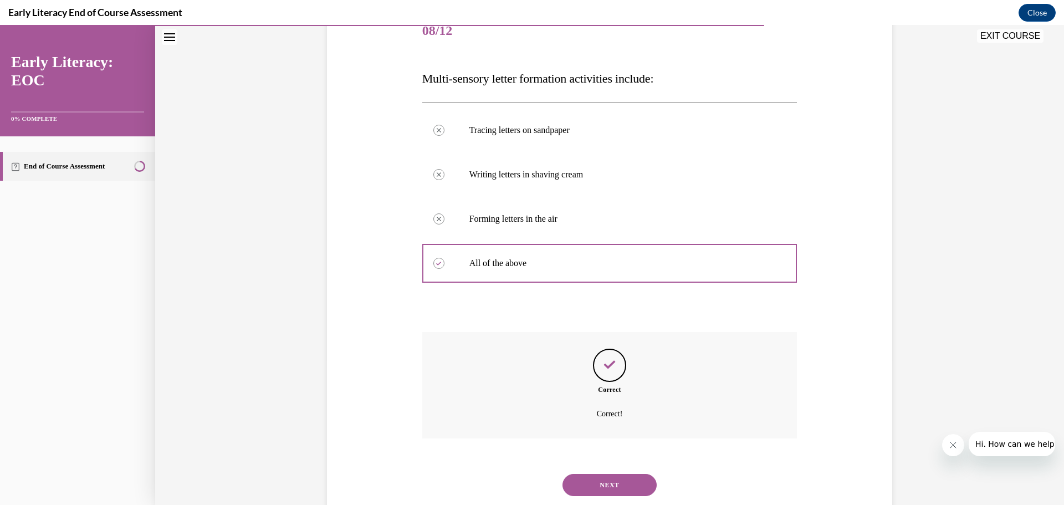
click at [616, 484] on button "NEXT" at bounding box center [610, 485] width 94 height 22
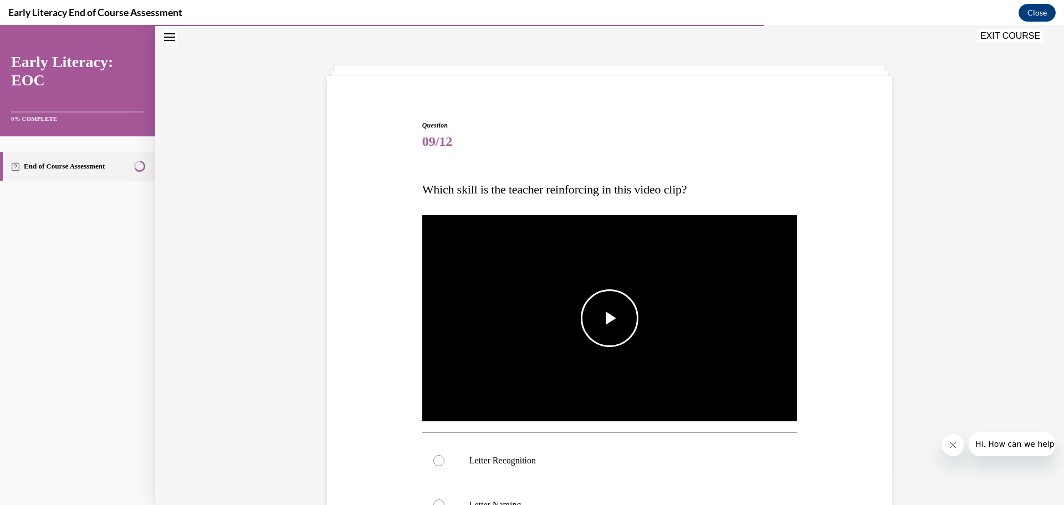
scroll to position [145, 0]
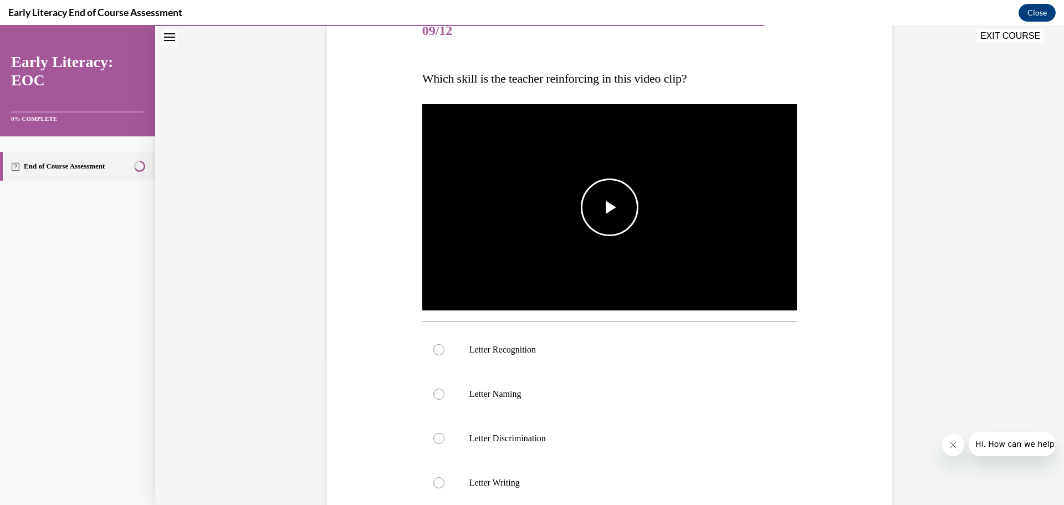
click at [610, 207] on span "Video player" at bounding box center [610, 207] width 0 height 0
click at [433, 390] on div at bounding box center [438, 394] width 11 height 11
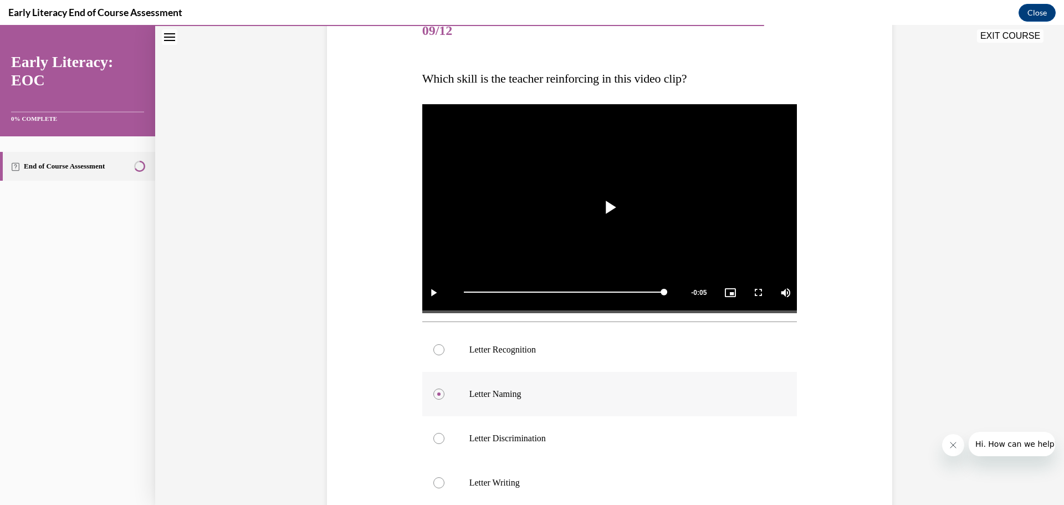
scroll to position [256, 0]
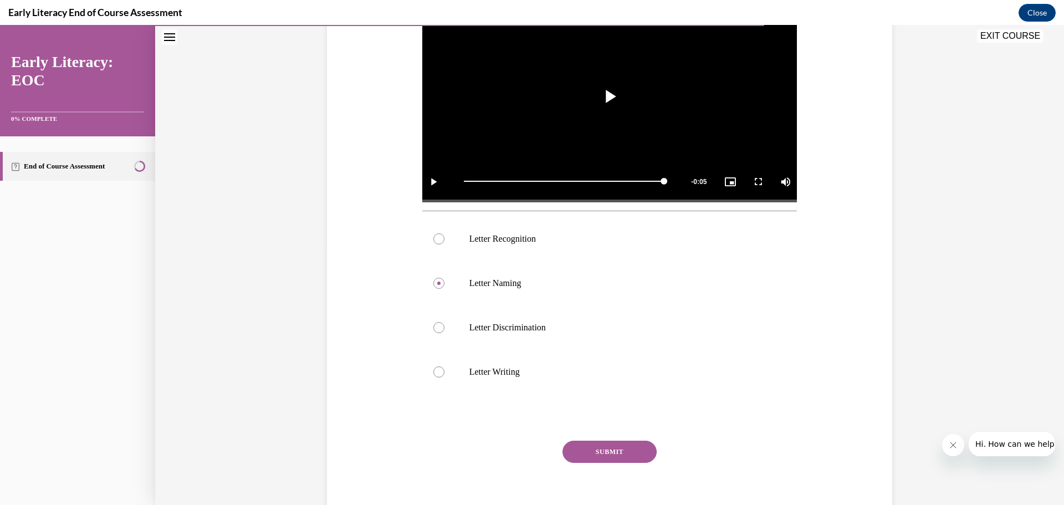
click at [601, 446] on button "SUBMIT" at bounding box center [610, 452] width 94 height 22
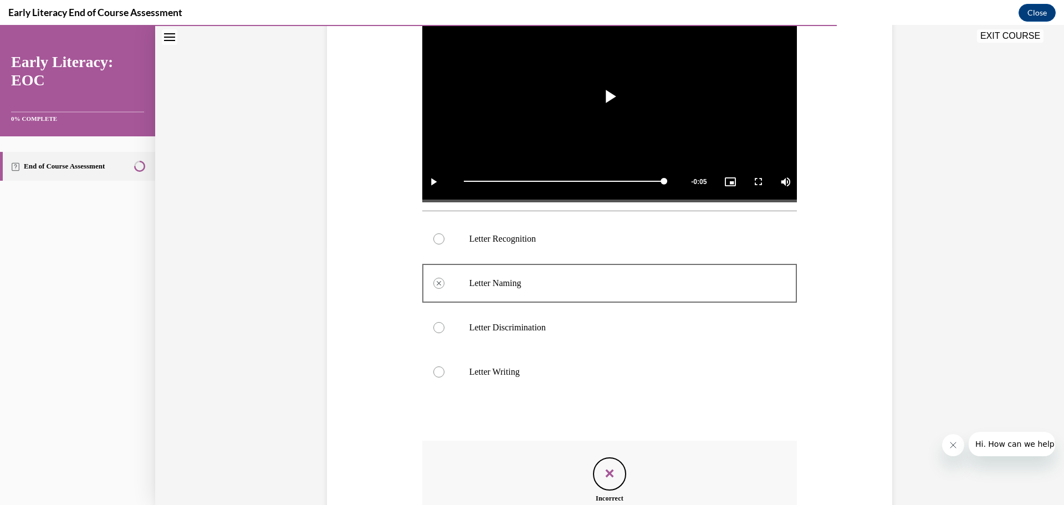
scroll to position [366, 0]
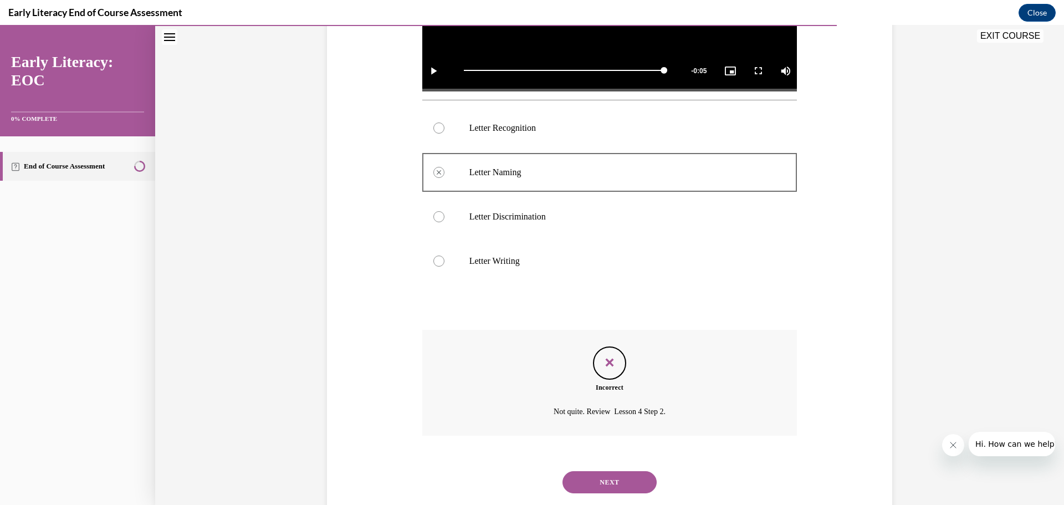
click at [601, 478] on button "NEXT" at bounding box center [610, 482] width 94 height 22
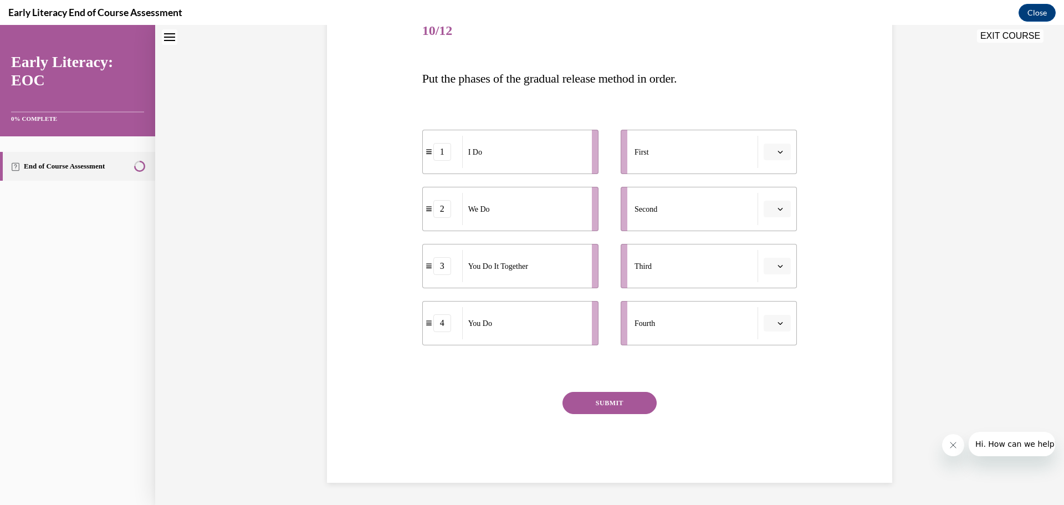
scroll to position [34, 0]
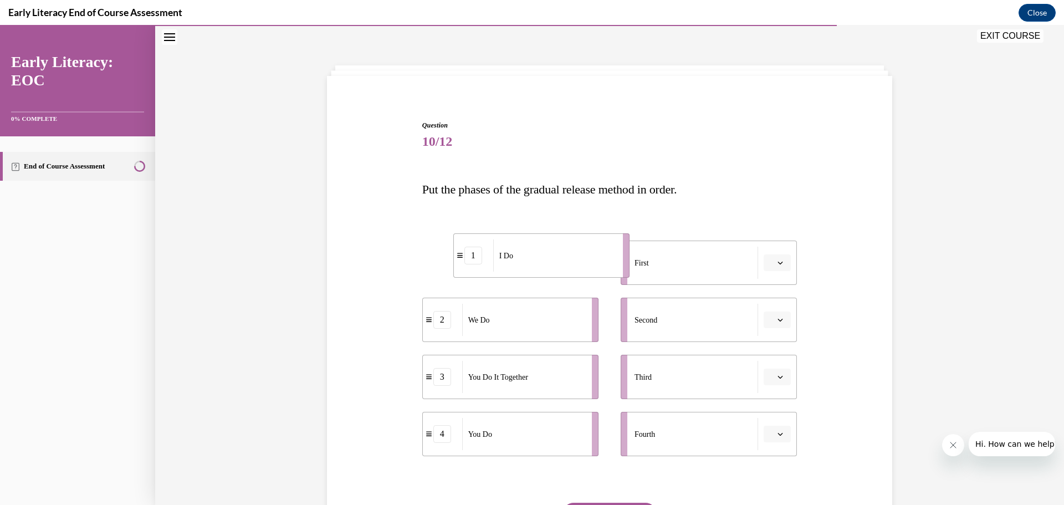
drag, startPoint x: 519, startPoint y: 264, endPoint x: 550, endPoint y: 257, distance: 31.9
click at [550, 257] on div "I Do" at bounding box center [554, 255] width 122 height 32
drag, startPoint x: 517, startPoint y: 337, endPoint x: 543, endPoint y: 339, distance: 26.1
click at [543, 339] on li "2 We Do" at bounding box center [548, 321] width 176 height 44
drag, startPoint x: 528, startPoint y: 382, endPoint x: 562, endPoint y: 382, distance: 33.8
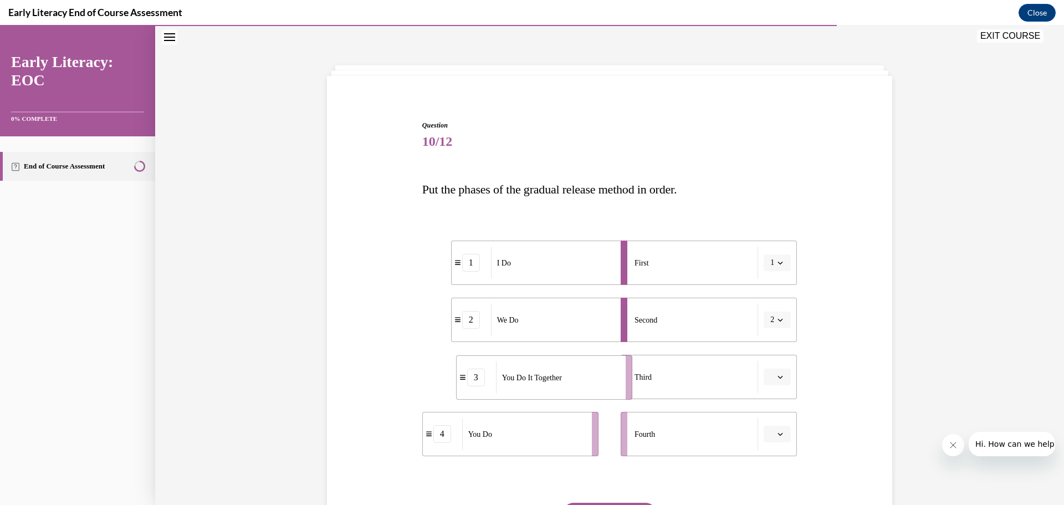
click at [562, 382] on div "You Do It Together" at bounding box center [557, 377] width 122 height 32
drag, startPoint x: 544, startPoint y: 446, endPoint x: 572, endPoint y: 445, distance: 27.7
click at [572, 445] on div "You Do" at bounding box center [551, 433] width 122 height 32
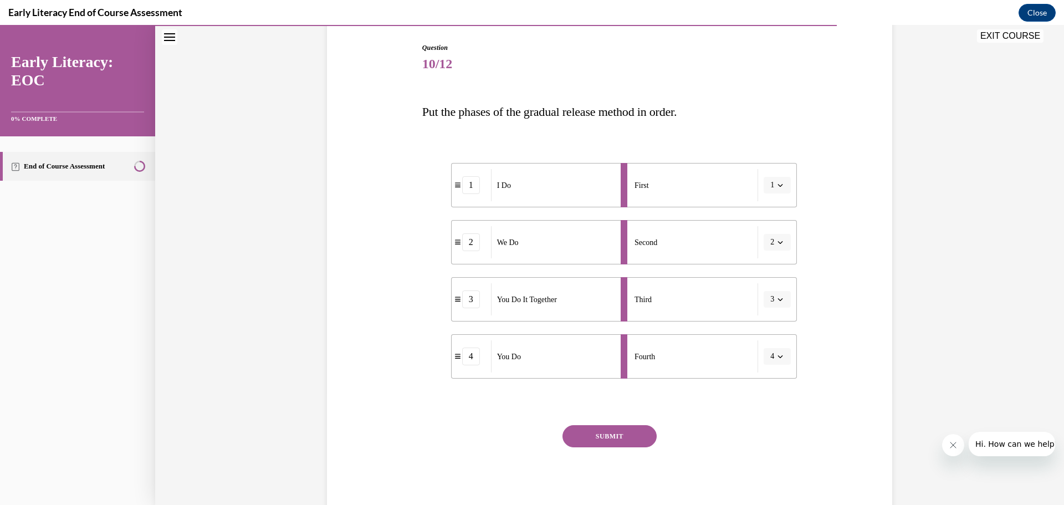
click at [607, 435] on button "SUBMIT" at bounding box center [610, 436] width 94 height 22
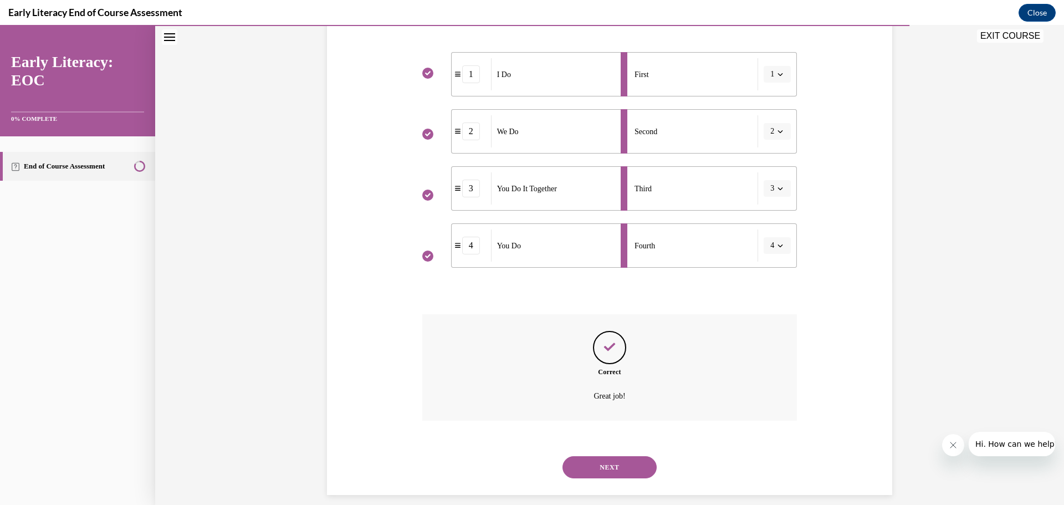
click at [605, 462] on button "NEXT" at bounding box center [610, 467] width 94 height 22
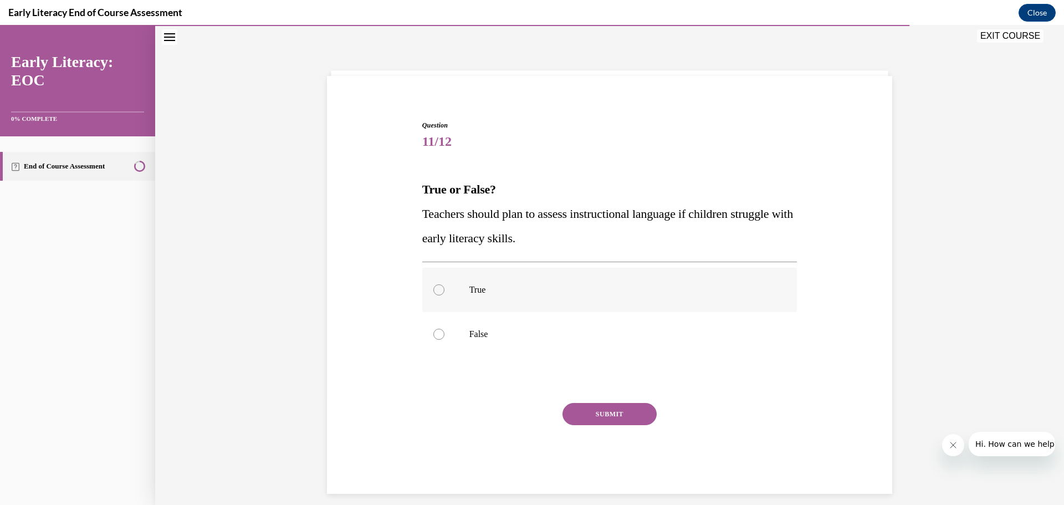
click at [433, 292] on div at bounding box center [438, 289] width 11 height 11
click at [600, 413] on button "SUBMIT" at bounding box center [610, 414] width 94 height 22
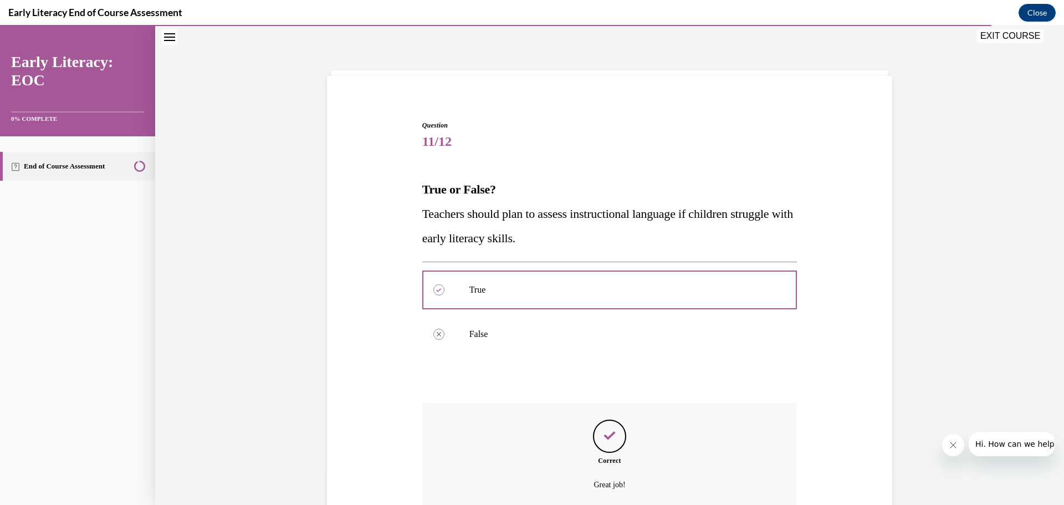
scroll to position [135, 0]
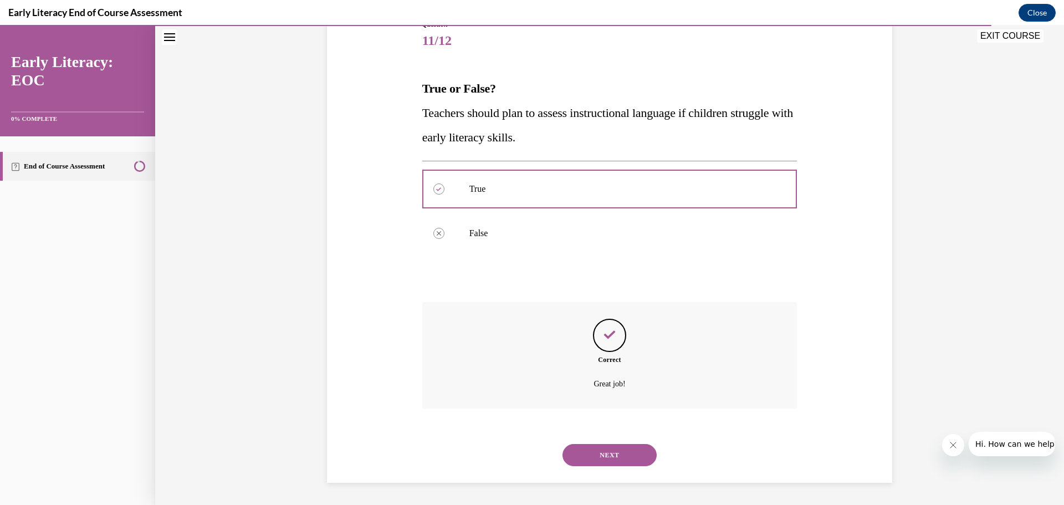
click at [599, 454] on button "NEXT" at bounding box center [610, 455] width 94 height 22
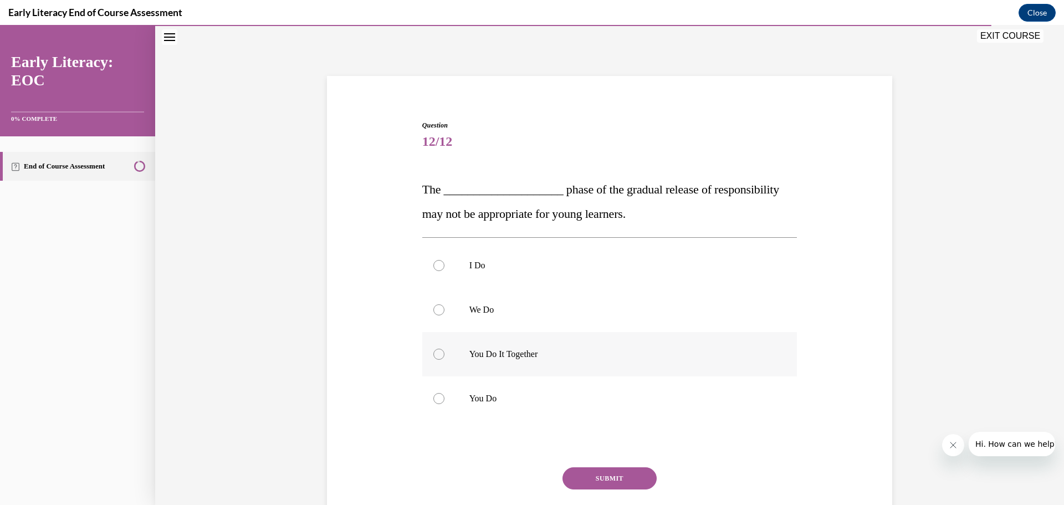
click at [436, 355] on div at bounding box center [438, 354] width 11 height 11
click at [574, 473] on button "SUBMIT" at bounding box center [610, 478] width 94 height 22
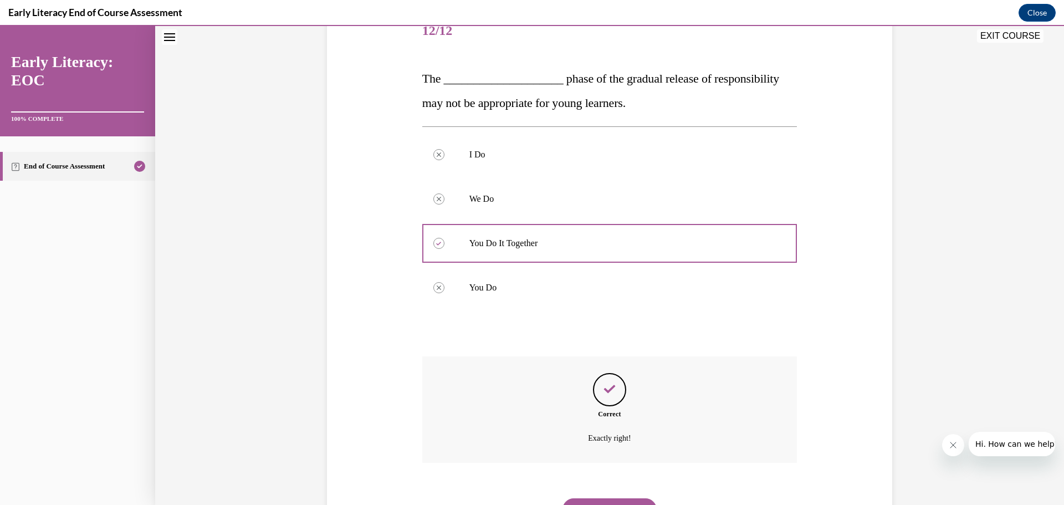
scroll to position [199, 0]
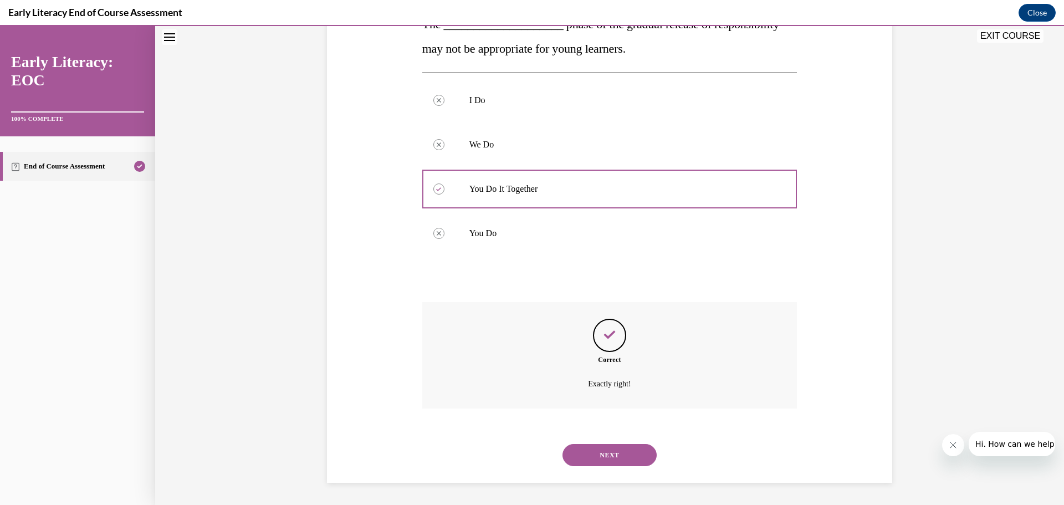
click at [586, 451] on button "NEXT" at bounding box center [610, 455] width 94 height 22
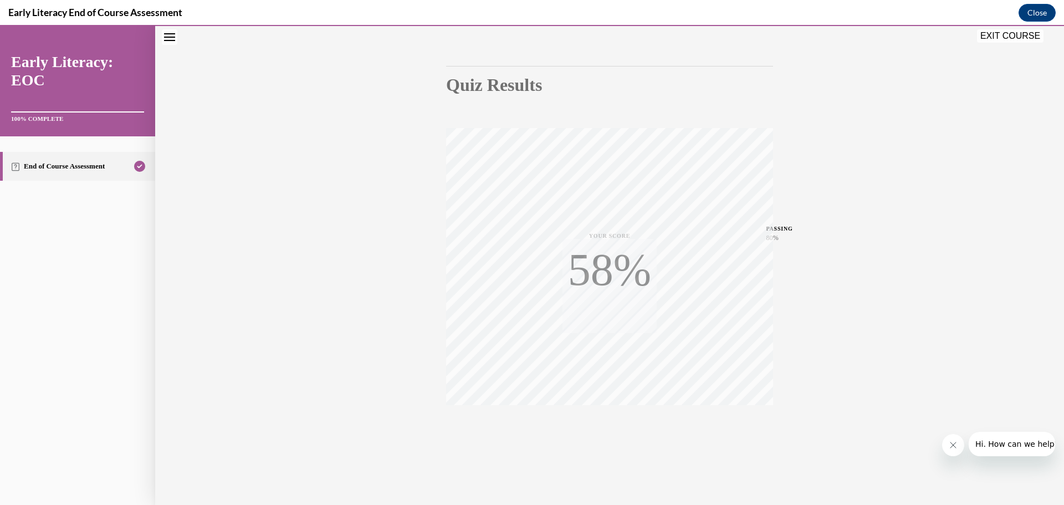
scroll to position [88, 0]
click at [1007, 39] on button "EXIT COURSE" at bounding box center [1010, 35] width 67 height 13
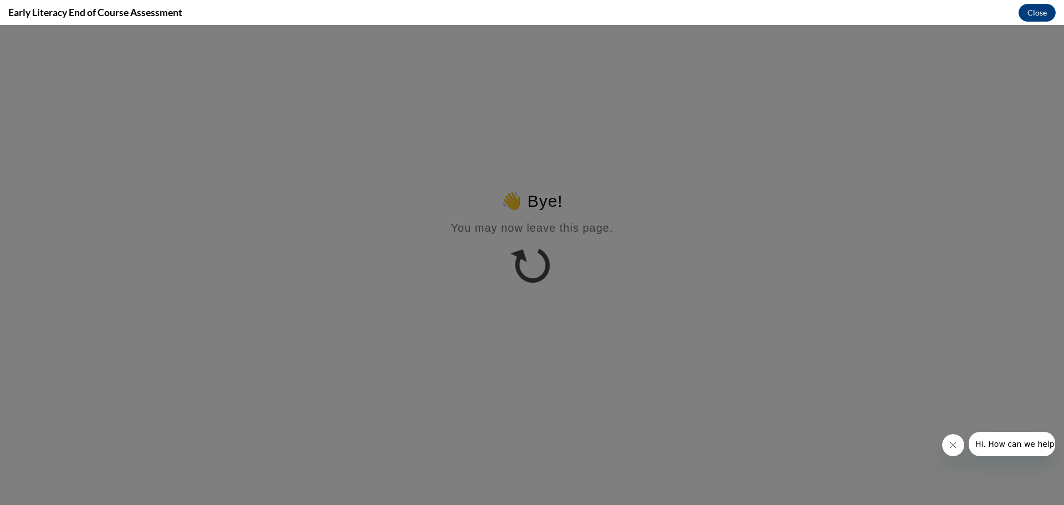
scroll to position [0, 0]
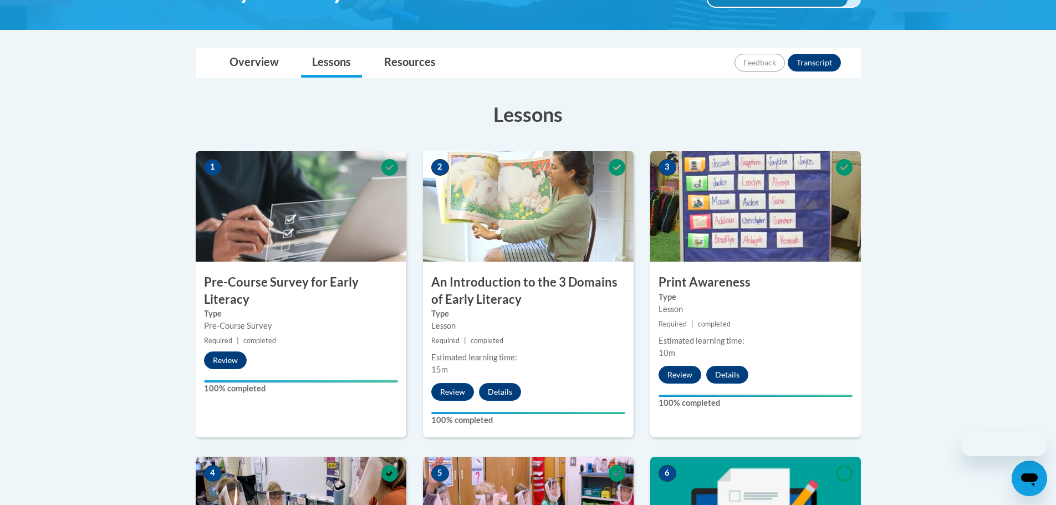
scroll to position [277, 0]
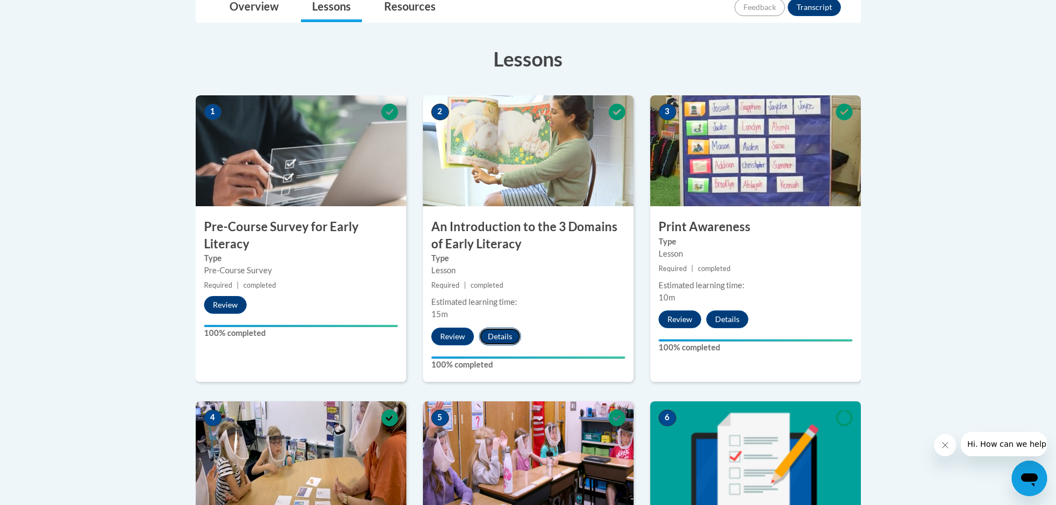
click at [517, 338] on button "Details" at bounding box center [500, 337] width 42 height 18
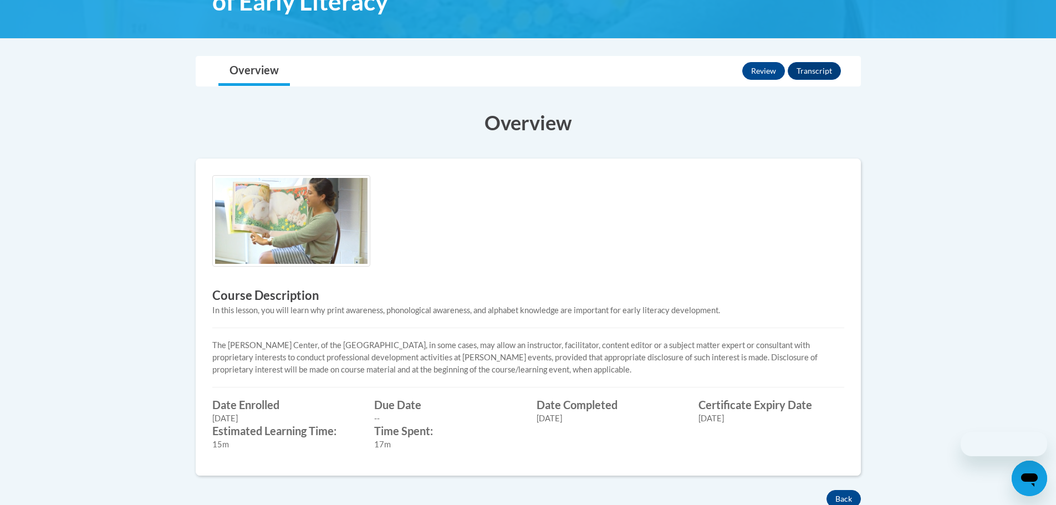
scroll to position [277, 0]
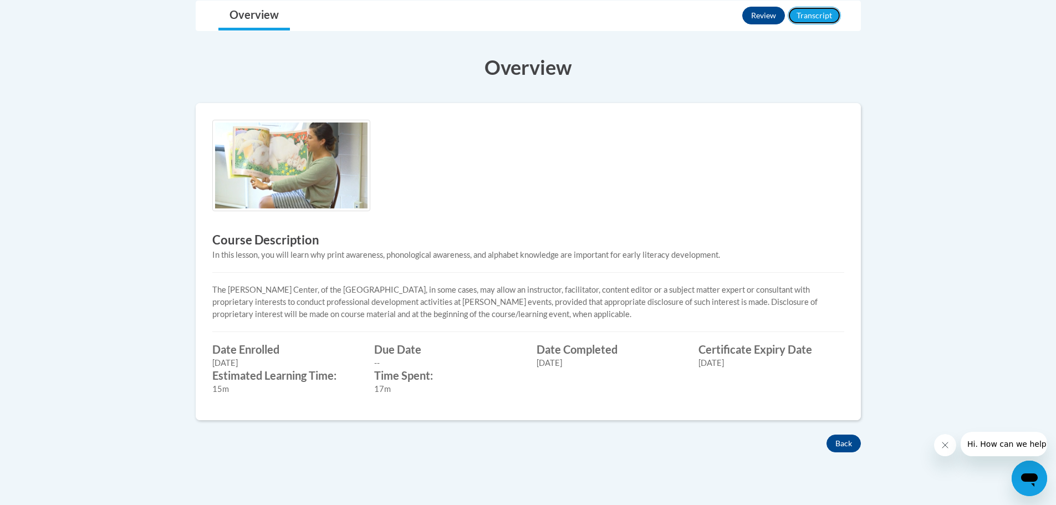
drag, startPoint x: 821, startPoint y: 16, endPoint x: 811, endPoint y: 39, distance: 25.1
click at [821, 17] on button "Transcript" at bounding box center [814, 16] width 53 height 18
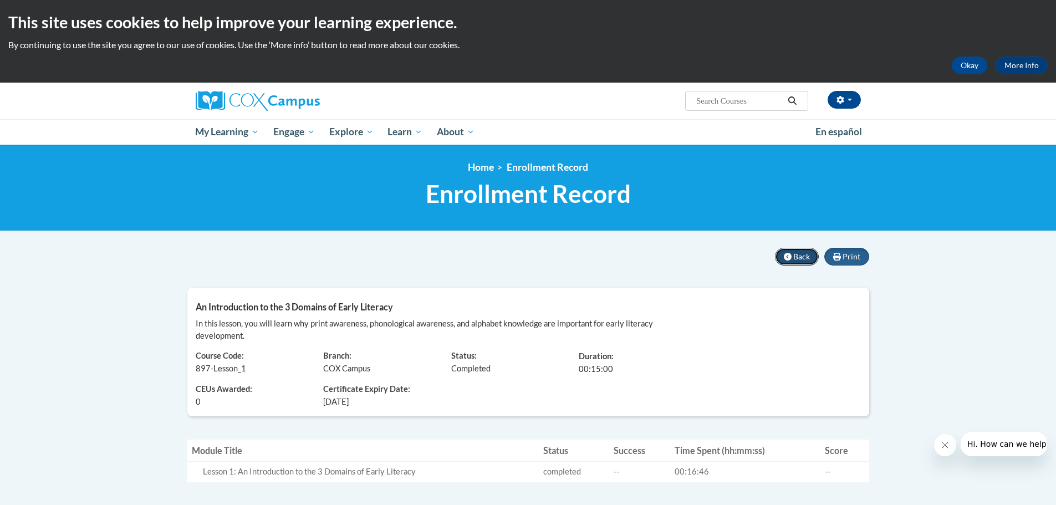
click at [782, 262] on button "Back" at bounding box center [797, 257] width 44 height 18
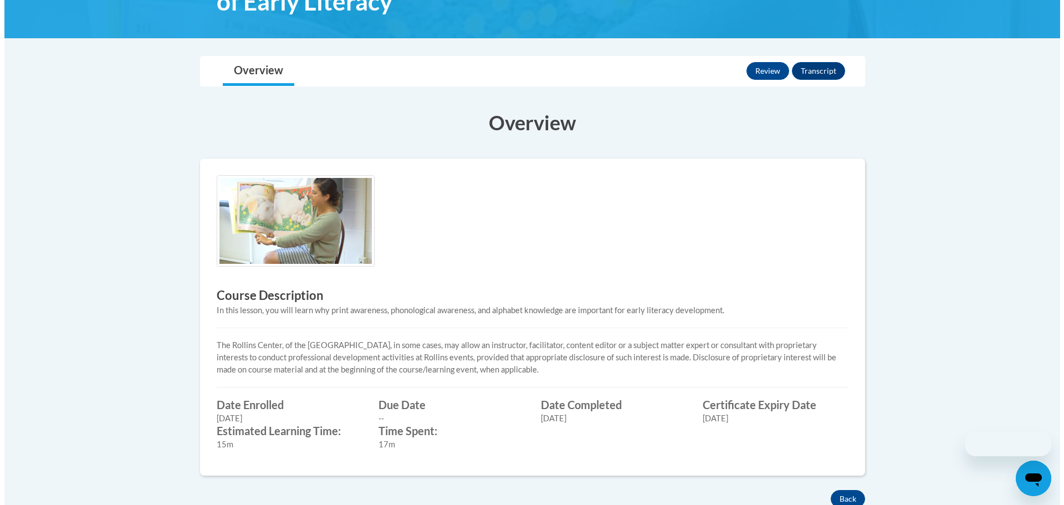
scroll to position [277, 0]
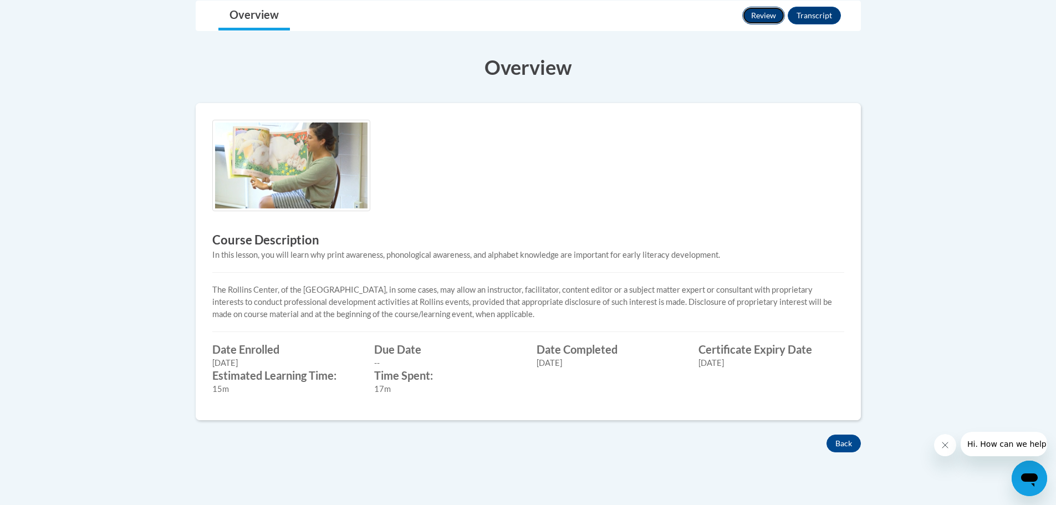
click at [763, 13] on button "Review" at bounding box center [763, 16] width 43 height 18
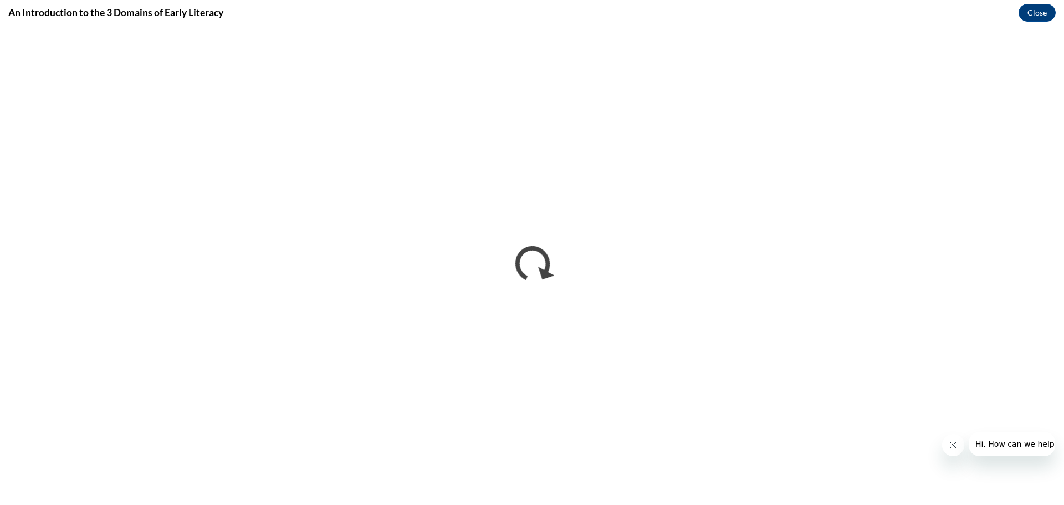
scroll to position [0, 0]
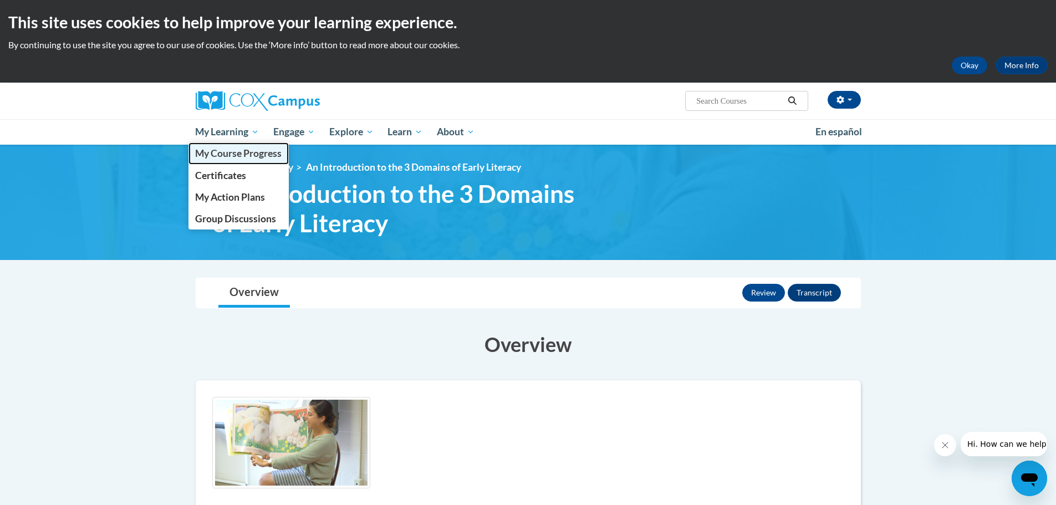
click at [220, 161] on link "My Course Progress" at bounding box center [238, 153] width 101 height 22
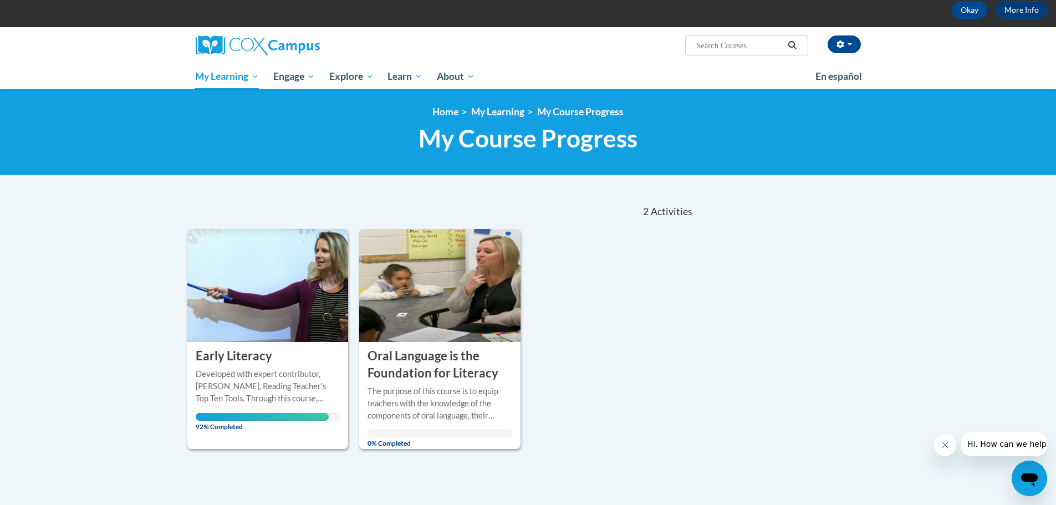
scroll to position [111, 0]
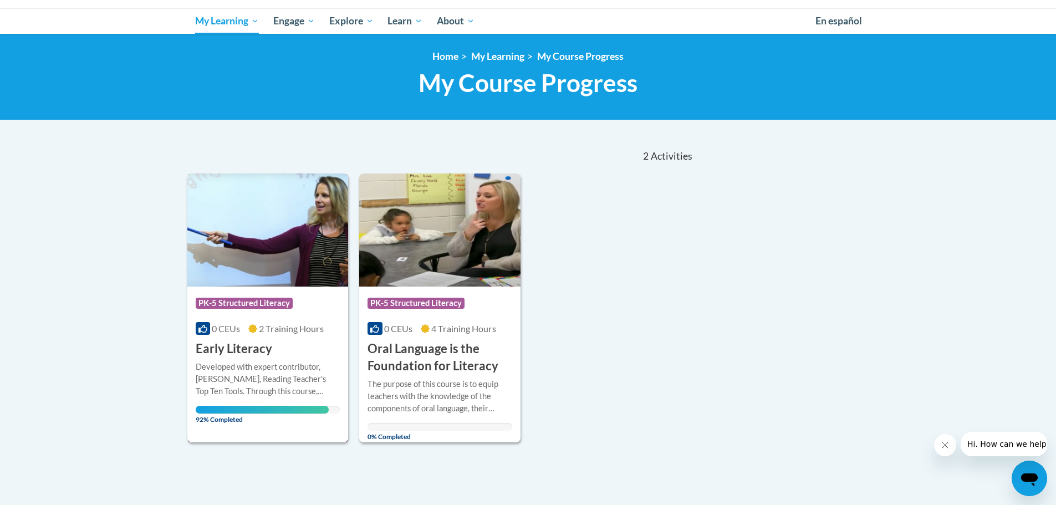
click at [225, 294] on div "Course Category: PK-5 Structured Literacy" at bounding box center [268, 304] width 145 height 25
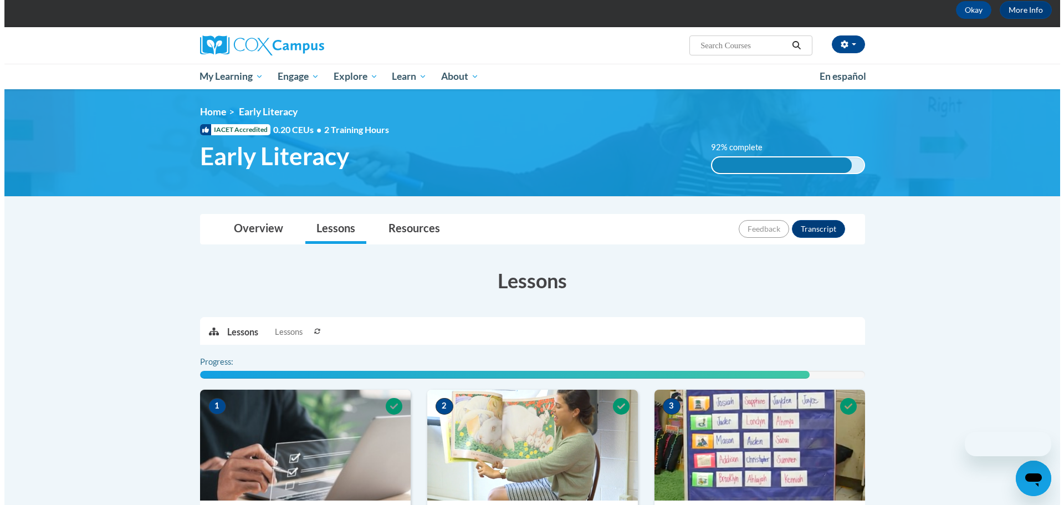
scroll to position [222, 0]
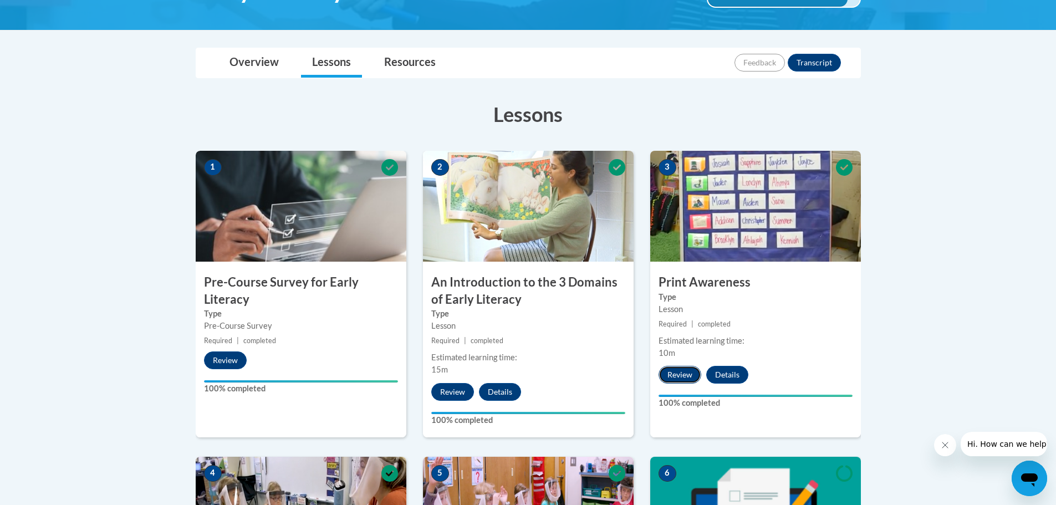
click at [681, 374] on button "Review" at bounding box center [679, 375] width 43 height 18
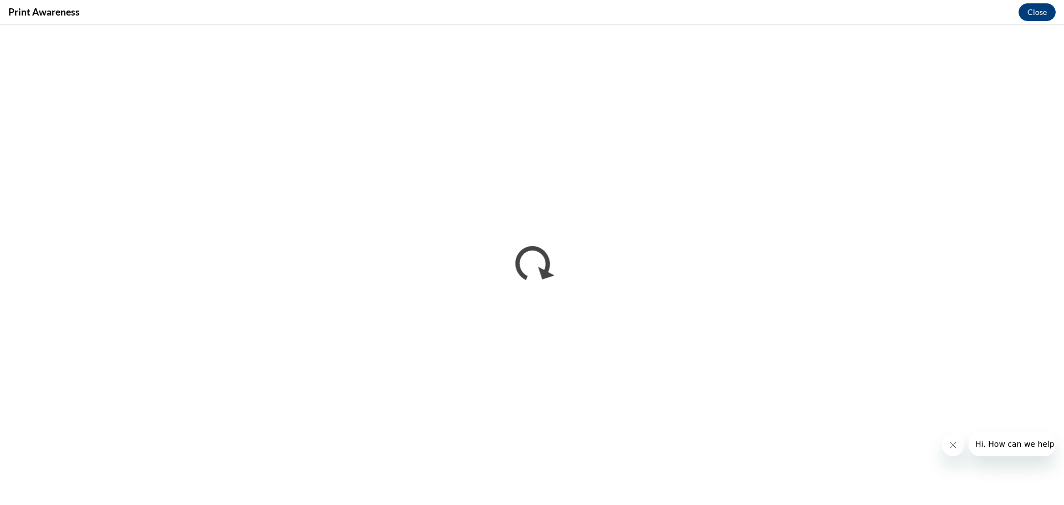
scroll to position [0, 0]
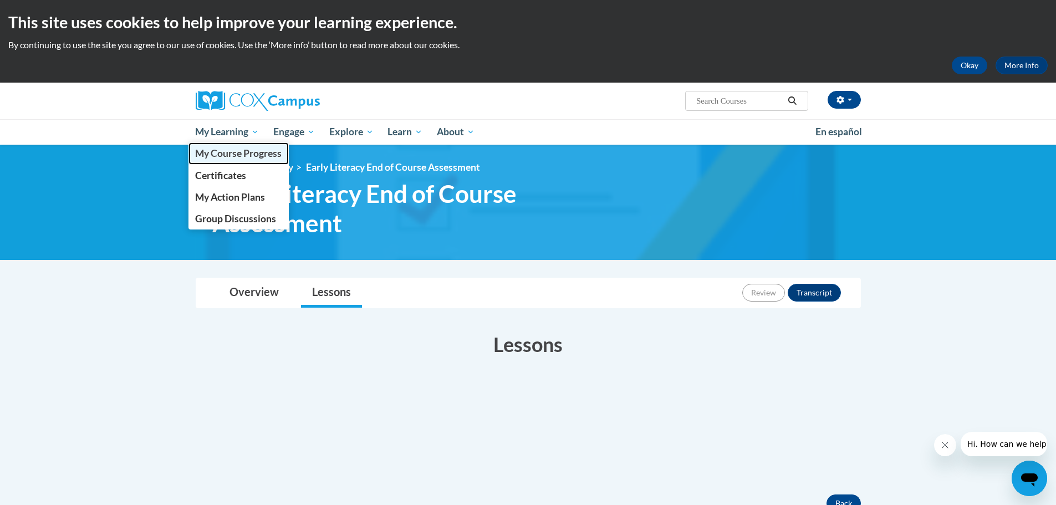
click at [230, 153] on span "My Course Progress" at bounding box center [238, 153] width 86 height 12
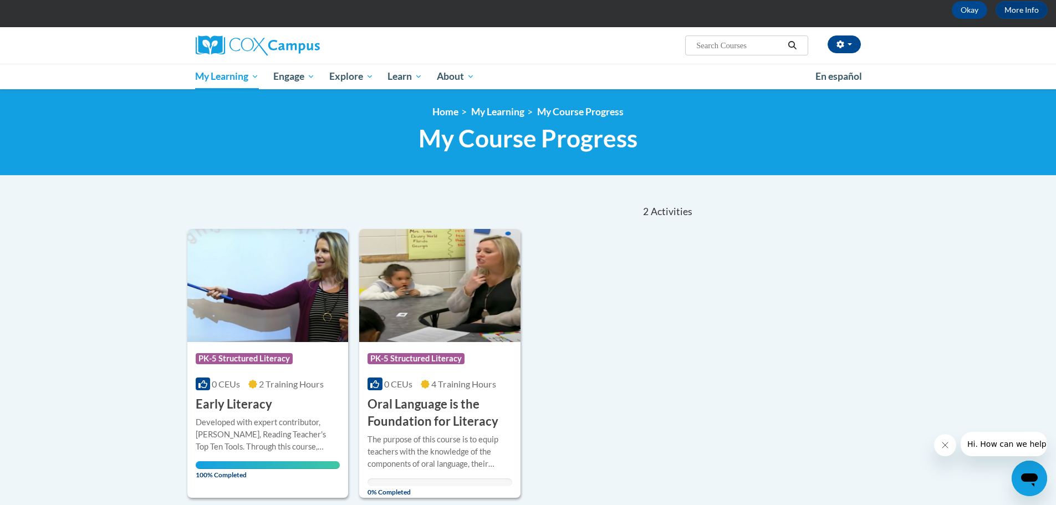
scroll to position [111, 0]
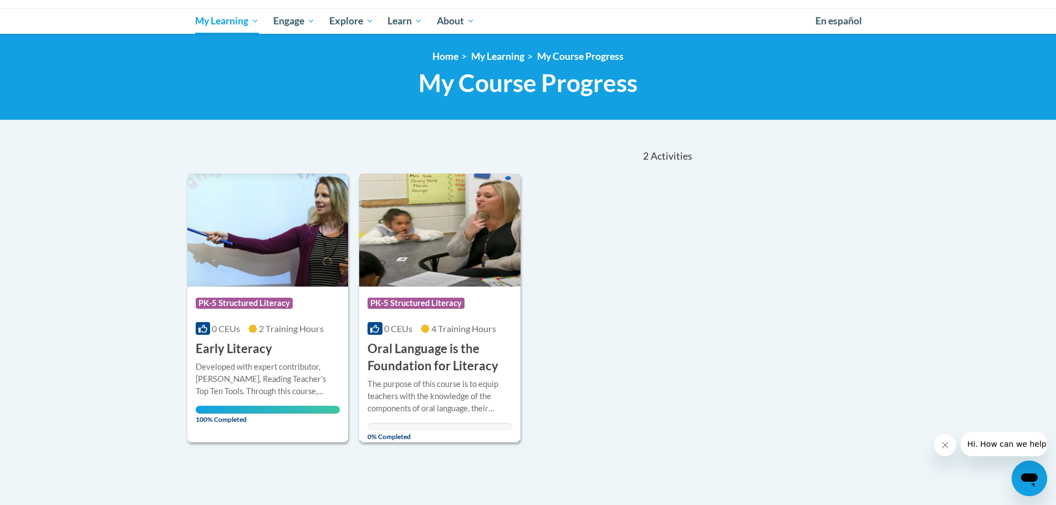
click at [457, 335] on div "0 CEUs 4 Training Hours" at bounding box center [439, 329] width 145 height 12
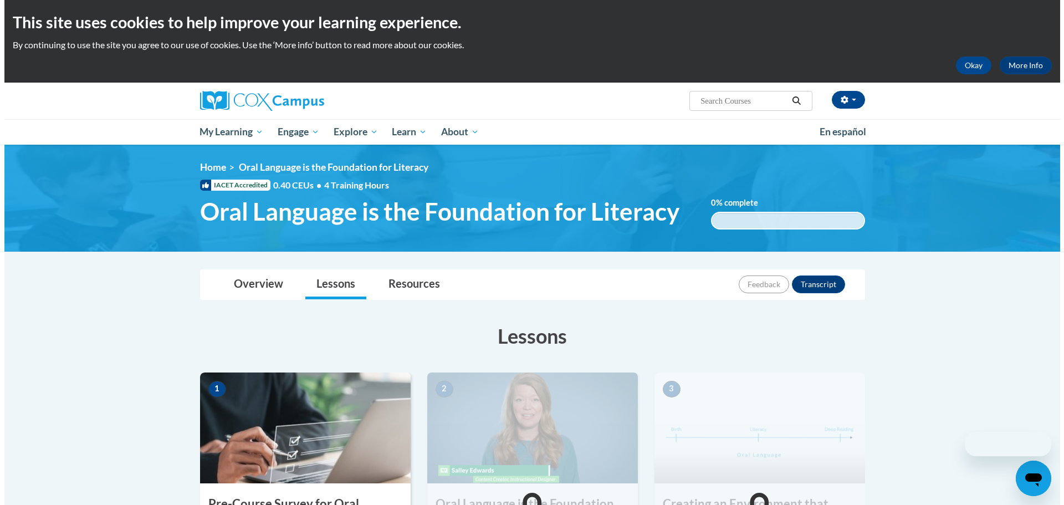
scroll to position [166, 0]
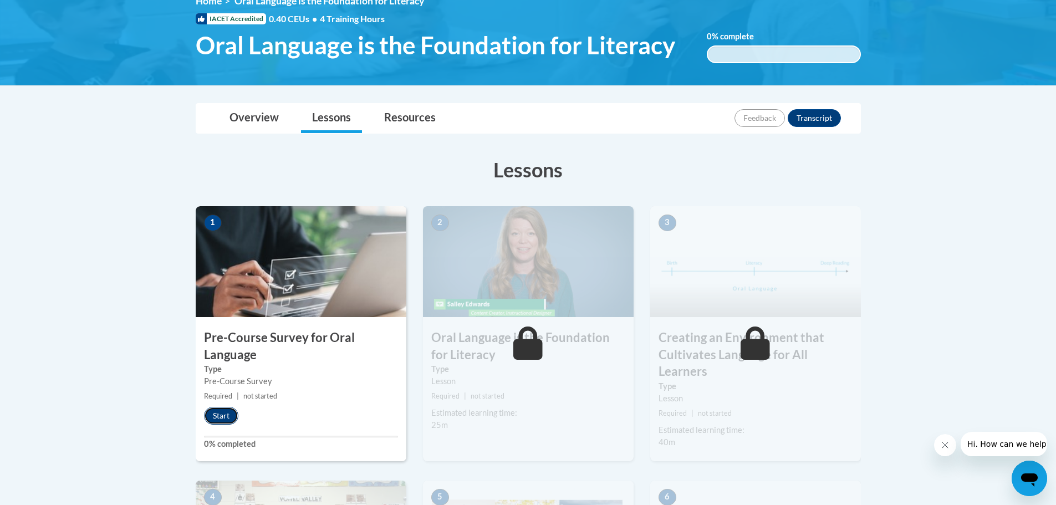
click at [223, 417] on button "Start" at bounding box center [221, 416] width 34 height 18
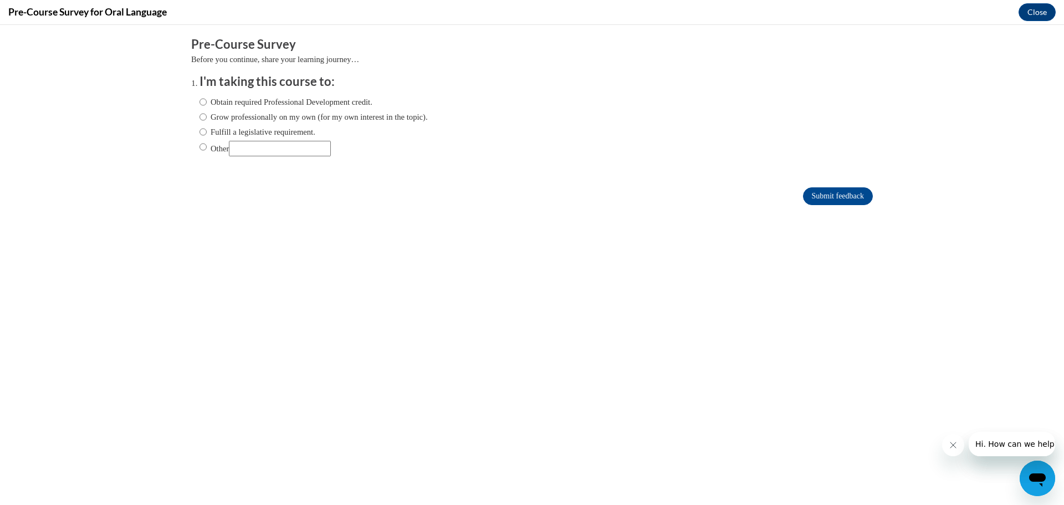
scroll to position [0, 0]
click at [200, 129] on input "Fulfill a legislative requirement." at bounding box center [203, 132] width 7 height 12
radio input "true"
click at [836, 200] on input "Submit feedback" at bounding box center [838, 196] width 70 height 18
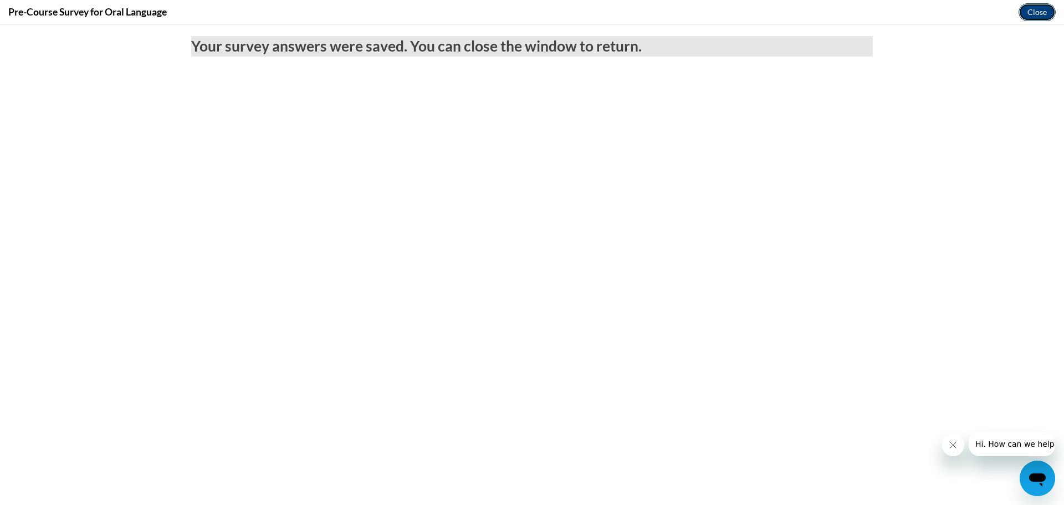
click at [1035, 15] on button "Close" at bounding box center [1037, 12] width 37 height 18
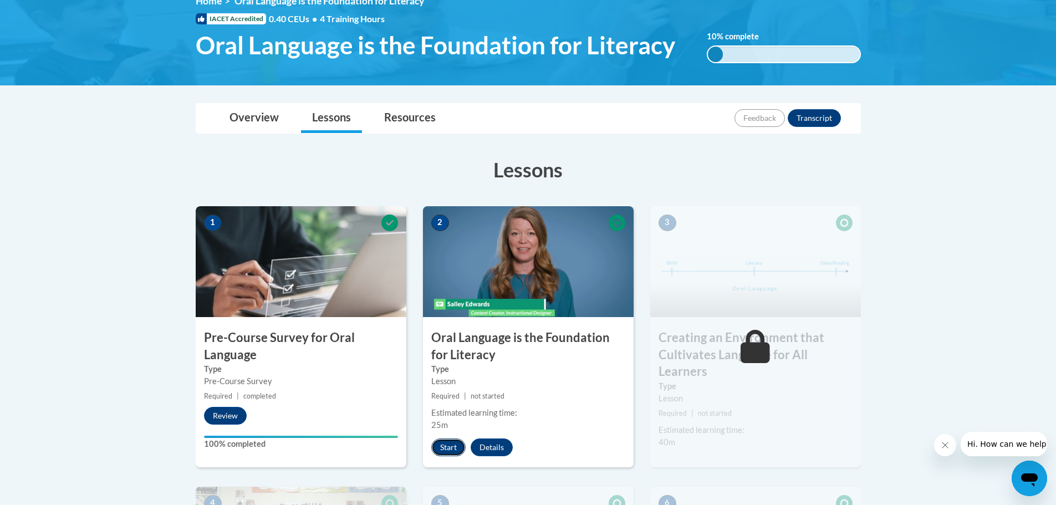
click at [447, 445] on button "Start" at bounding box center [448, 447] width 34 height 18
